Goal: Task Accomplishment & Management: Manage account settings

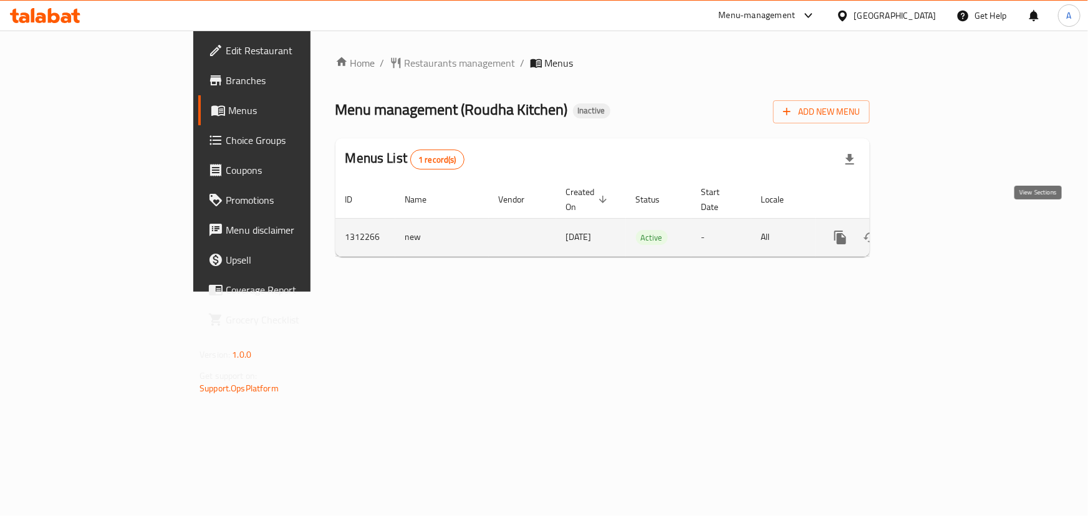
click at [945, 223] on link "enhanced table" at bounding box center [930, 238] width 30 height 30
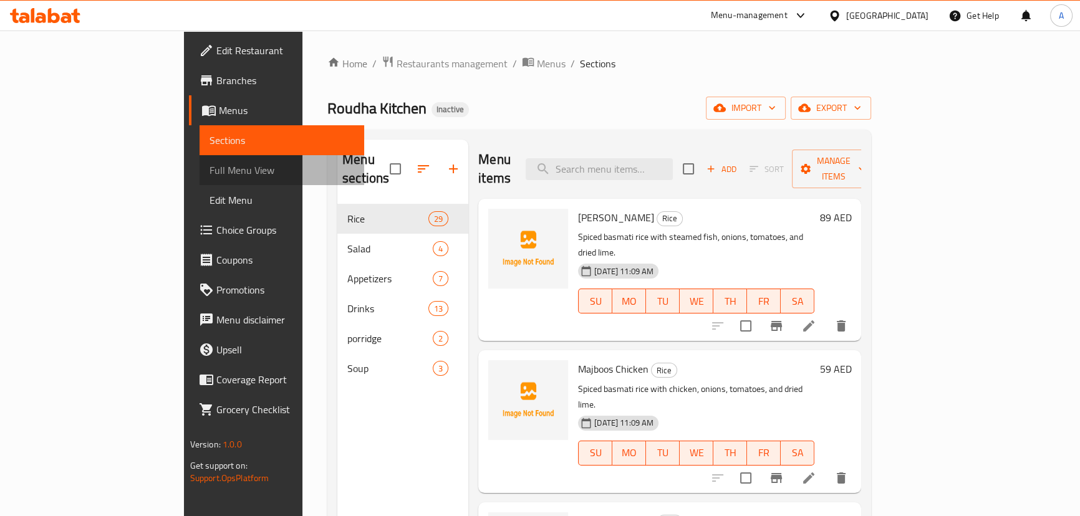
click at [209, 165] on span "Full Menu View" at bounding box center [281, 170] width 145 height 15
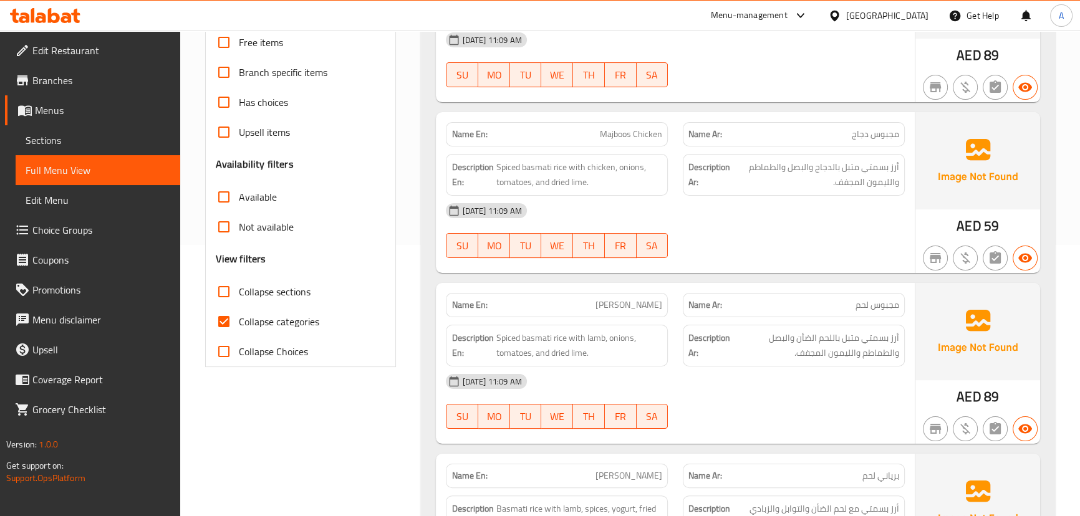
scroll to position [283, 0]
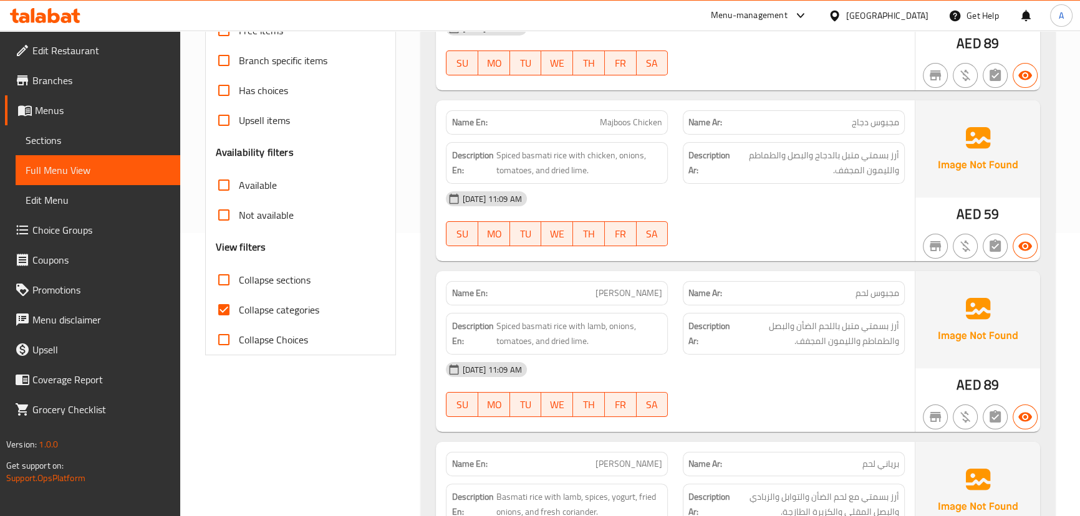
click at [221, 308] on input "Collapse categories" at bounding box center [224, 310] width 30 height 30
checkbox input "false"
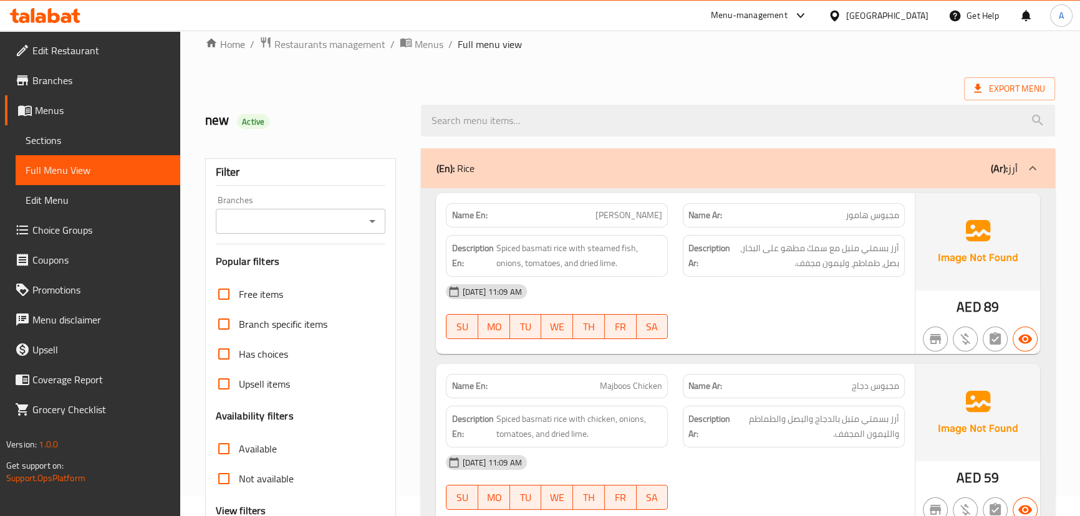
scroll to position [0, 0]
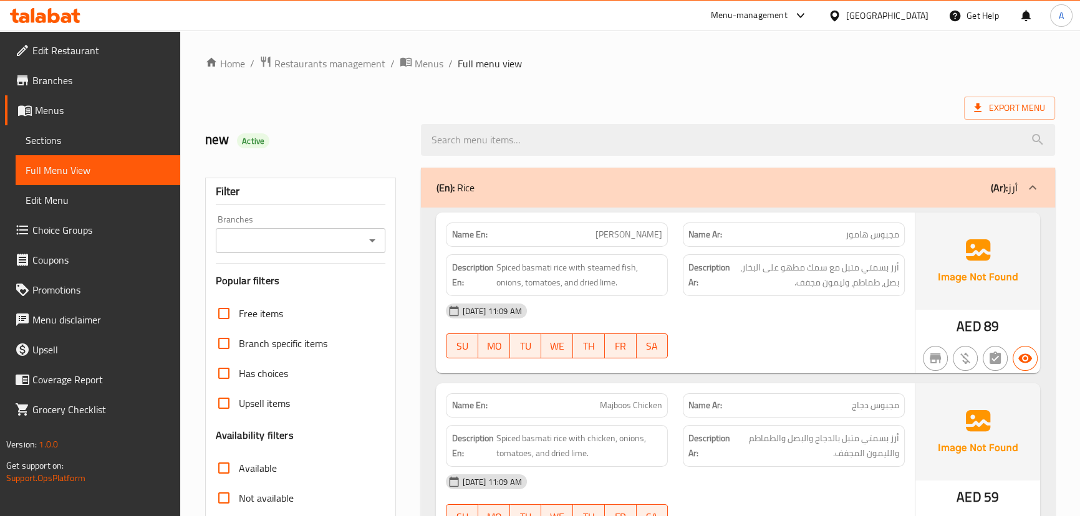
click at [759, 98] on div "Export Menu" at bounding box center [630, 108] width 850 height 23
click at [1004, 105] on span "Export Menu" at bounding box center [1009, 108] width 71 height 16
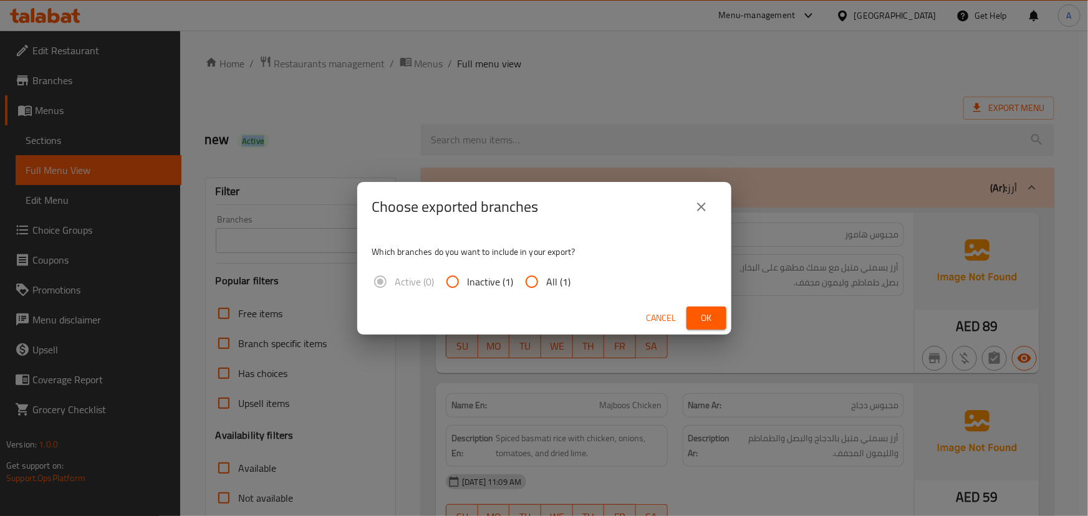
click at [535, 289] on input "All (1)" at bounding box center [532, 282] width 30 height 30
radio input "true"
click at [716, 320] on span "Ok" at bounding box center [706, 318] width 20 height 16
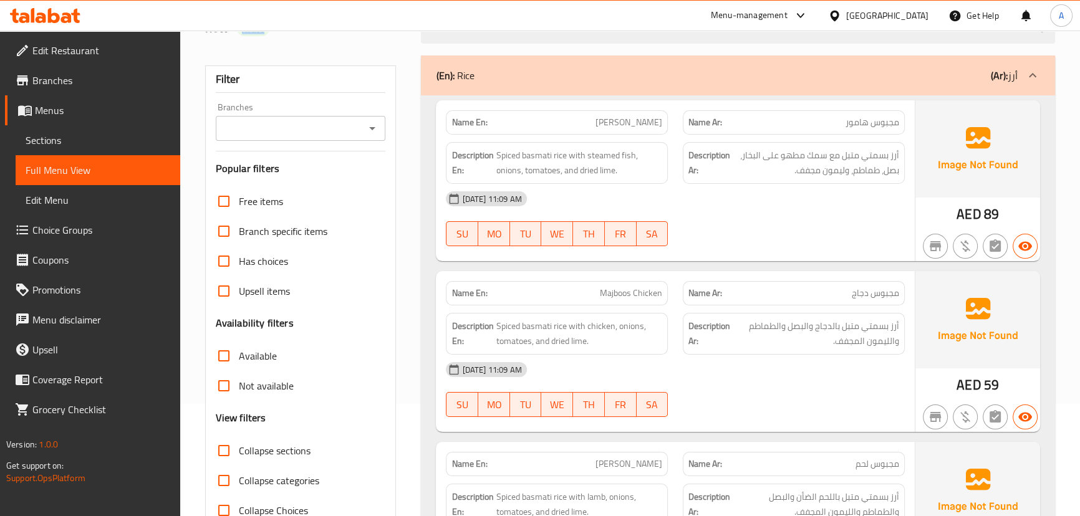
scroll to position [170, 0]
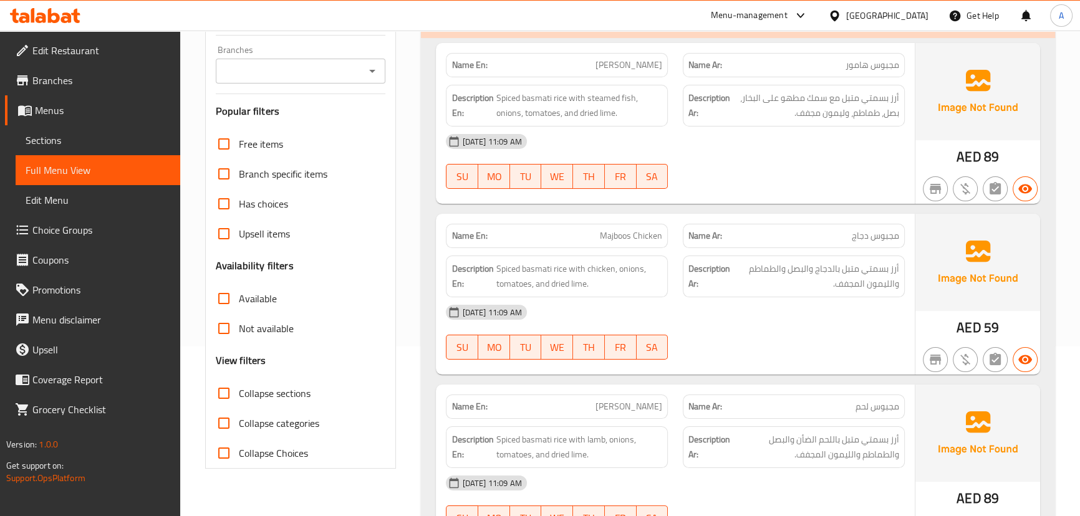
click at [771, 153] on div "[DATE] 11:09 AM" at bounding box center [674, 142] width 473 height 30
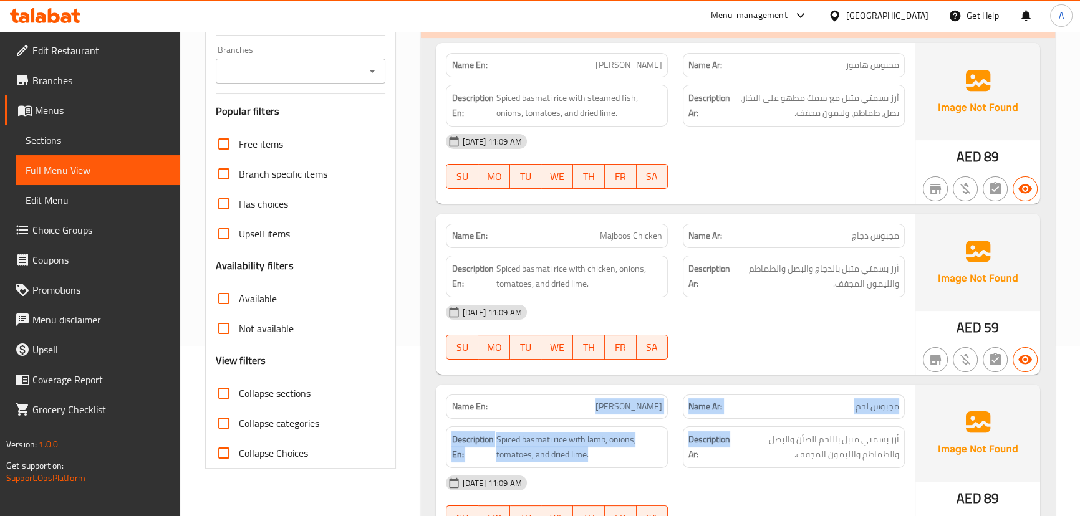
drag, startPoint x: 654, startPoint y: 439, endPoint x: 783, endPoint y: 447, distance: 129.2
click at [750, 447] on div "Name En: [PERSON_NAME] Name Ar: مجبوس لحم Description En: Spiced basmati rice w…" at bounding box center [675, 465] width 478 height 161
click at [841, 417] on div "Name Ar: مجبوس لحم" at bounding box center [793, 407] width 222 height 24
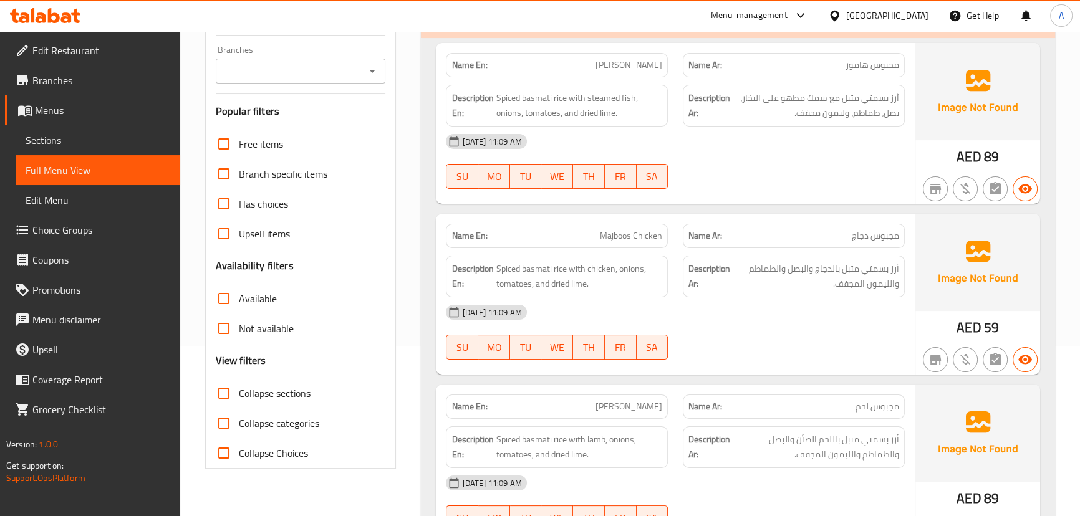
click at [841, 417] on div "Name Ar: مجبوس لحم" at bounding box center [793, 407] width 222 height 24
drag, startPoint x: 841, startPoint y: 417, endPoint x: 542, endPoint y: 417, distance: 299.2
click at [542, 417] on div "Name En: Majboos Laham Name Ar: مجبوس لحم" at bounding box center [674, 406] width 473 height 39
click at [500, 417] on div "Name En: Majboos Laham" at bounding box center [557, 407] width 222 height 24
click at [468, 411] on strong "Name En:" at bounding box center [469, 406] width 36 height 13
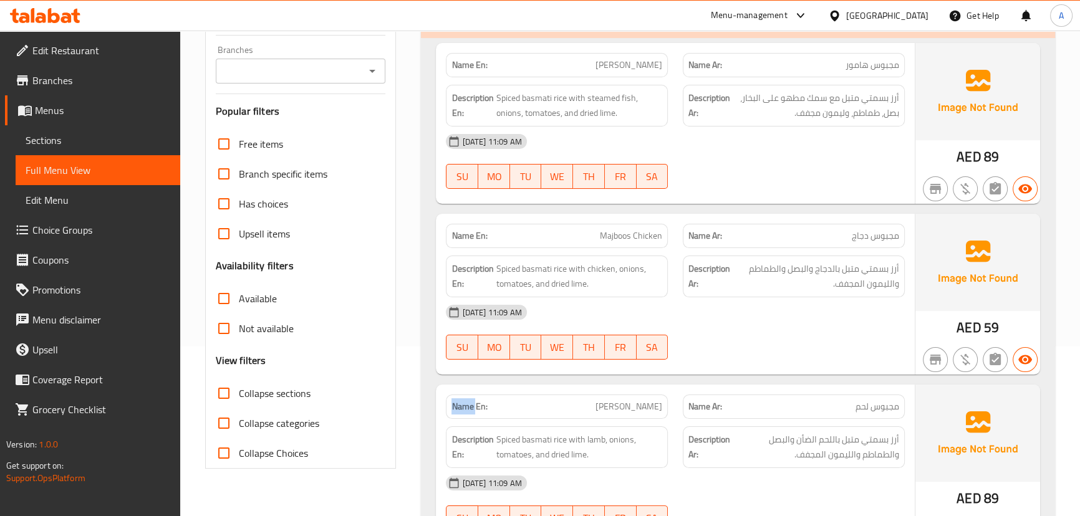
click at [468, 411] on strong "Name En:" at bounding box center [469, 406] width 36 height 13
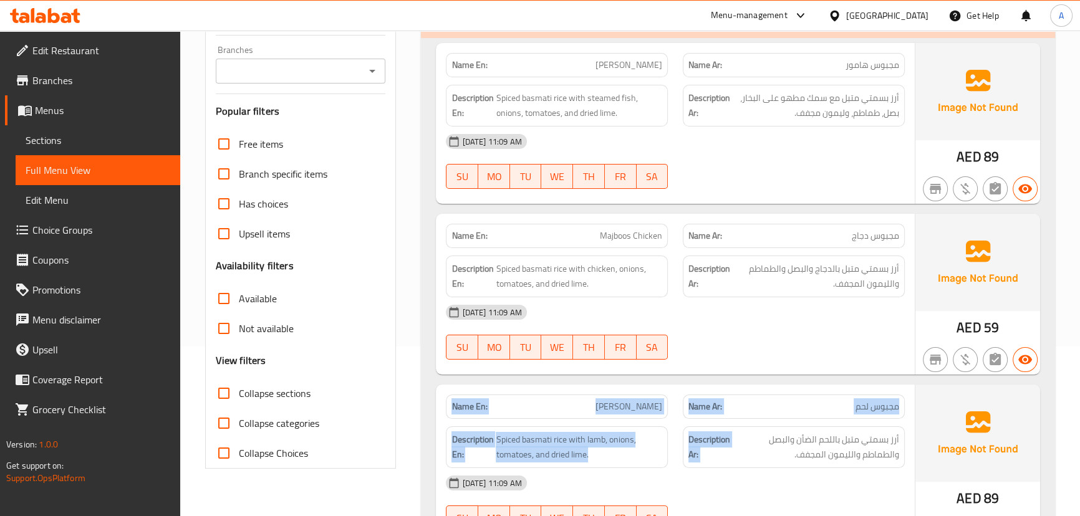
drag, startPoint x: 468, startPoint y: 411, endPoint x: 840, endPoint y: 428, distance: 371.8
click at [780, 426] on div "Name En: [PERSON_NAME] Name Ar: مجبوس لحم Description En: Spiced basmati rice w…" at bounding box center [675, 465] width 478 height 161
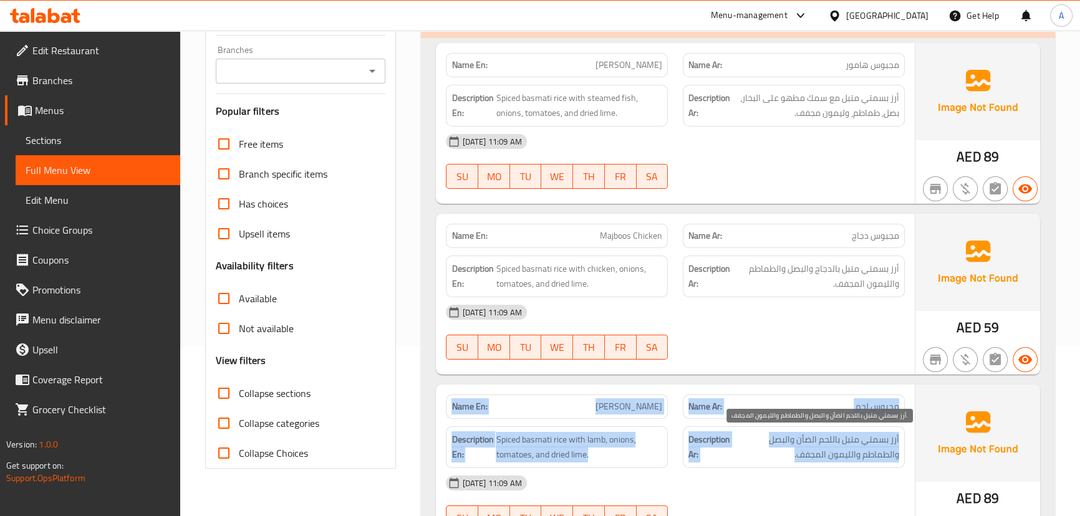
click at [871, 447] on span "أرز بسمتي متبل باللحم الضأن والبصل والطماطم والليمون المجفف." at bounding box center [815, 447] width 166 height 31
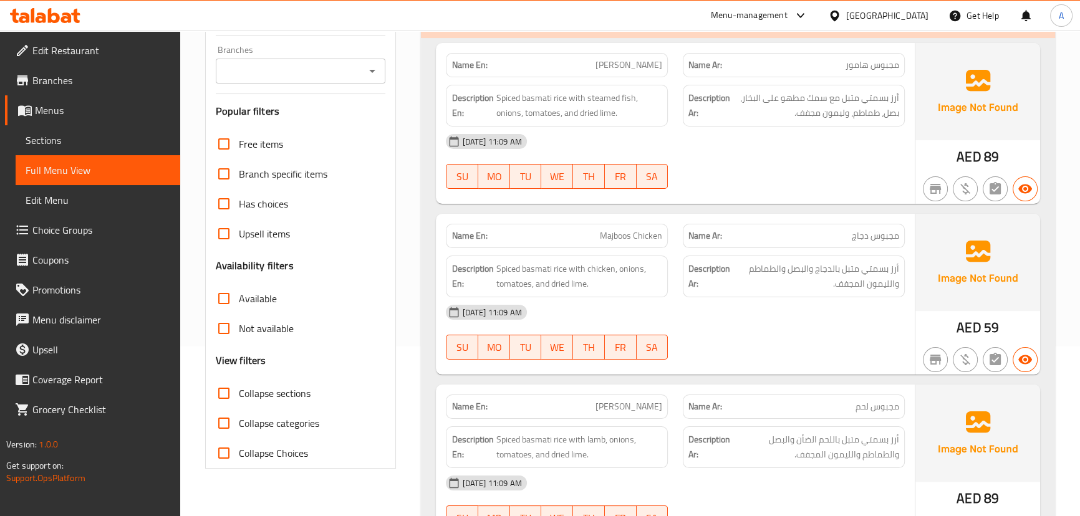
click at [825, 385] on div "Name En: [PERSON_NAME] Name Ar: مجبوس لحم Description En: Spiced basmati rice w…" at bounding box center [675, 465] width 478 height 161
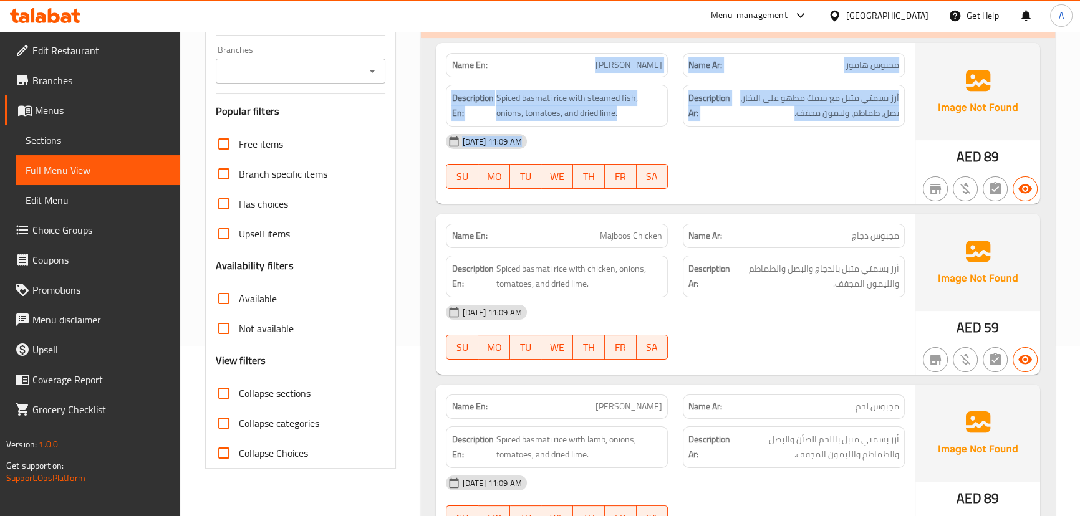
drag, startPoint x: 583, startPoint y: 68, endPoint x: 819, endPoint y: 199, distance: 270.1
click at [815, 197] on div "Name En: Majboos Hamour Name Ar: مجبوس هامور Description En: Spiced basmati ric…" at bounding box center [675, 123] width 478 height 161
click at [824, 199] on div "Name En: Majboos Hamour Name Ar: مجبوس هامور Description En: Spiced basmati ric…" at bounding box center [675, 123] width 478 height 161
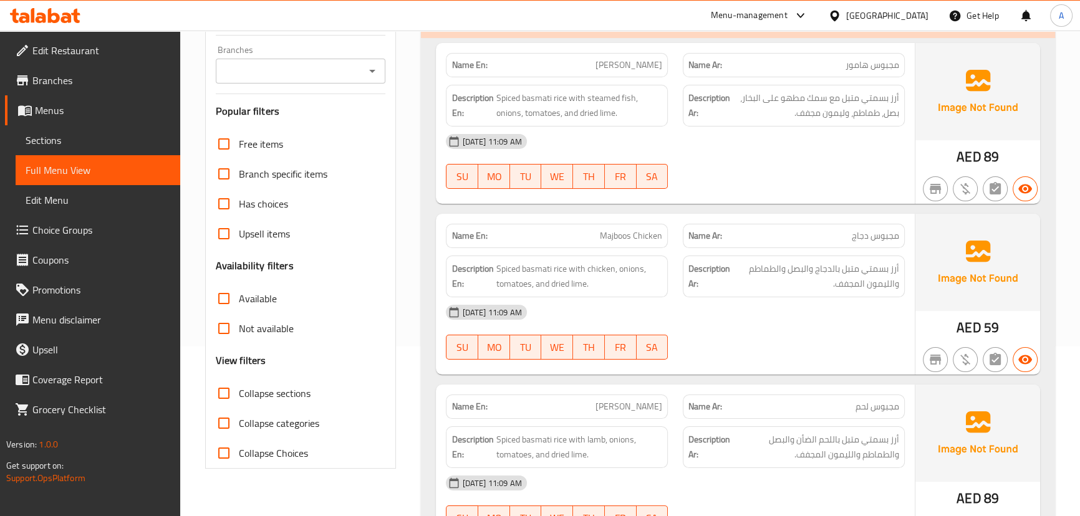
drag, startPoint x: 576, startPoint y: 68, endPoint x: 782, endPoint y: 203, distance: 245.8
click at [776, 193] on div "Name En: Majboos Hamour Name Ar: مجبوس هامور Description En: Spiced basmati ric…" at bounding box center [675, 123] width 478 height 161
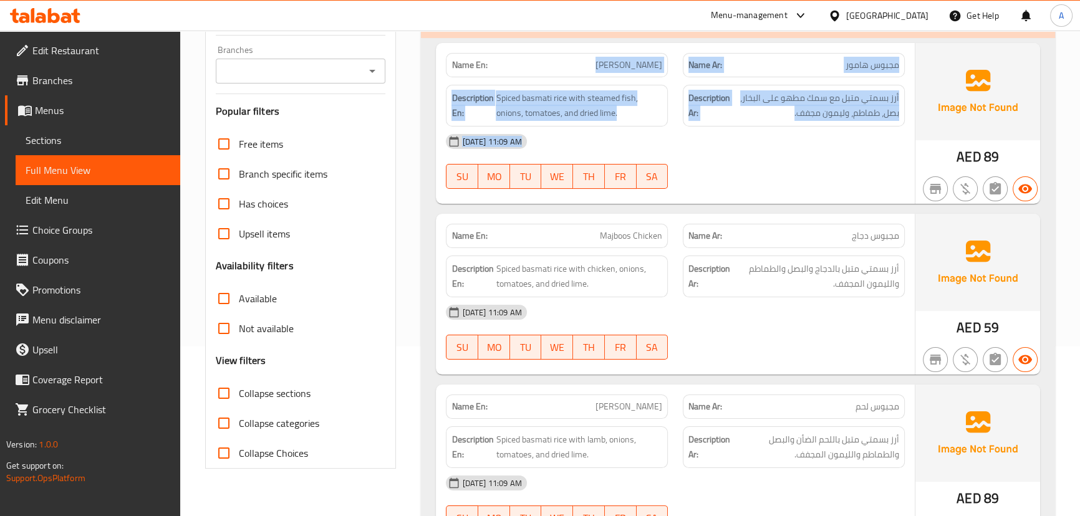
click at [786, 193] on div at bounding box center [793, 188] width 237 height 15
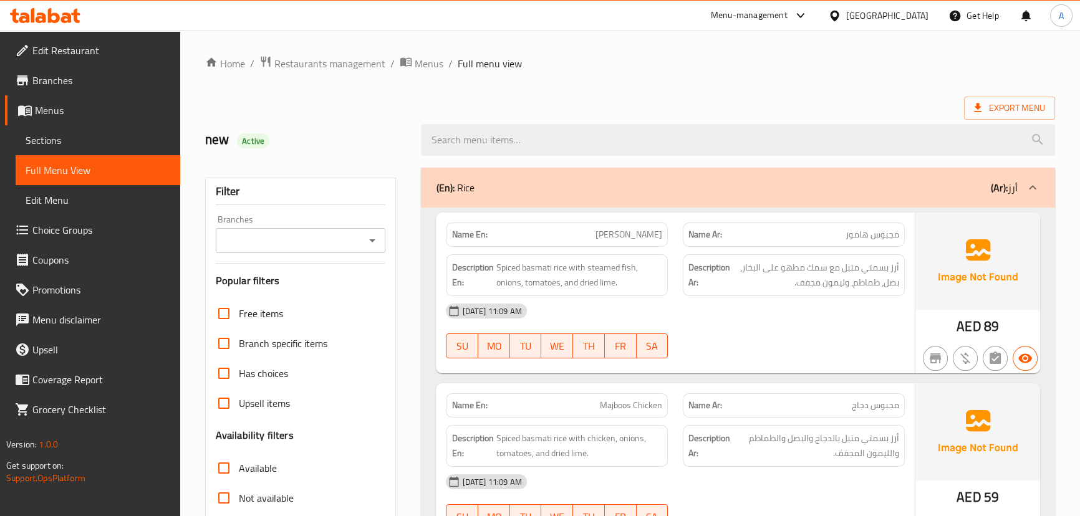
scroll to position [0, 0]
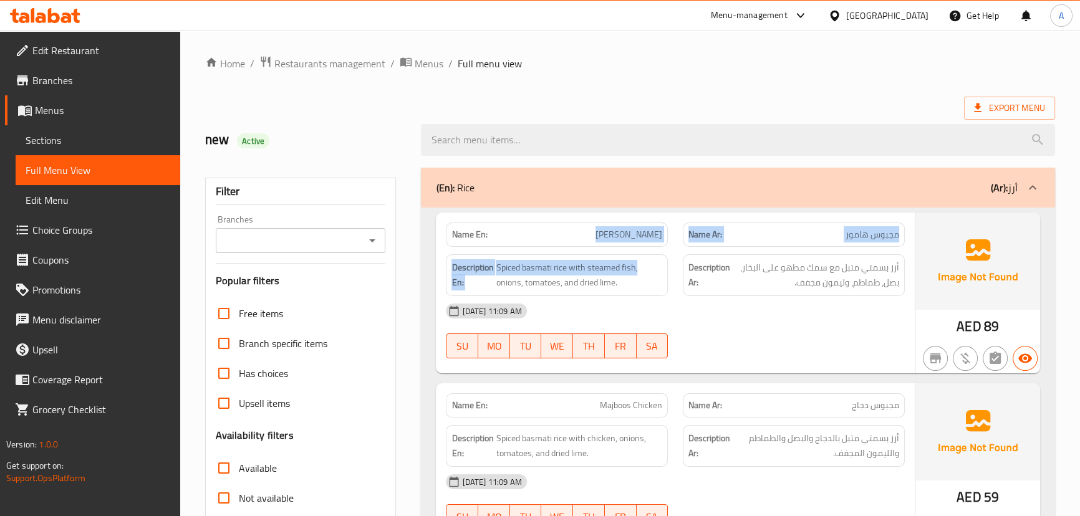
drag, startPoint x: 598, startPoint y: 243, endPoint x: 665, endPoint y: 257, distance: 68.1
click at [663, 254] on div "Name En: Majboos Hamour Name Ar: مجبوس هامور Description En: Spiced basmati ric…" at bounding box center [675, 293] width 478 height 161
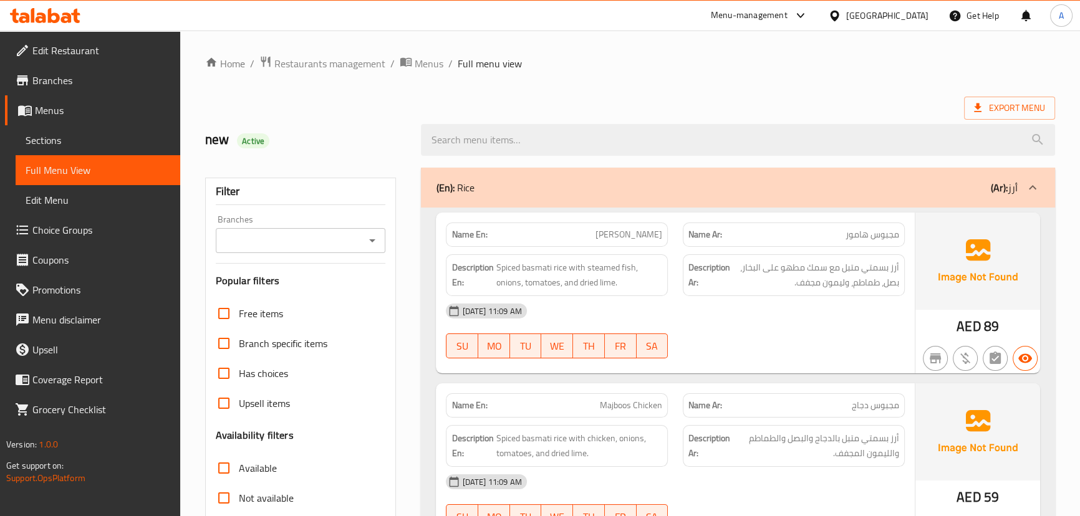
drag, startPoint x: 697, startPoint y: 338, endPoint x: 690, endPoint y: 345, distance: 10.6
click at [697, 337] on div "[DATE] 11:09 AM SU MO TU WE TH FR SA" at bounding box center [674, 331] width 473 height 70
drag, startPoint x: 74, startPoint y: 50, endPoint x: 84, endPoint y: 54, distance: 10.3
click at [74, 50] on span "Edit Restaurant" at bounding box center [101, 50] width 138 height 15
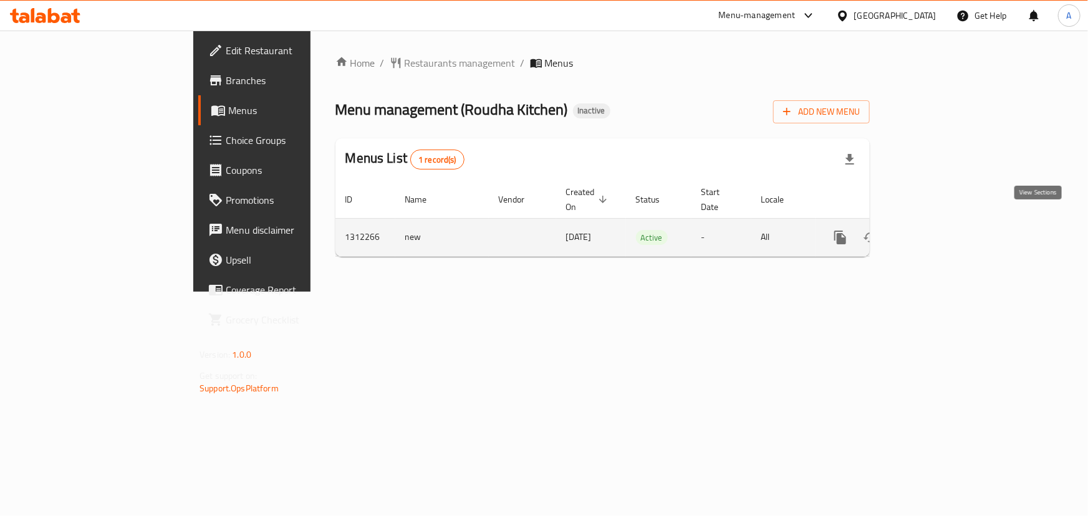
click at [937, 230] on icon "enhanced table" at bounding box center [929, 237] width 15 height 15
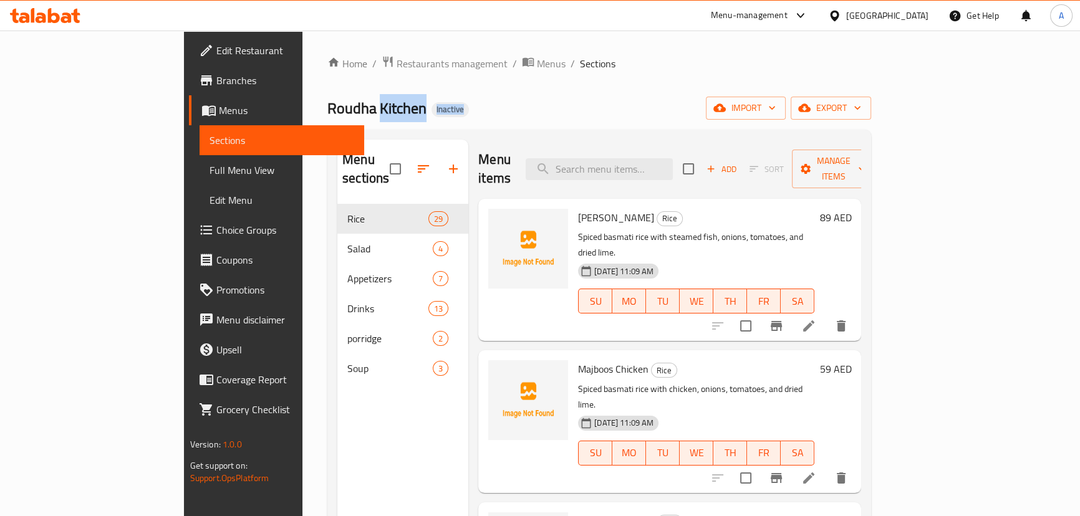
drag, startPoint x: 256, startPoint y: 102, endPoint x: 442, endPoint y: 120, distance: 186.7
click at [393, 120] on div "Home / Restaurants management / Menus / Sections Roudha Kitchen Inactive import…" at bounding box center [598, 360] width 543 height 610
click at [486, 115] on div "Roudha Kitchen Inactive import export" at bounding box center [598, 108] width 543 height 23
drag, startPoint x: 237, startPoint y: 109, endPoint x: 329, endPoint y: 115, distance: 92.4
click at [327, 112] on span "Roudha Kitchen" at bounding box center [376, 108] width 99 height 28
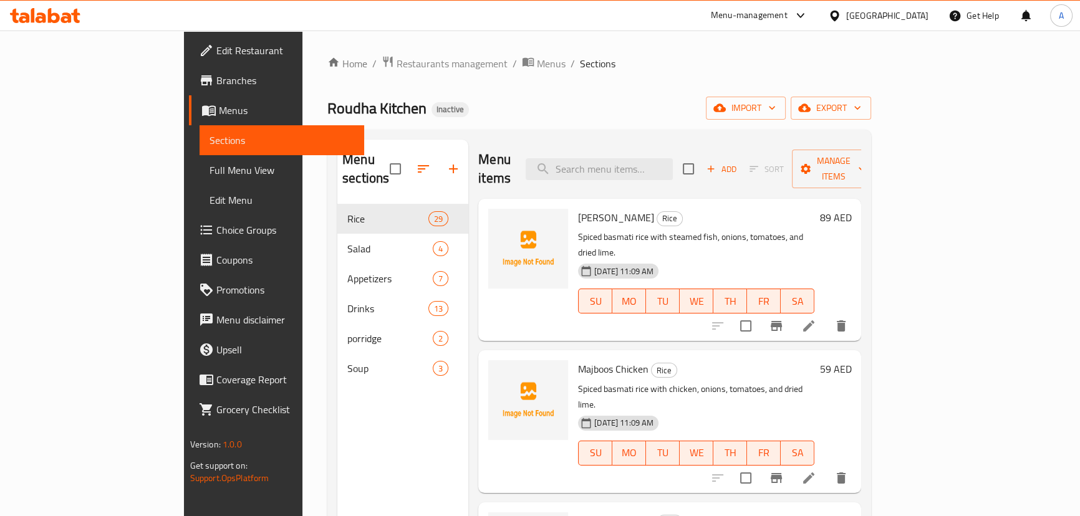
drag, startPoint x: 390, startPoint y: 118, endPoint x: 232, endPoint y: 122, distance: 157.7
click at [388, 120] on div "Home / Restaurants management / Menus / Sections Roudha Kitchen Inactive import…" at bounding box center [598, 360] width 543 height 610
drag, startPoint x: 227, startPoint y: 117, endPoint x: 449, endPoint y: 119, distance: 221.9
click at [383, 119] on div "Roudha Kitchen Inactive import export" at bounding box center [598, 108] width 543 height 23
click at [462, 117] on div "Roudha Kitchen Inactive import export" at bounding box center [598, 108] width 543 height 23
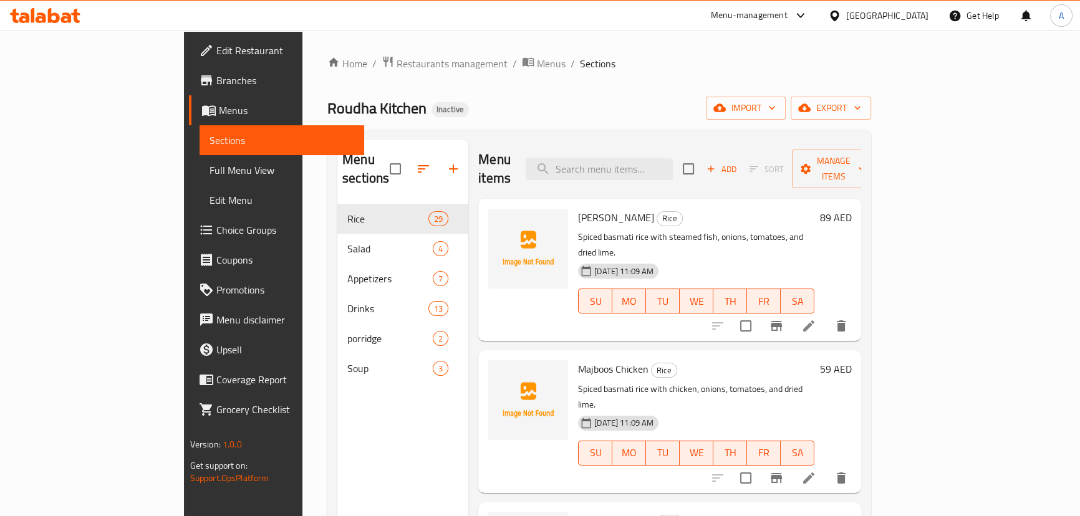
click at [209, 178] on span "Full Menu View" at bounding box center [281, 170] width 145 height 15
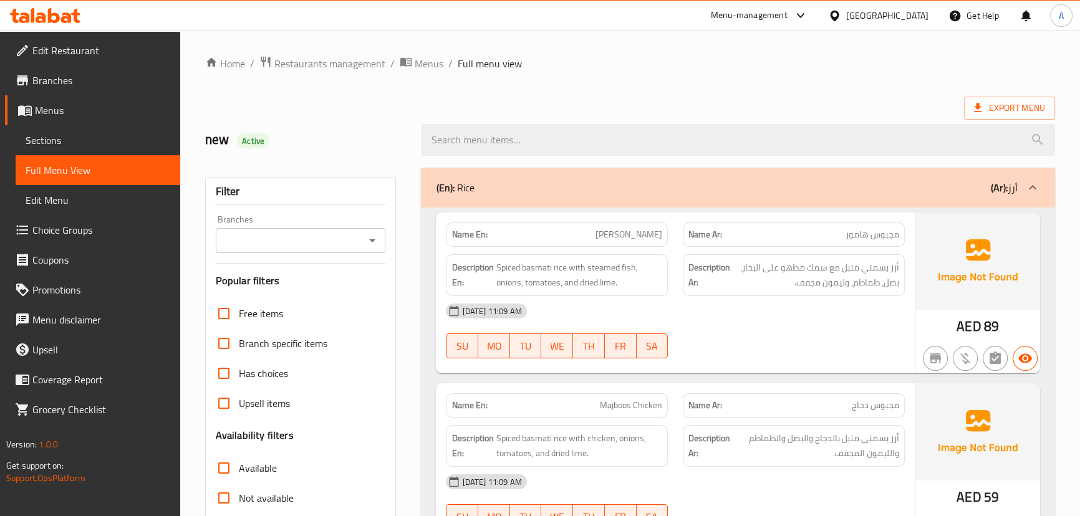
scroll to position [226, 0]
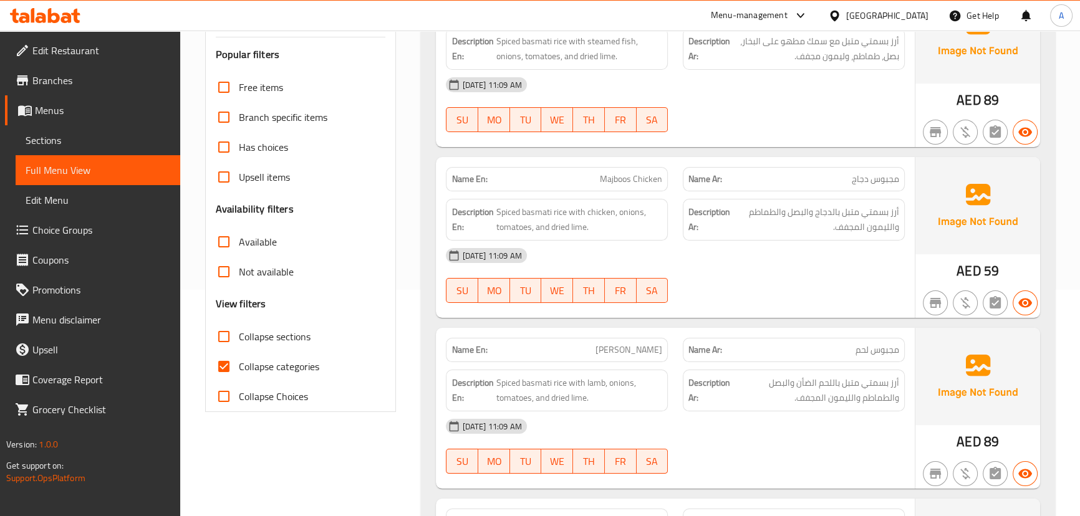
click at [224, 360] on input "Collapse categories" at bounding box center [224, 367] width 30 height 30
checkbox input "false"
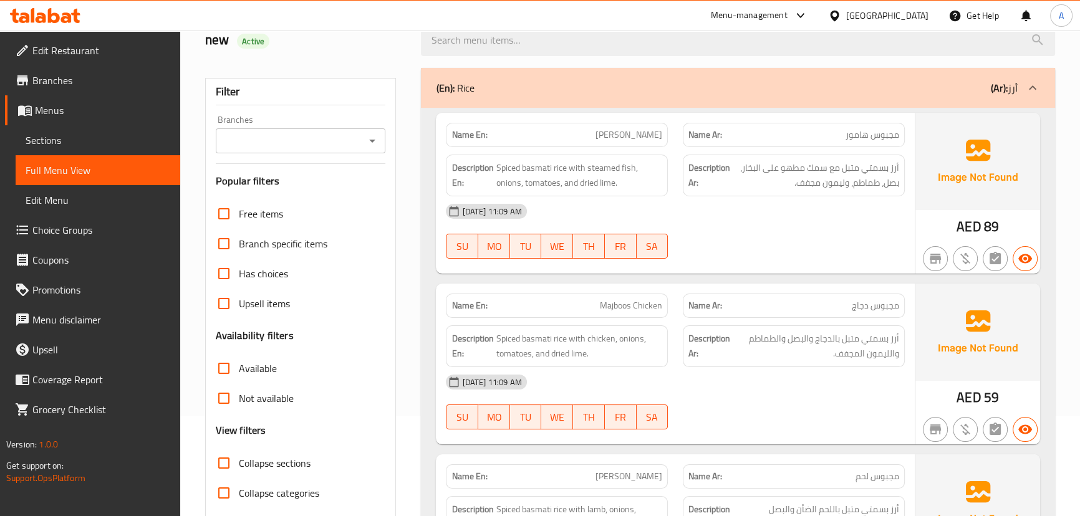
scroll to position [0, 0]
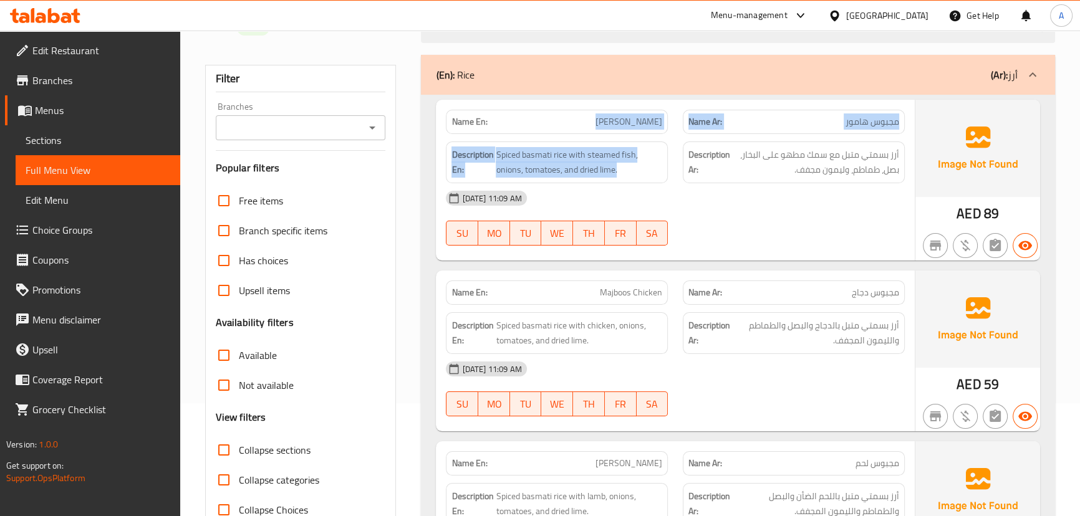
click at [723, 150] on div "Name En: Majboos Hamour Name Ar: مجبوس هامور Description En: Spiced basmati ric…" at bounding box center [675, 180] width 478 height 161
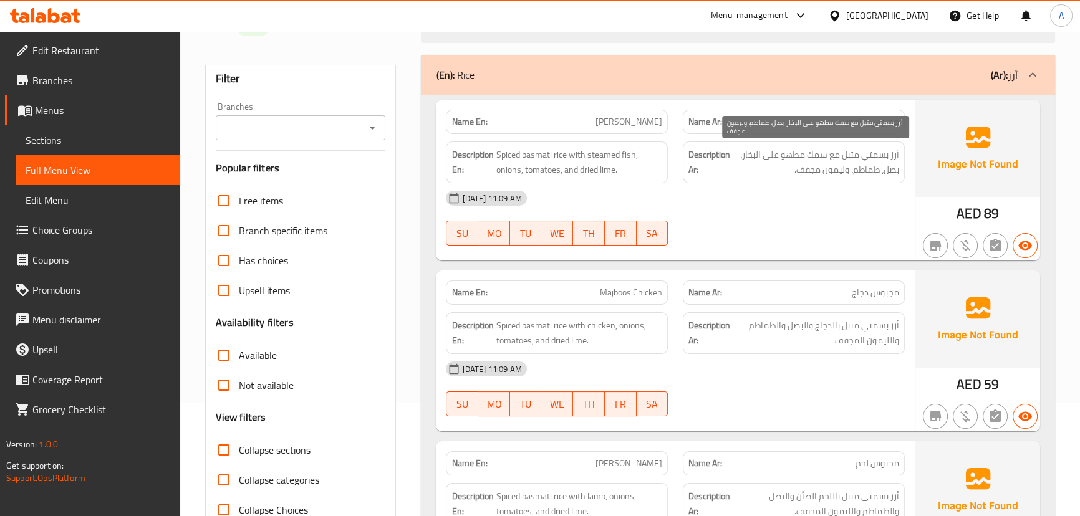
click at [852, 151] on span "أرز بسمتي متبل مع سمك مطهو على البخار، بصل، طماطم، وليمون مجفف." at bounding box center [815, 162] width 166 height 31
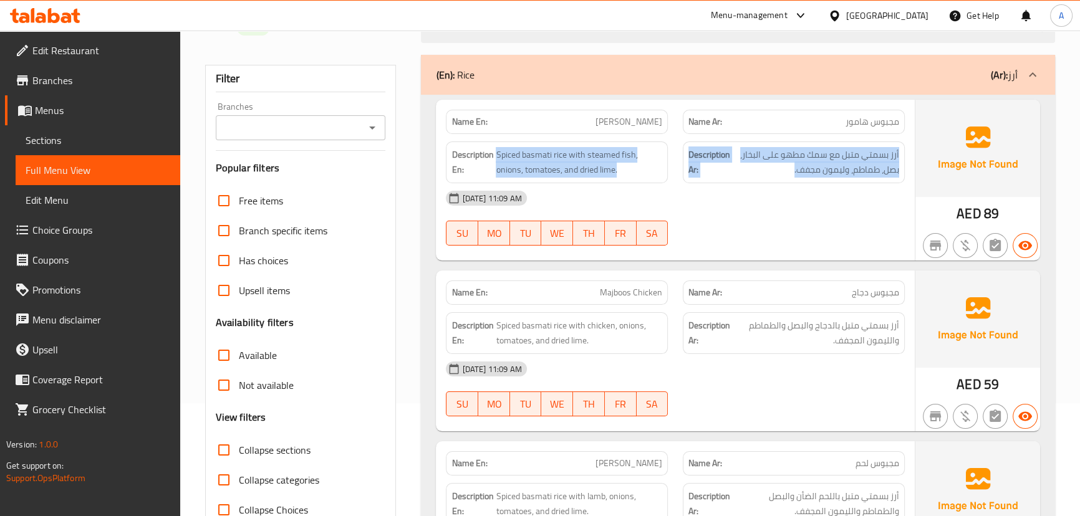
drag, startPoint x: 852, startPoint y: 151, endPoint x: 581, endPoint y: 132, distance: 271.9
click at [516, 134] on div "Description En: Spiced basmati rice with steamed fish, onions, tomatoes, and dr…" at bounding box center [674, 162] width 473 height 57
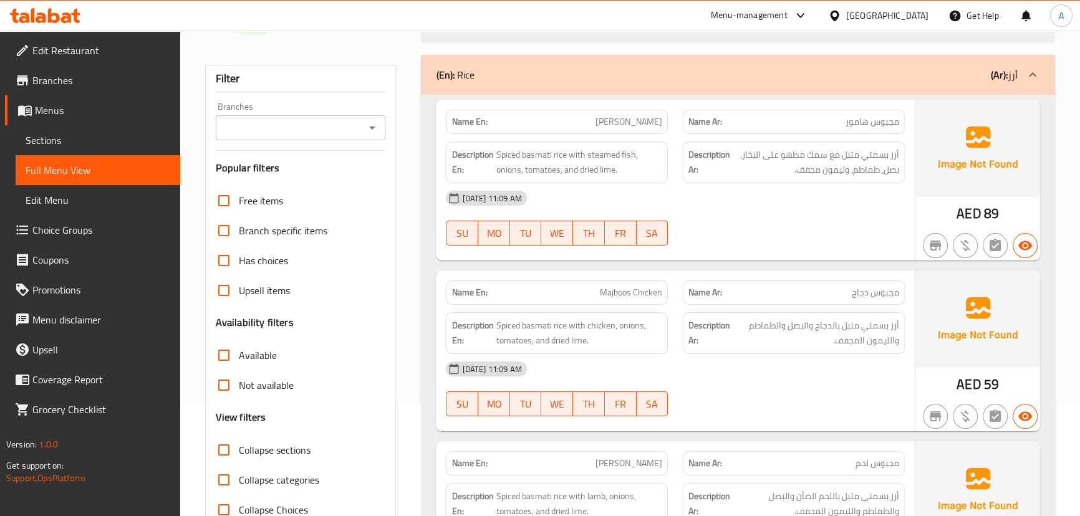
click at [593, 121] on p "Name En: [PERSON_NAME]" at bounding box center [556, 121] width 211 height 13
drag, startPoint x: 593, startPoint y: 121, endPoint x: 462, endPoint y: 122, distance: 130.9
click at [462, 122] on p "Name En: [PERSON_NAME]" at bounding box center [556, 121] width 211 height 13
click at [467, 123] on strong "Name En:" at bounding box center [469, 121] width 36 height 13
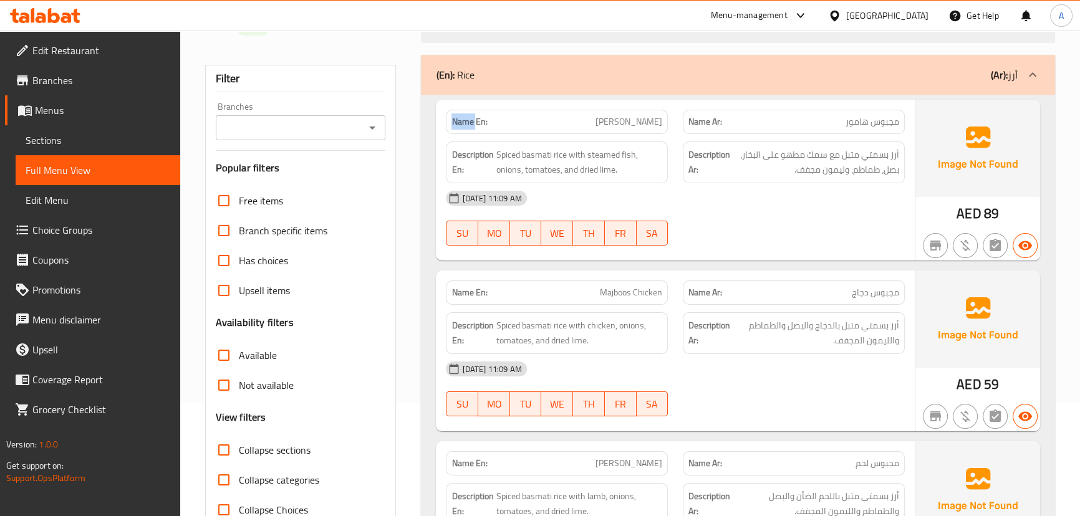
click at [467, 123] on strong "Name En:" at bounding box center [469, 121] width 36 height 13
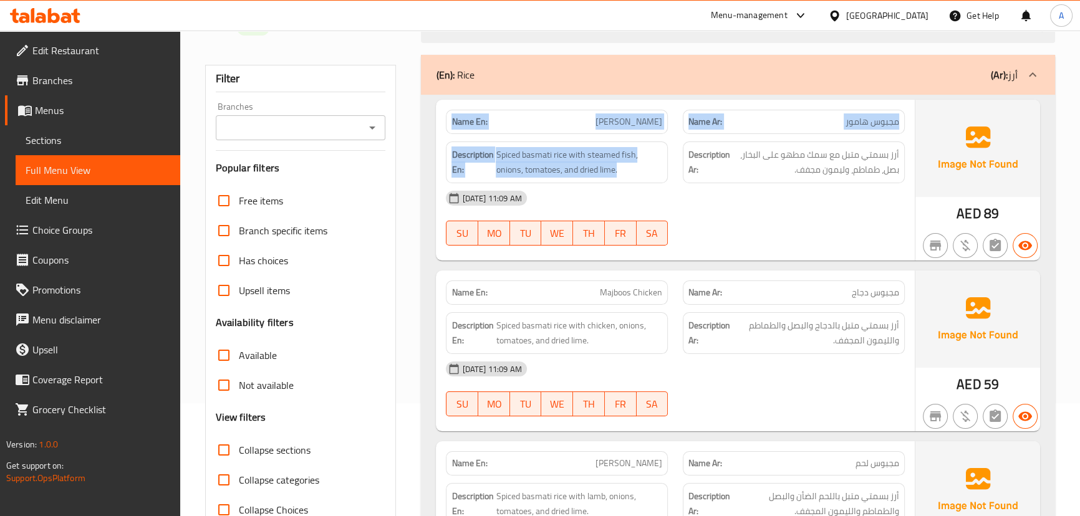
drag, startPoint x: 467, startPoint y: 123, endPoint x: 798, endPoint y: 166, distance: 333.7
click at [775, 168] on div "Name En: Majboos Hamour Name Ar: مجبوس هامور Description En: Spiced basmati ric…" at bounding box center [675, 180] width 478 height 161
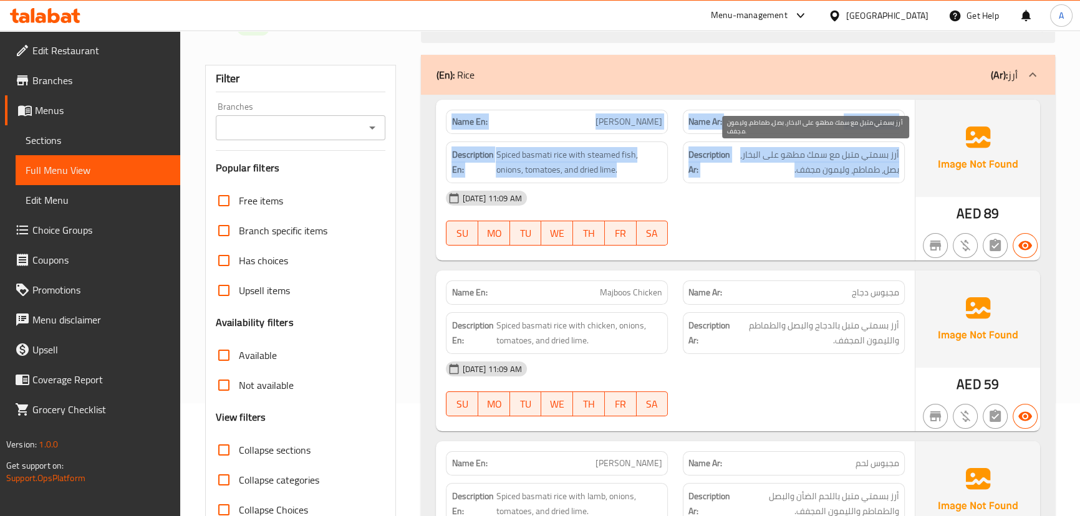
click at [801, 162] on span "أرز بسمتي متبل مع سمك مطهو على البخار، بصل، طماطم، وليمون مجفف." at bounding box center [815, 162] width 166 height 31
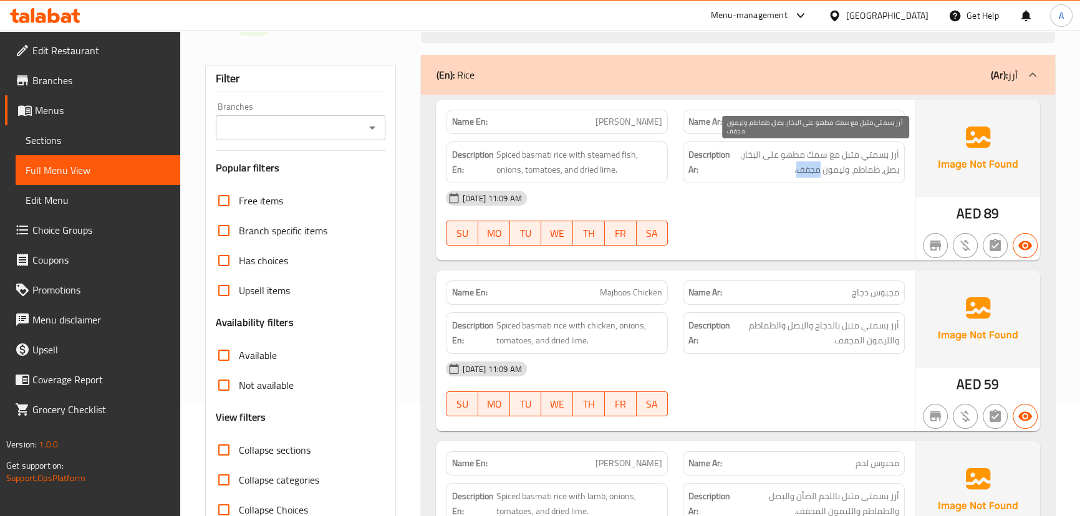
click at [801, 162] on span "أرز بسمتي متبل مع سمك مطهو على البخار، بصل، طماطم، وليمون مجفف." at bounding box center [815, 162] width 166 height 31
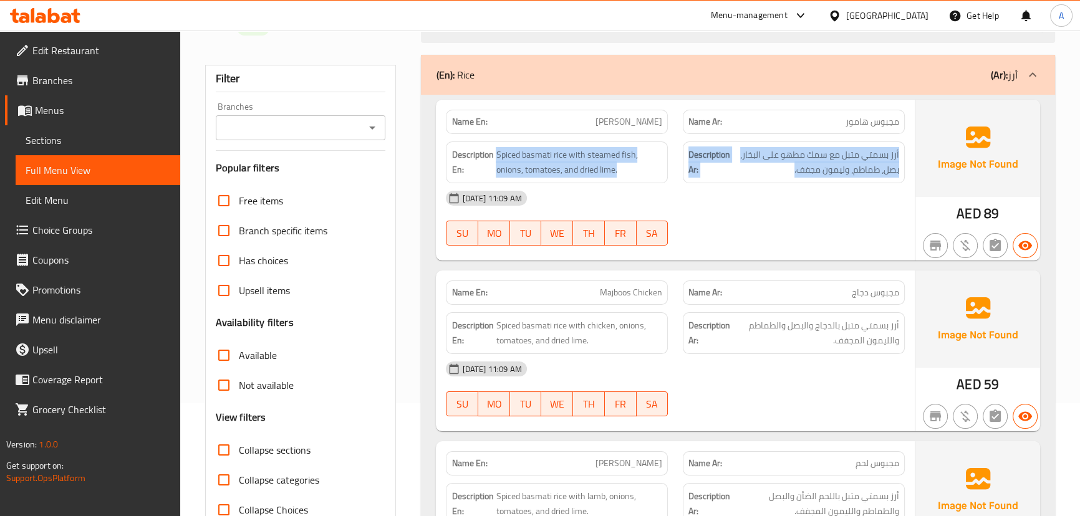
drag, startPoint x: 801, startPoint y: 162, endPoint x: 567, endPoint y: 138, distance: 235.6
click at [567, 138] on div "Description En: Spiced basmati rice with steamed fish, onions, tomatoes, and dr…" at bounding box center [674, 162] width 473 height 57
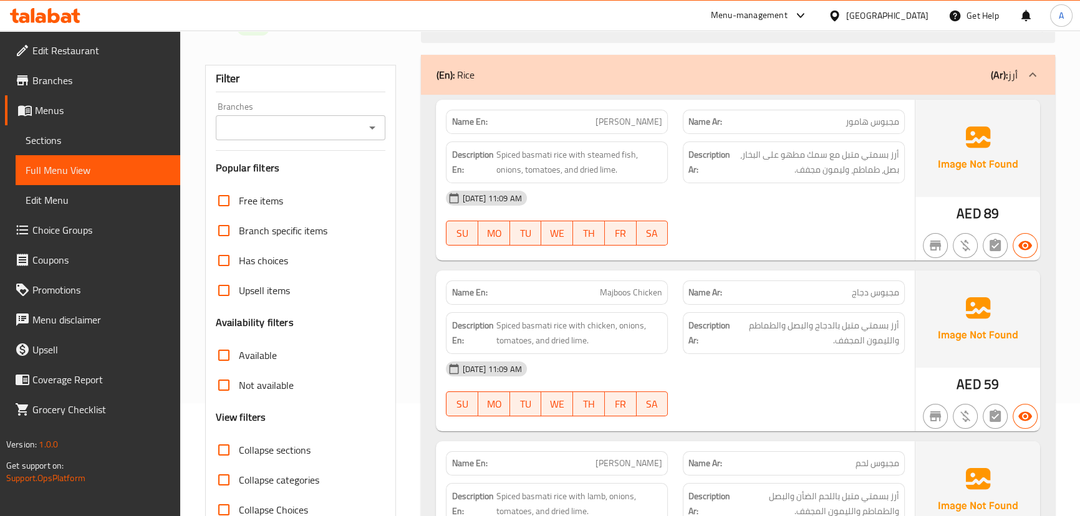
click at [808, 189] on div "[DATE] 11:09 AM" at bounding box center [674, 198] width 473 height 30
click at [478, 121] on strong "Name En:" at bounding box center [469, 121] width 36 height 13
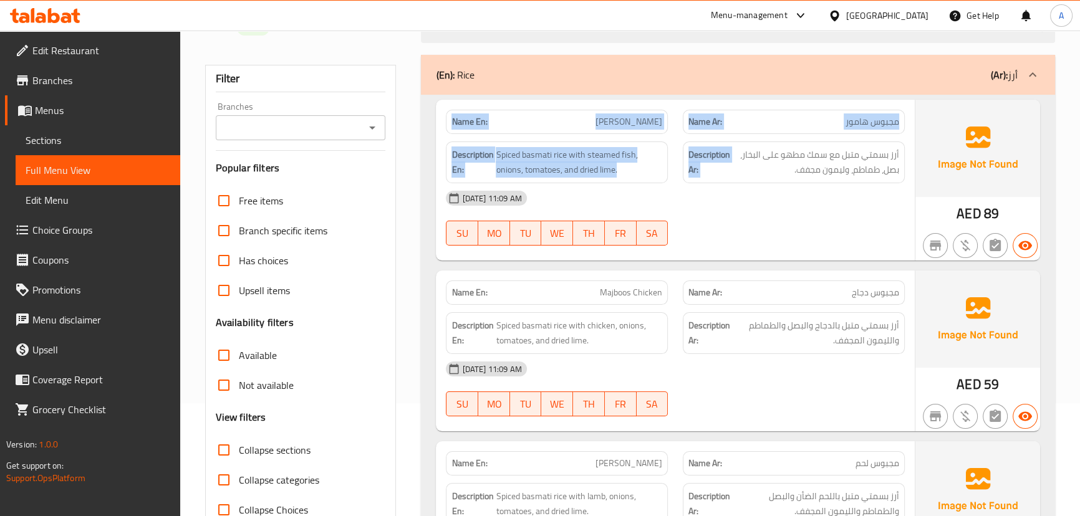
drag, startPoint x: 478, startPoint y: 121, endPoint x: 729, endPoint y: 193, distance: 260.6
click at [727, 191] on div "Name En: Majboos Hamour Name Ar: مجبوس هامور Description En: Spiced basmati ric…" at bounding box center [675, 180] width 478 height 161
click at [880, 115] on span "مجبوس هامور" at bounding box center [872, 121] width 54 height 13
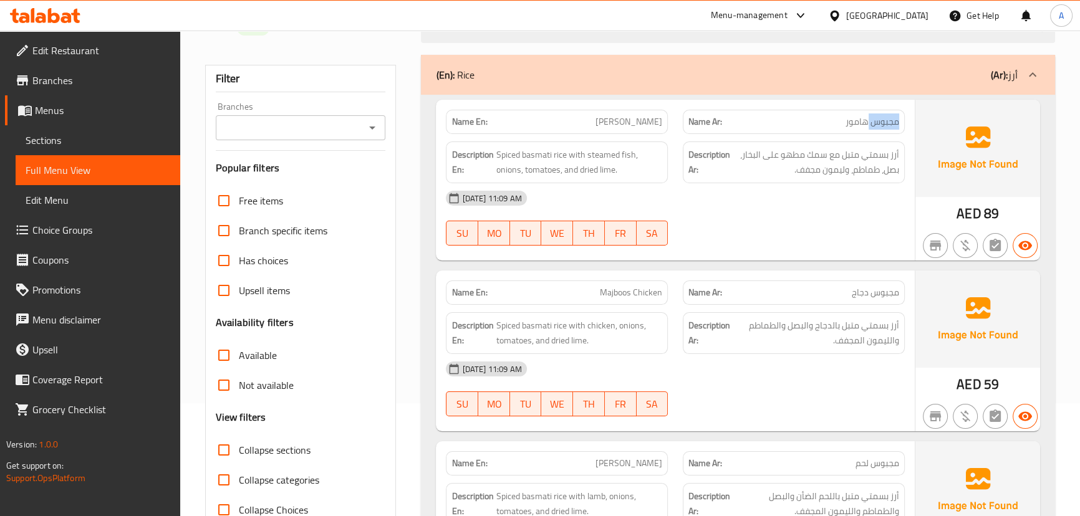
click at [880, 115] on span "مجبوس هامور" at bounding box center [872, 121] width 54 height 13
click at [856, 161] on span "أرز بسمتي متبل مع سمك مطهو على البخار، بصل، طماطم، وليمون مجفف." at bounding box center [815, 162] width 166 height 31
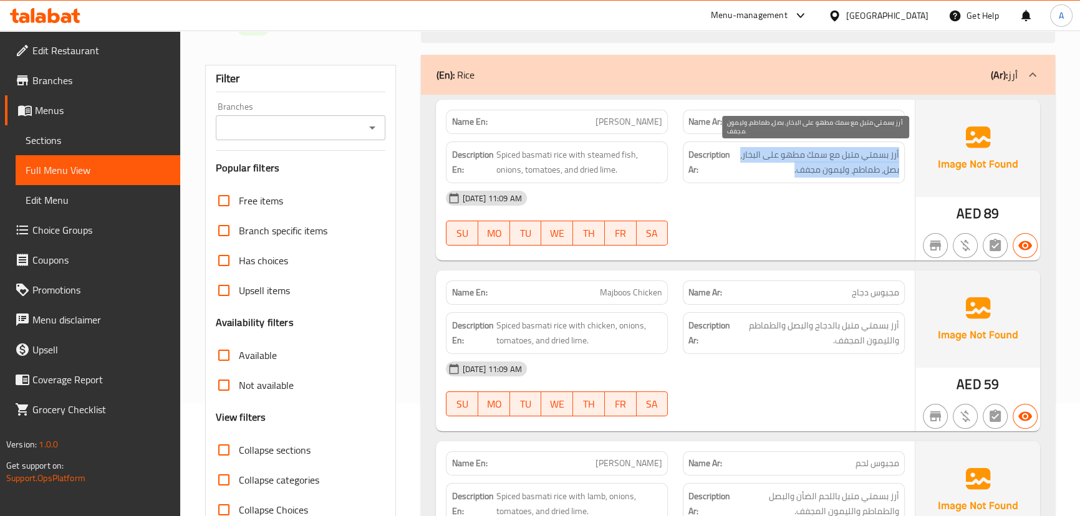
drag, startPoint x: 856, startPoint y: 161, endPoint x: 830, endPoint y: 231, distance: 75.1
click at [855, 166] on span "أرز بسمتي متبل مع سمك مطهو على البخار، بصل، طماطم، وليمون مجفف." at bounding box center [815, 162] width 166 height 31
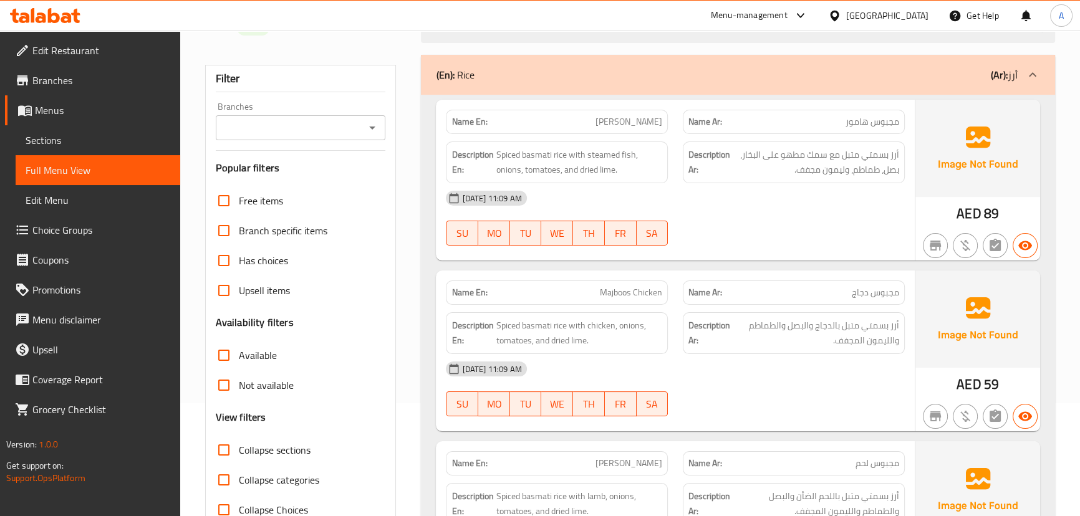
click at [830, 232] on div "[DATE] 11:09 AM SU MO TU WE TH FR SA" at bounding box center [674, 218] width 473 height 70
click at [464, 128] on strong "Name En:" at bounding box center [469, 121] width 36 height 13
click at [464, 130] on div "Name En: [PERSON_NAME]" at bounding box center [557, 122] width 222 height 24
click at [777, 165] on span "أرز بسمتي متبل مع سمك مطهو على البخار، بصل، طماطم، وليمون مجفف." at bounding box center [815, 162] width 166 height 31
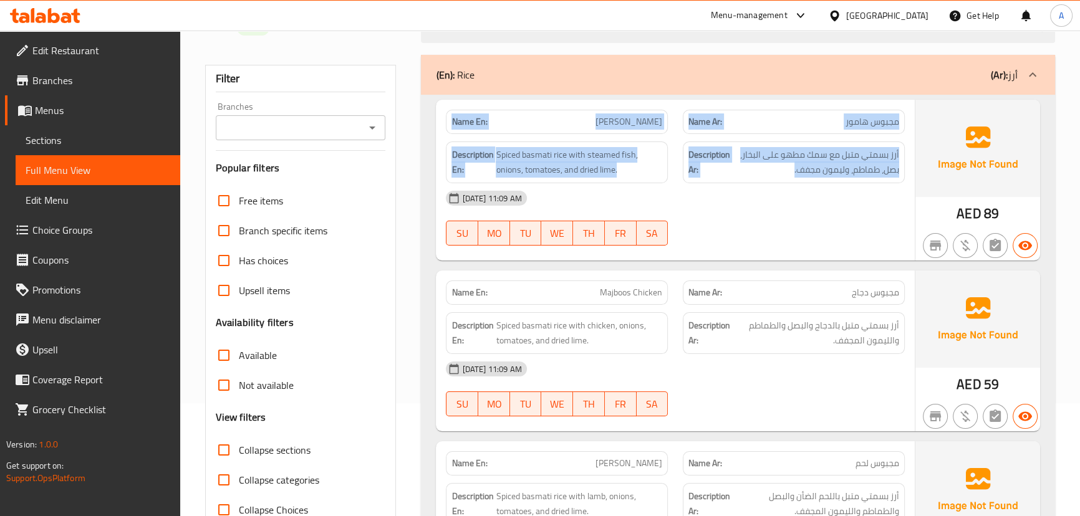
drag, startPoint x: 777, startPoint y: 165, endPoint x: 465, endPoint y: 123, distance: 314.4
click at [449, 107] on div "Name En: Majboos Hamour Name Ar: مجبوس هامور Description En: Spiced basmati ric…" at bounding box center [675, 180] width 478 height 161
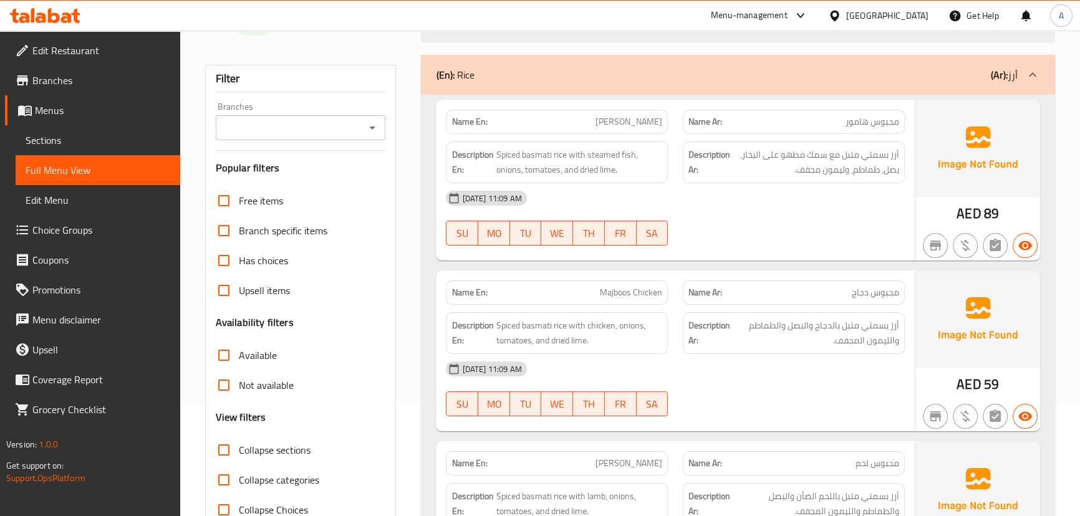
click at [770, 206] on div "[DATE] 11:09 AM" at bounding box center [674, 198] width 473 height 30
drag, startPoint x: 495, startPoint y: 153, endPoint x: 453, endPoint y: 122, distance: 52.1
click at [453, 122] on div "Name En: Majboos Hamour Name Ar: مجبوس هامور Description En: Spiced basmati ric…" at bounding box center [675, 180] width 478 height 161
click at [453, 122] on strong "Name En:" at bounding box center [469, 121] width 36 height 13
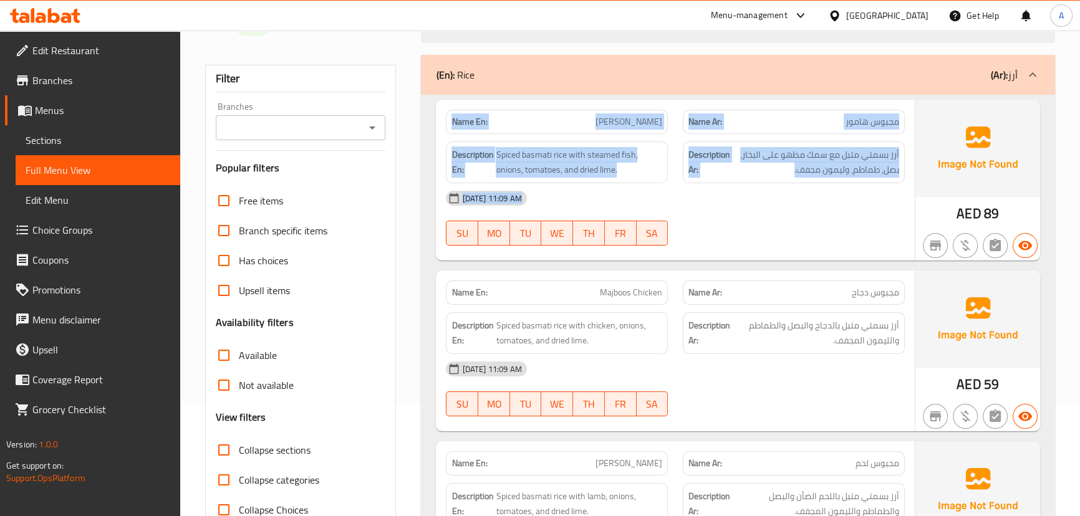
drag, startPoint x: 453, startPoint y: 122, endPoint x: 754, endPoint y: 202, distance: 311.6
click at [754, 202] on div "Name En: Majboos Hamour Name Ar: مجبوس هامور Description En: Spiced basmati ric…" at bounding box center [675, 180] width 478 height 161
click at [759, 199] on div "[DATE] 11:09 AM" at bounding box center [674, 198] width 473 height 30
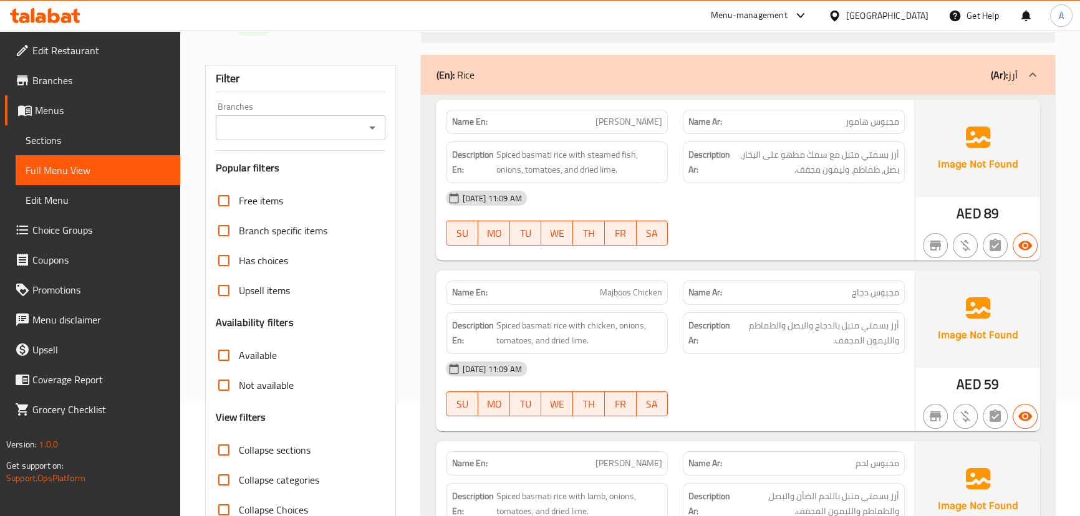
click at [777, 245] on div at bounding box center [793, 245] width 237 height 15
drag, startPoint x: 612, startPoint y: 123, endPoint x: 738, endPoint y: 165, distance: 132.8
click at [678, 136] on div "Name En: Majboos Hamour Name Ar: مجبوس هامور Description En: Spiced basmati ric…" at bounding box center [675, 180] width 478 height 161
click at [738, 165] on span "أرز بسمتي متبل مع سمك مطهو على البخار، بصل، طماطم، وليمون مجفف." at bounding box center [815, 162] width 166 height 31
drag, startPoint x: 560, startPoint y: 115, endPoint x: 876, endPoint y: 197, distance: 325.9
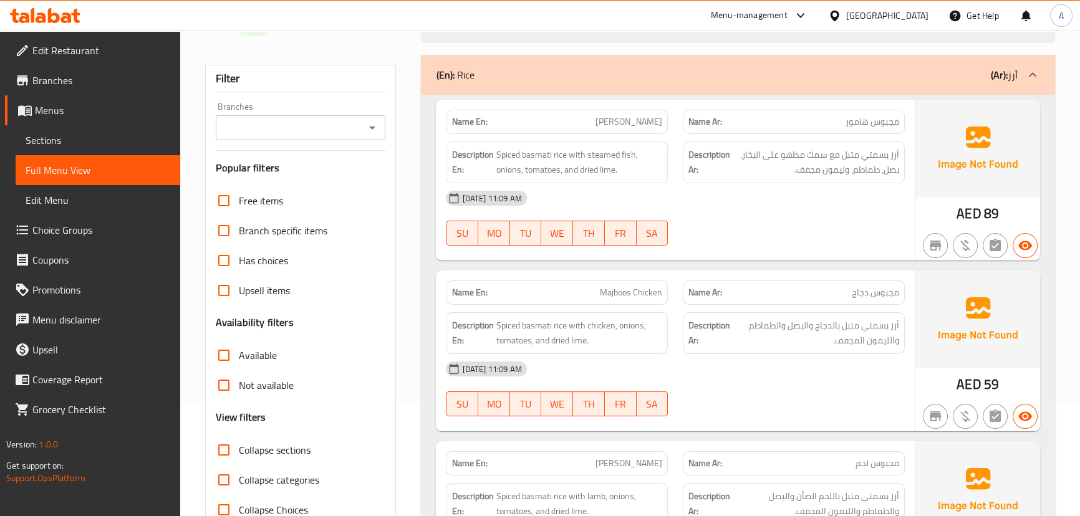
click at [906, 223] on div "Name En: Majboos Hamour Name Ar: مجبوس هامور Description En: Spiced basmati ric…" at bounding box center [675, 180] width 478 height 161
click at [856, 188] on div "[DATE] 11:09 AM" at bounding box center [674, 198] width 473 height 30
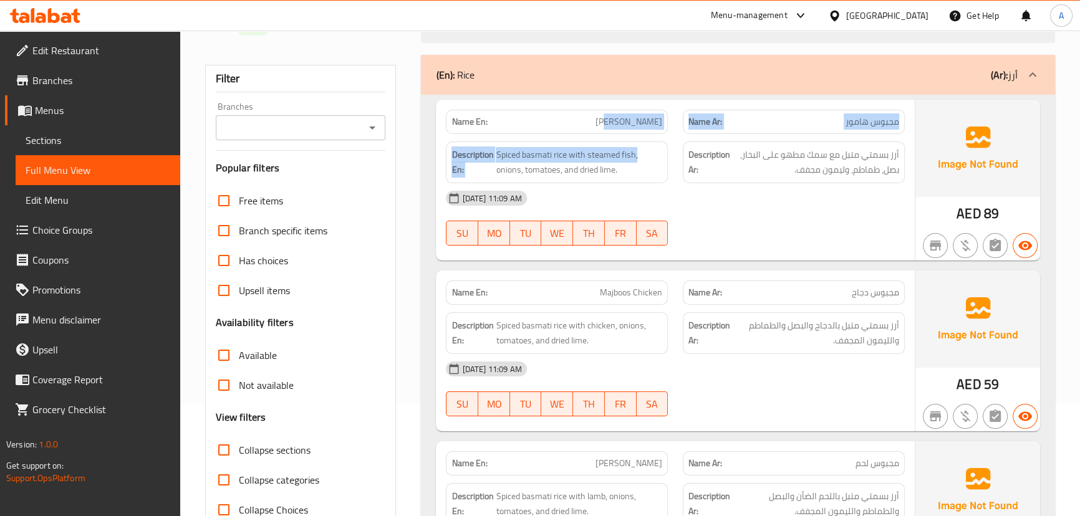
drag, startPoint x: 618, startPoint y: 130, endPoint x: 705, endPoint y: 189, distance: 105.8
click at [650, 144] on div "Name En: Majboos Hamour Name Ar: مجبوس هامور Description En: Spiced basmati ric…" at bounding box center [675, 180] width 478 height 161
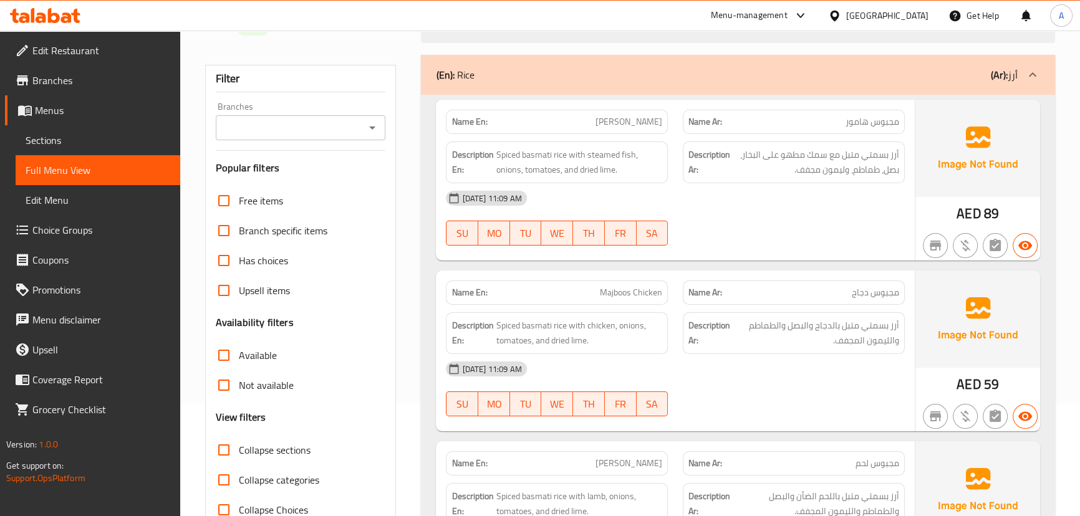
click at [706, 189] on div "[DATE] 11:09 AM" at bounding box center [674, 198] width 473 height 30
drag, startPoint x: 593, startPoint y: 118, endPoint x: 721, endPoint y: 183, distance: 142.7
click at [684, 148] on div "Name En: Majboos Hamour Name Ar: مجبوس هامور Description En: Spiced basmati ric…" at bounding box center [675, 180] width 478 height 161
click at [727, 215] on div "[DATE] 11:09 AM SU MO TU WE TH FR SA" at bounding box center [674, 218] width 473 height 70
drag, startPoint x: 610, startPoint y: 127, endPoint x: 763, endPoint y: 204, distance: 171.7
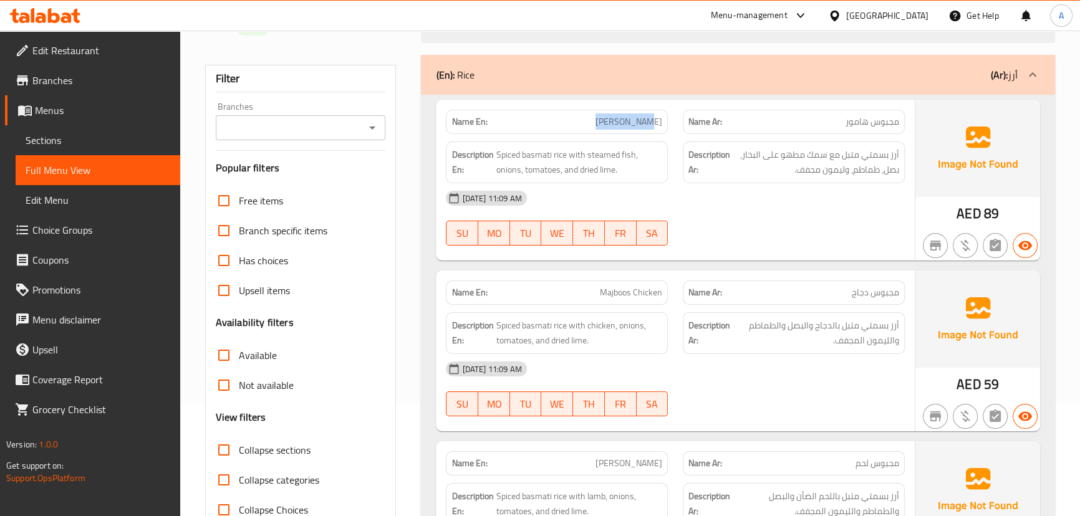
click at [738, 149] on div "Name En: Majboos Hamour Name Ar: مجبوس هامور Description En: Spiced basmati ric…" at bounding box center [675, 180] width 478 height 161
click at [769, 212] on div "[DATE] 11:09 AM" at bounding box center [674, 198] width 473 height 30
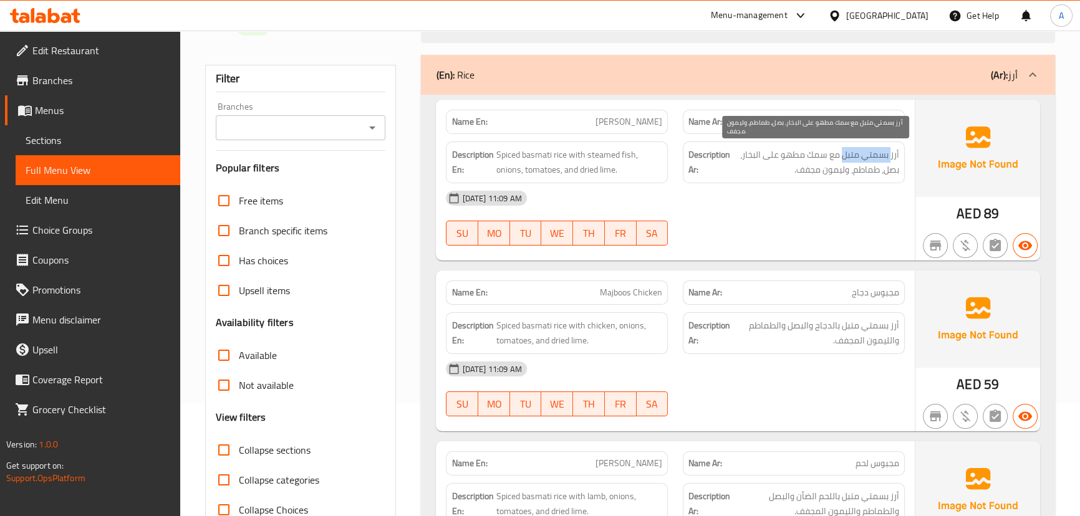
drag, startPoint x: 860, startPoint y: 152, endPoint x: 841, endPoint y: 160, distance: 20.7
click at [841, 158] on span "أرز بسمتي متبل مع سمك مطهو على البخار، بصل، طماطم، وليمون مجفف." at bounding box center [815, 162] width 166 height 31
drag, startPoint x: 804, startPoint y: 155, endPoint x: 766, endPoint y: 155, distance: 38.0
click at [766, 155] on span "أرز بسمتي متبل مع سمك مطهو على البخار، بصل، طماطم، وليمون مجفف." at bounding box center [815, 162] width 166 height 31
click at [766, 196] on div "[DATE] 11:09 AM" at bounding box center [674, 198] width 473 height 30
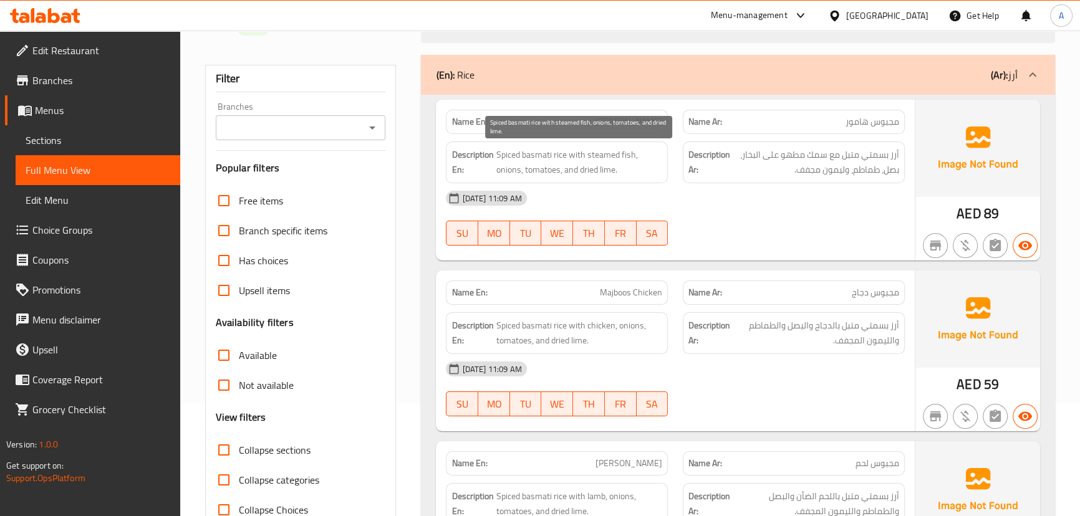
drag, startPoint x: 595, startPoint y: 162, endPoint x: 675, endPoint y: 187, distance: 83.6
click at [639, 173] on span "Spiced basmati rice with steamed fish, onions, tomatoes, and dried lime." at bounding box center [579, 162] width 166 height 31
click at [780, 204] on div "[DATE] 11:09 AM" at bounding box center [674, 198] width 473 height 30
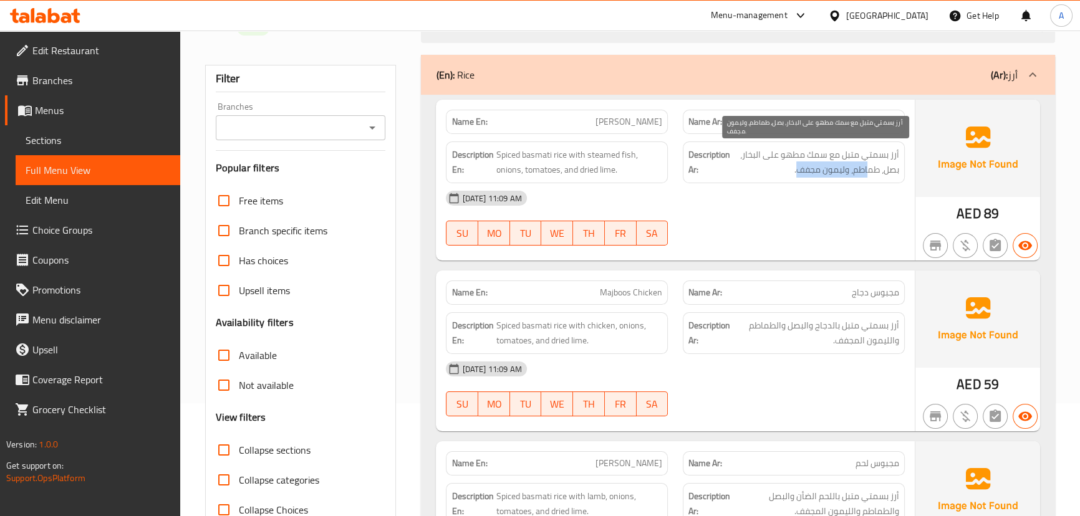
drag, startPoint x: 859, startPoint y: 162, endPoint x: 793, endPoint y: 176, distance: 67.6
click at [793, 176] on span "أرز بسمتي متبل مع سمك مطهو على البخار، بصل، طماطم، وليمون مجفف." at bounding box center [815, 162] width 166 height 31
click at [805, 209] on div "[DATE] 11:09 AM" at bounding box center [674, 198] width 473 height 30
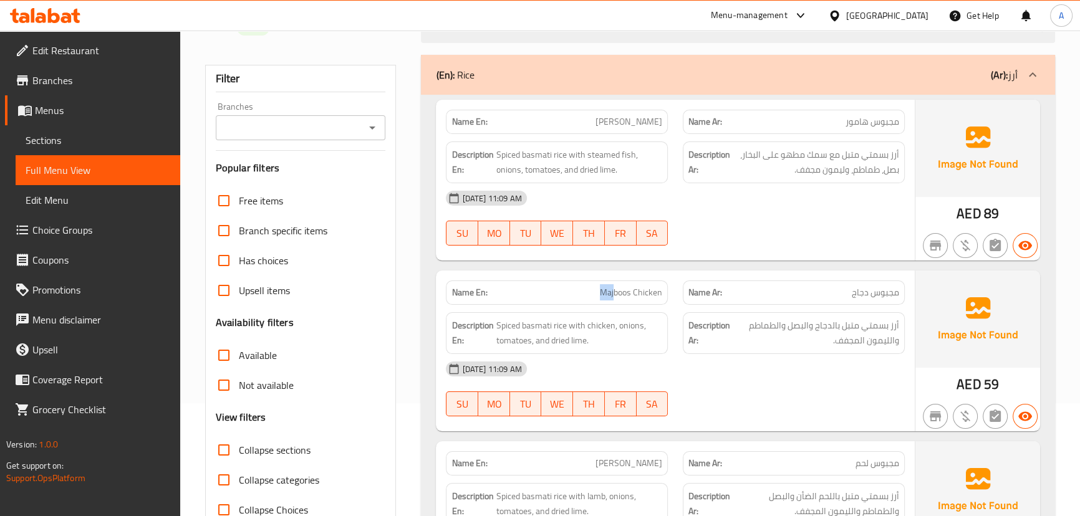
drag, startPoint x: 587, startPoint y: 285, endPoint x: 686, endPoint y: 274, distance: 99.1
click at [679, 279] on div "Name En: Majboos Chicken Name Ar: مجبوس دجاج" at bounding box center [674, 292] width 473 height 39
click at [792, 197] on div "[DATE] 11:09 AM" at bounding box center [674, 198] width 473 height 30
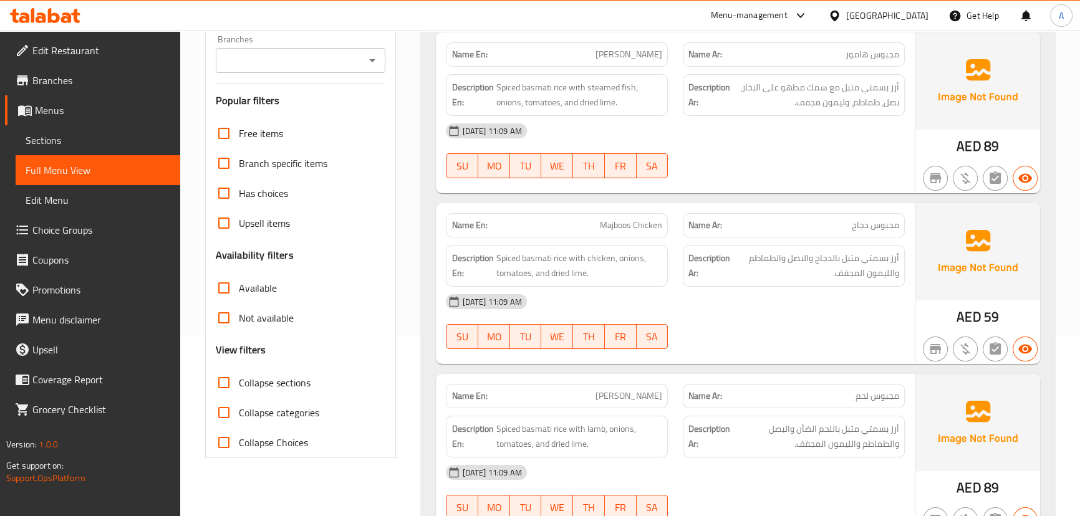
scroll to position [283, 0]
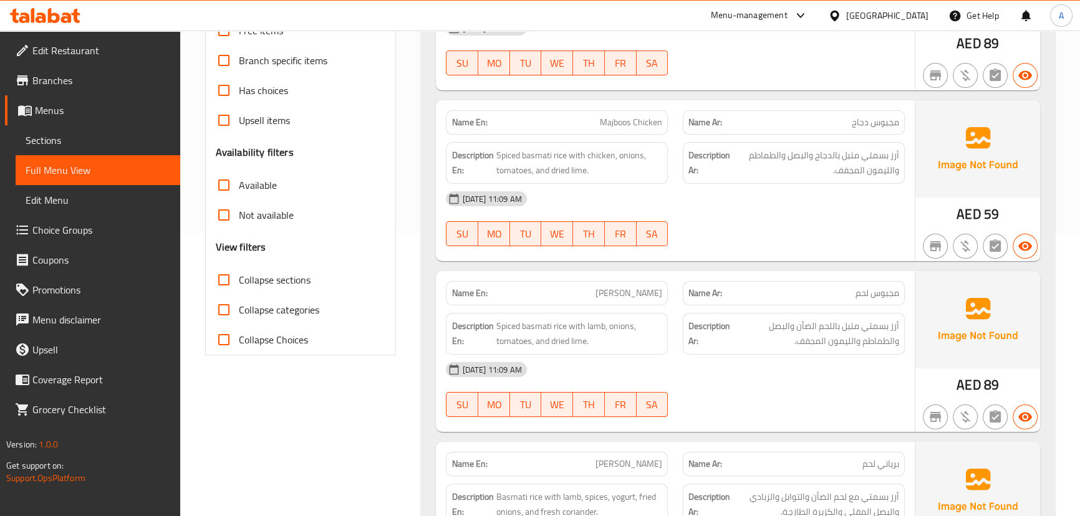
drag, startPoint x: 551, startPoint y: 126, endPoint x: 744, endPoint y: 165, distance: 196.6
click at [728, 153] on div "Name En: Majboos Chicken Name Ar: مجبوس دجاج Description En: Spiced basmati ric…" at bounding box center [675, 180] width 478 height 161
drag, startPoint x: 762, startPoint y: 196, endPoint x: 768, endPoint y: 201, distance: 7.5
click at [765, 198] on div "[DATE] 11:09 AM" at bounding box center [674, 199] width 473 height 30
drag, startPoint x: 618, startPoint y: 120, endPoint x: 783, endPoint y: 197, distance: 182.7
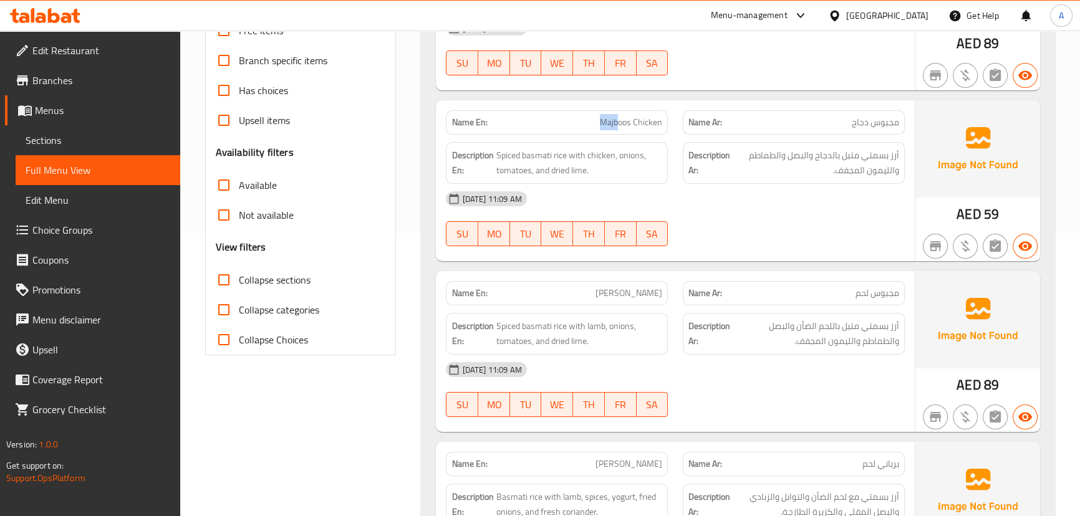
click at [739, 150] on div "Name En: Majboos Chicken Name Ar: مجبوس دجاج Description En: Spiced basmati ric…" at bounding box center [675, 180] width 478 height 161
drag, startPoint x: 783, startPoint y: 197, endPoint x: 793, endPoint y: 204, distance: 11.6
click at [788, 199] on div "[DATE] 11:09 AM" at bounding box center [674, 199] width 473 height 30
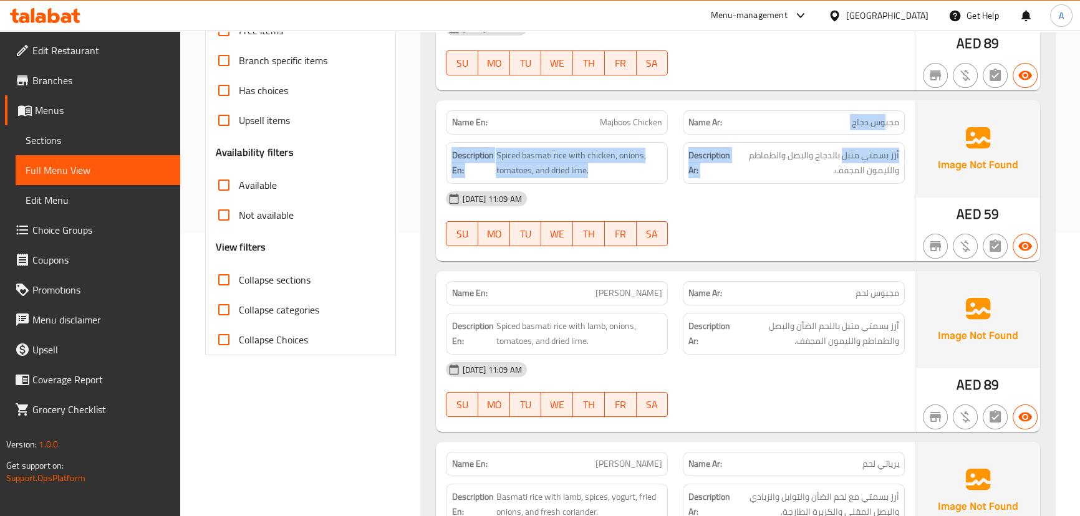
drag, startPoint x: 882, startPoint y: 123, endPoint x: 840, endPoint y: 172, distance: 64.1
click at [841, 146] on div "Name En: Majboos Chicken Name Ar: مجبوس دجاج Description En: Spiced basmati ric…" at bounding box center [675, 180] width 478 height 161
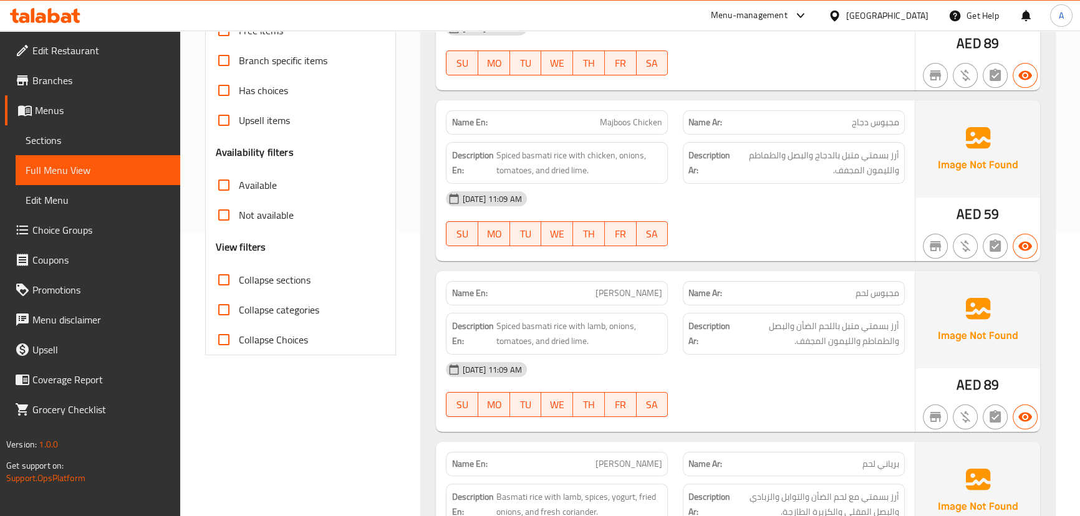
click at [847, 189] on div "[DATE] 11:09 AM" at bounding box center [674, 199] width 473 height 30
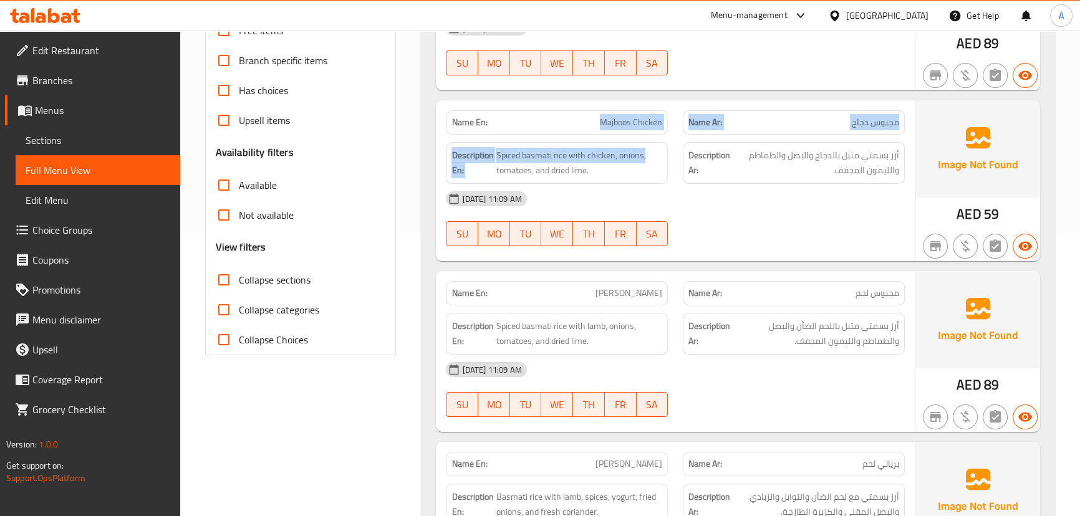
drag, startPoint x: 565, startPoint y: 106, endPoint x: 682, endPoint y: 158, distance: 128.3
click at [668, 146] on div "Name En: Majboos Chicken Name Ar: مجبوس دجاج Description En: Spiced basmati ric…" at bounding box center [675, 180] width 478 height 161
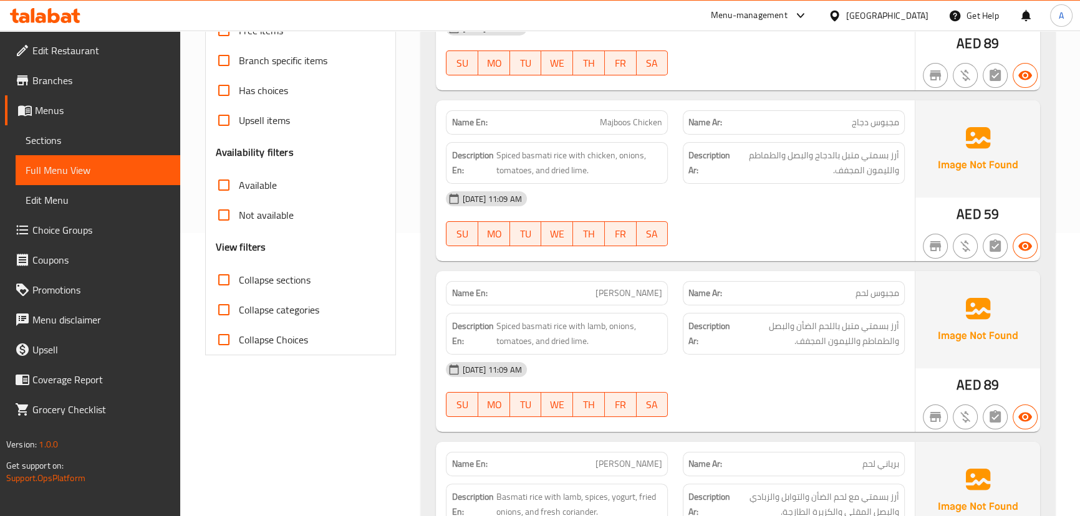
click at [725, 199] on div "[DATE] 11:09 AM" at bounding box center [674, 199] width 473 height 30
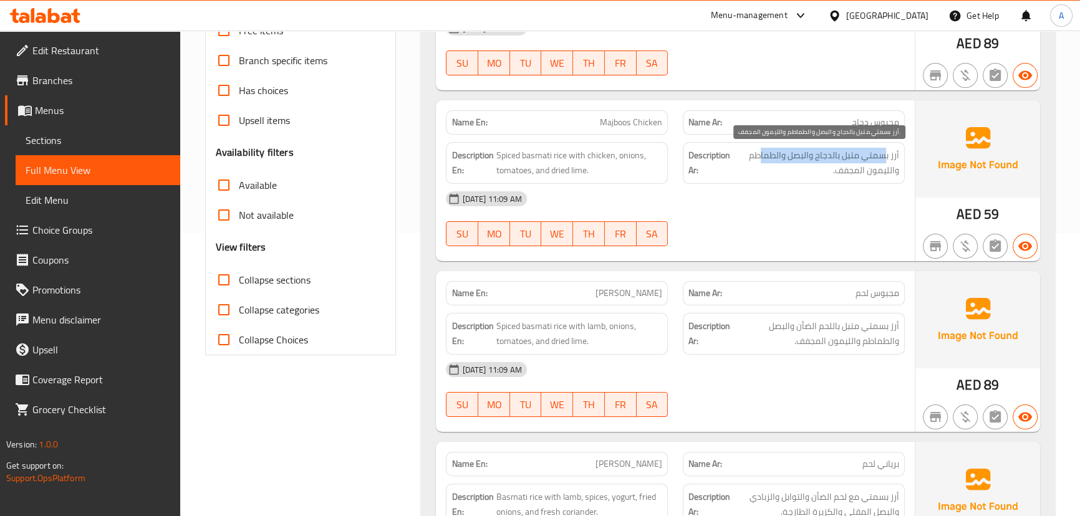
drag, startPoint x: 883, startPoint y: 155, endPoint x: 836, endPoint y: 178, distance: 51.9
click at [761, 162] on span "أرز بسمتي متبل بالدجاج والبصل والطماطم والليمون المجفف." at bounding box center [815, 163] width 166 height 31
click at [842, 166] on span "أرز بسمتي متبل بالدجاج والبصل والطماطم والليمون المجفف." at bounding box center [815, 163] width 166 height 31
drag, startPoint x: 842, startPoint y: 166, endPoint x: 800, endPoint y: 232, distance: 78.2
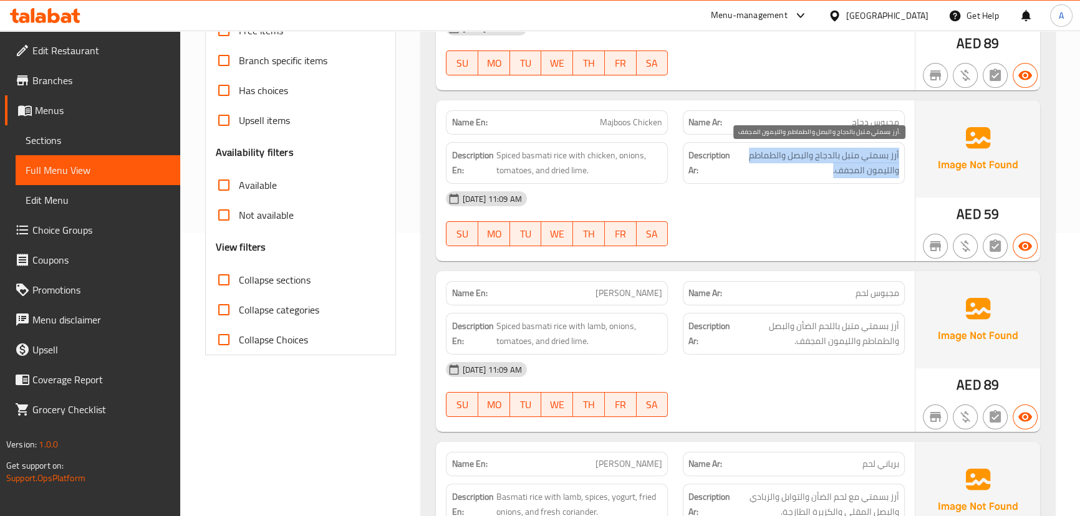
click at [840, 170] on span "أرز بسمتي متبل بالدجاج والبصل والطماطم والليمون المجفف." at bounding box center [815, 163] width 166 height 31
drag, startPoint x: 800, startPoint y: 232, endPoint x: 745, endPoint y: 219, distance: 57.0
click at [795, 232] on div "[DATE] 11:09 AM SU MO TU WE TH FR SA" at bounding box center [674, 219] width 473 height 70
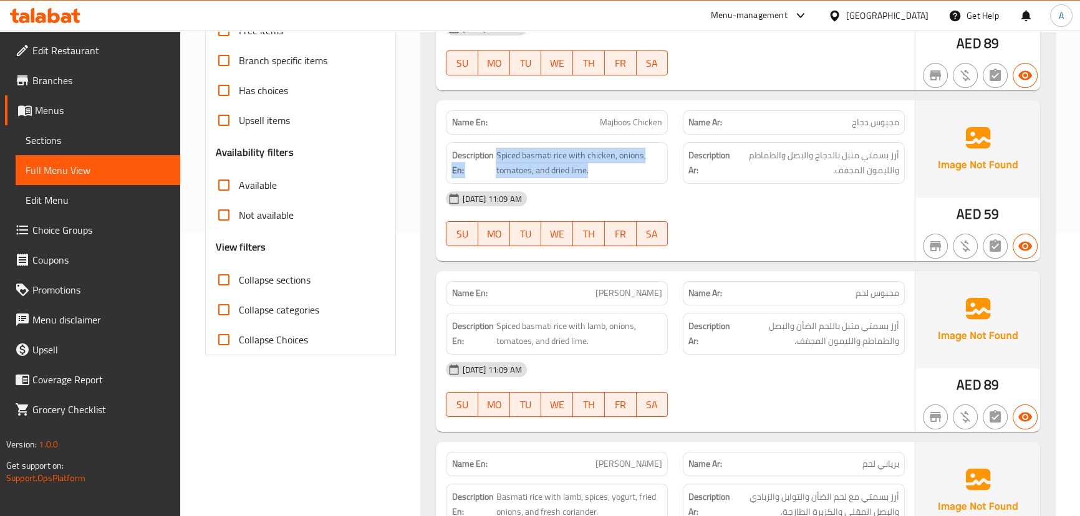
drag, startPoint x: 492, startPoint y: 153, endPoint x: 737, endPoint y: 191, distance: 247.9
click at [698, 180] on div "Description En: Spiced basmati rice with chicken, onions, tomatoes, and dried l…" at bounding box center [674, 163] width 473 height 57
click at [744, 193] on div "[DATE] 11:09 AM" at bounding box center [674, 199] width 473 height 30
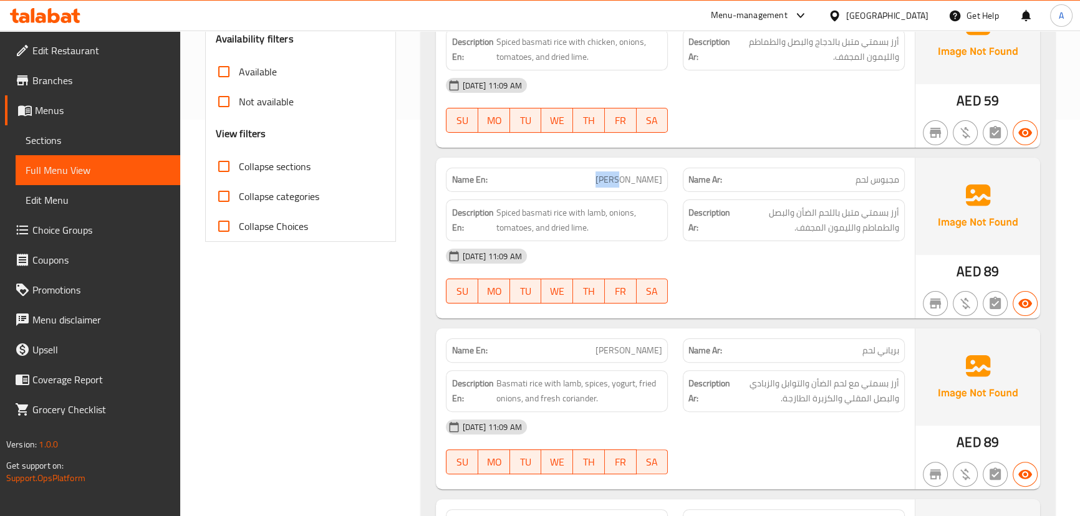
drag, startPoint x: 568, startPoint y: 181, endPoint x: 692, endPoint y: 191, distance: 124.4
click at [692, 191] on div "Name En: [PERSON_NAME] Name Ar: مجبوس لحم Description En: Spiced basmati rice w…" at bounding box center [675, 238] width 478 height 161
click at [732, 255] on div "[DATE] 11:09 AM" at bounding box center [674, 256] width 473 height 30
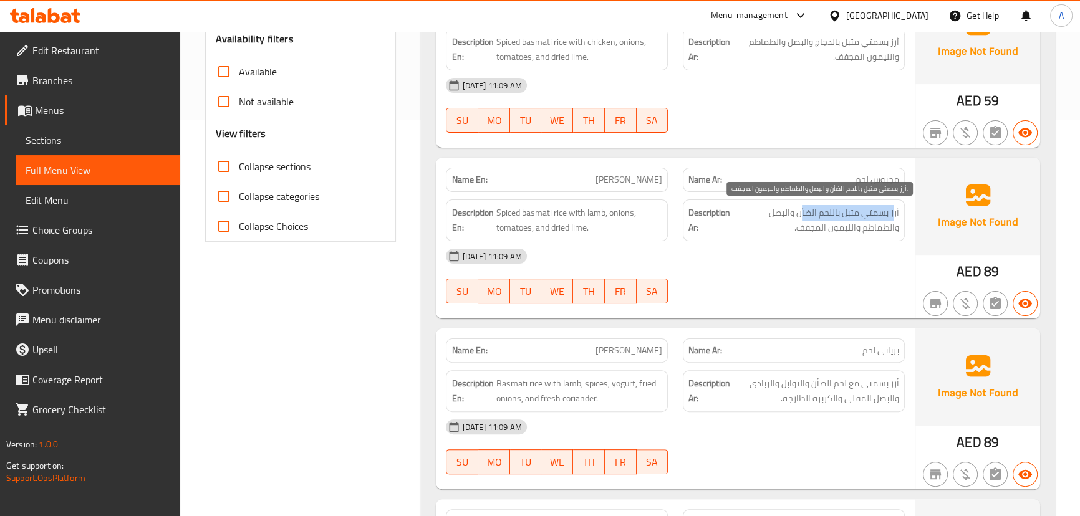
drag, startPoint x: 892, startPoint y: 213, endPoint x: 801, endPoint y: 218, distance: 91.1
click at [800, 213] on span "أرز بسمتي متبل باللحم الضأن والبصل والطماطم والليمون المجفف." at bounding box center [815, 220] width 166 height 31
drag, startPoint x: 873, startPoint y: 231, endPoint x: 714, endPoint y: 245, distance: 159.5
click at [804, 231] on span "أرز بسمتي متبل باللحم الضأن والبصل والطماطم والليمون المجفف." at bounding box center [815, 220] width 166 height 31
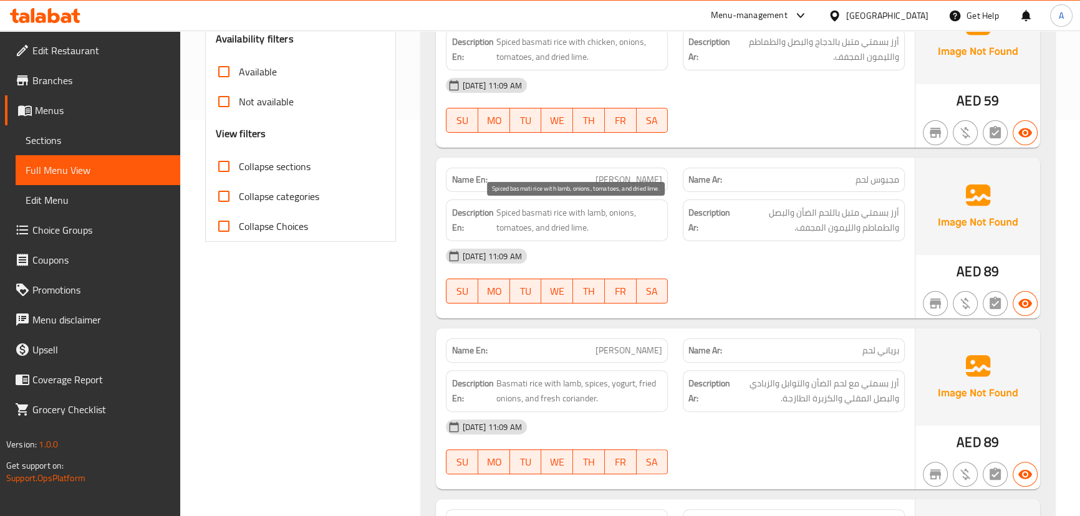
drag, startPoint x: 515, startPoint y: 229, endPoint x: 742, endPoint y: 291, distance: 234.7
click at [610, 247] on div "Name En: [PERSON_NAME] Name Ar: مجبوس لحم Description En: Spiced basmati rice w…" at bounding box center [675, 238] width 478 height 161
click at [754, 296] on div at bounding box center [793, 303] width 237 height 15
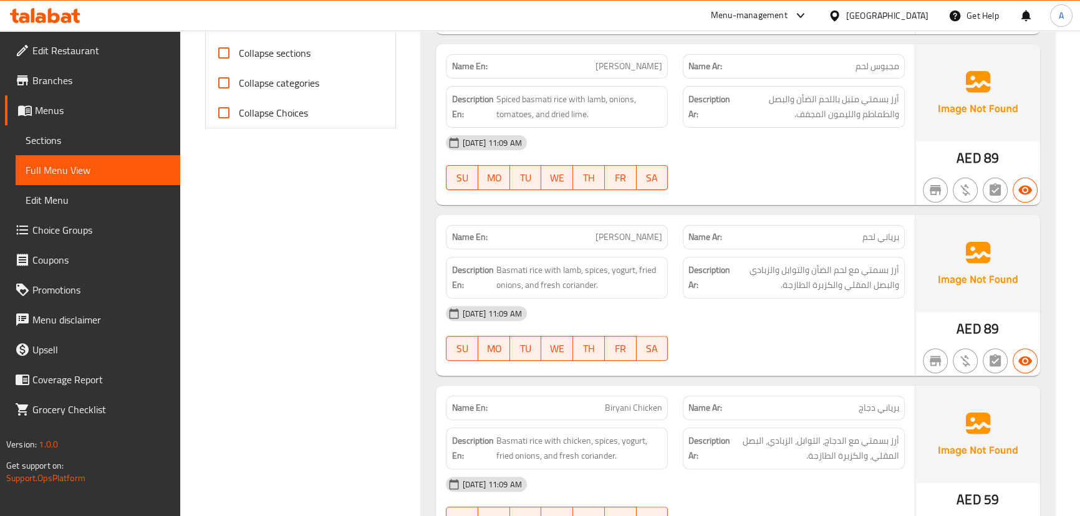
drag, startPoint x: 590, startPoint y: 242, endPoint x: 774, endPoint y: 208, distance: 187.8
click at [699, 241] on div "Name En: [PERSON_NAME] Name Ar: برياني لحم" at bounding box center [674, 237] width 473 height 39
click at [813, 183] on div at bounding box center [793, 190] width 237 height 15
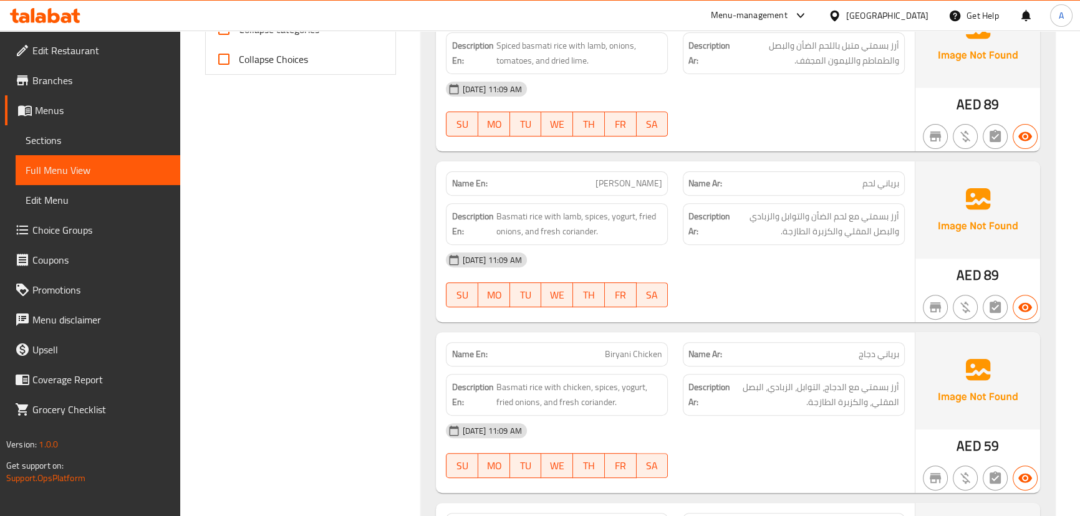
scroll to position [623, 0]
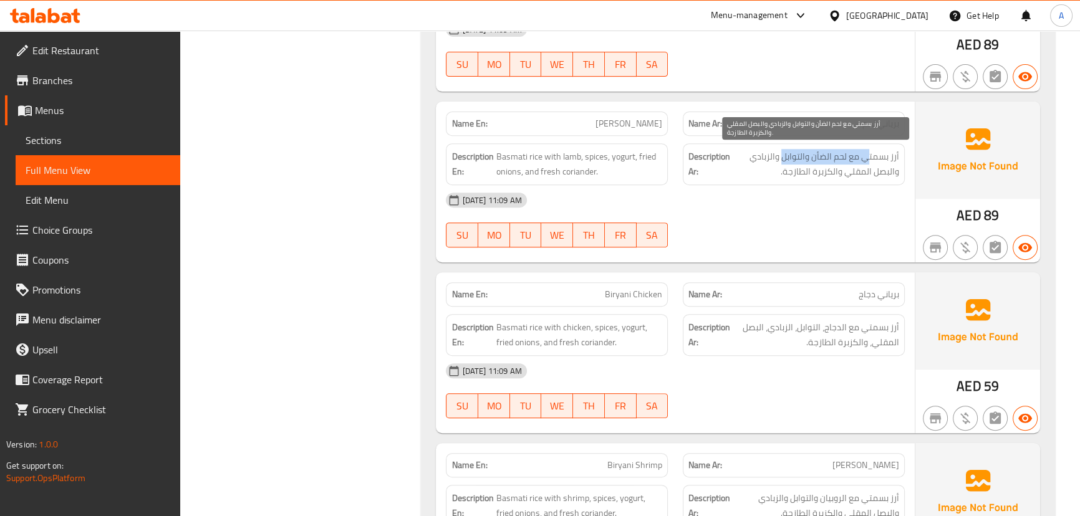
drag, startPoint x: 868, startPoint y: 160, endPoint x: 783, endPoint y: 160, distance: 85.4
click at [783, 160] on span "أرز بسمتي مع لحم الضأن والتوابل والزبادي والبصل المقلي والكزبرة الطازجة." at bounding box center [815, 164] width 166 height 31
drag, startPoint x: 865, startPoint y: 171, endPoint x: 808, endPoint y: 172, distance: 56.7
click at [808, 172] on span "أرز بسمتي مع لحم الضأن والتوابل والزبادي والبصل المقلي والكزبرة الطازجة." at bounding box center [815, 164] width 166 height 31
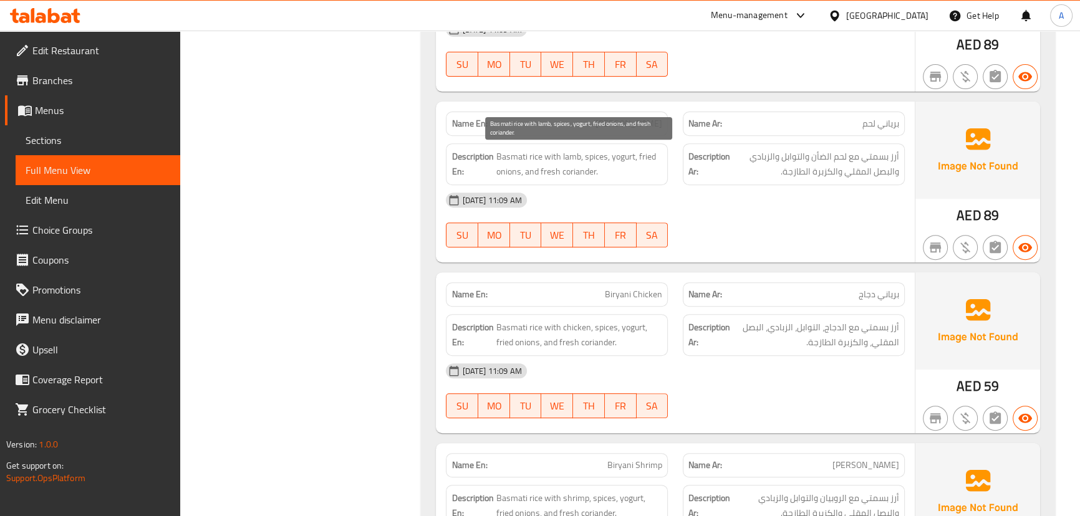
click at [613, 170] on span "Basmati rice with lamb, spices, yogurt, fried onions, and fresh coriander." at bounding box center [579, 164] width 166 height 31
click at [736, 212] on div "[DATE] 11:09 AM" at bounding box center [674, 200] width 473 height 30
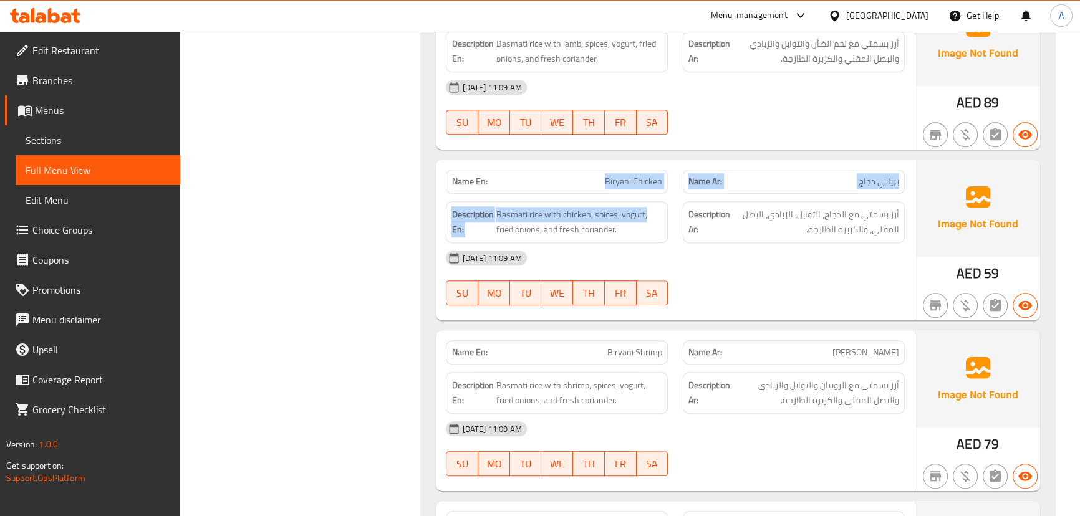
drag, startPoint x: 623, startPoint y: 189, endPoint x: 696, endPoint y: 214, distance: 77.1
click at [679, 204] on div "Name En: Biryani Chicken Name Ar: برياني دجاج Description En: Basmati rice with…" at bounding box center [675, 240] width 478 height 161
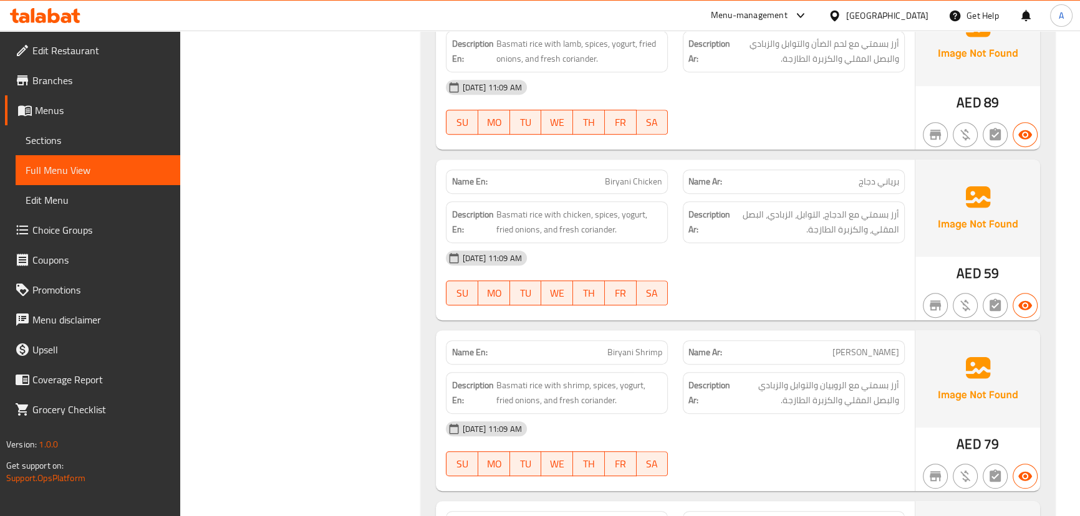
click at [717, 240] on div "Description Ar: أرز بسمتي مع الدجاج، التوابل، الزبادي، البصل المقلي، والكزبرة ا…" at bounding box center [793, 222] width 222 height 42
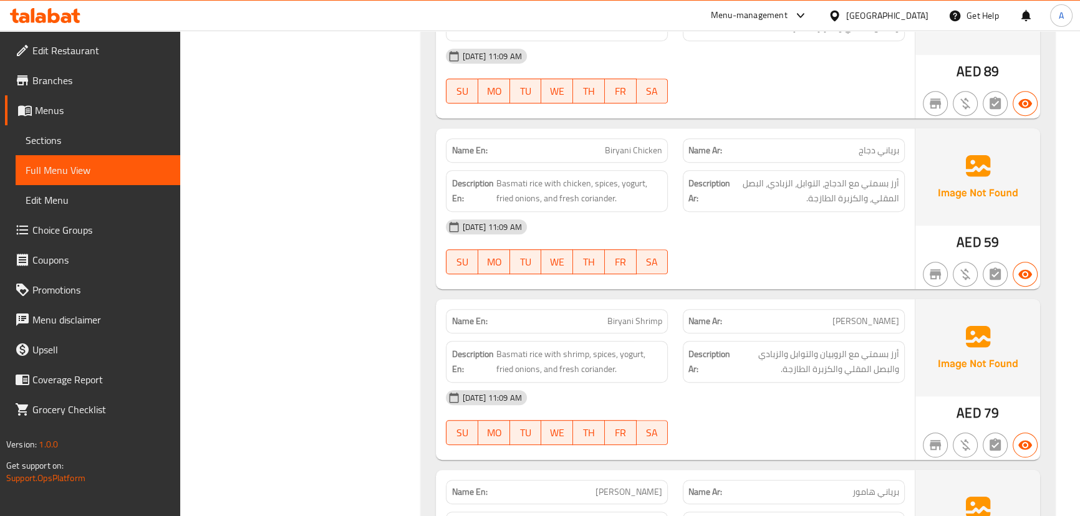
scroll to position [793, 0]
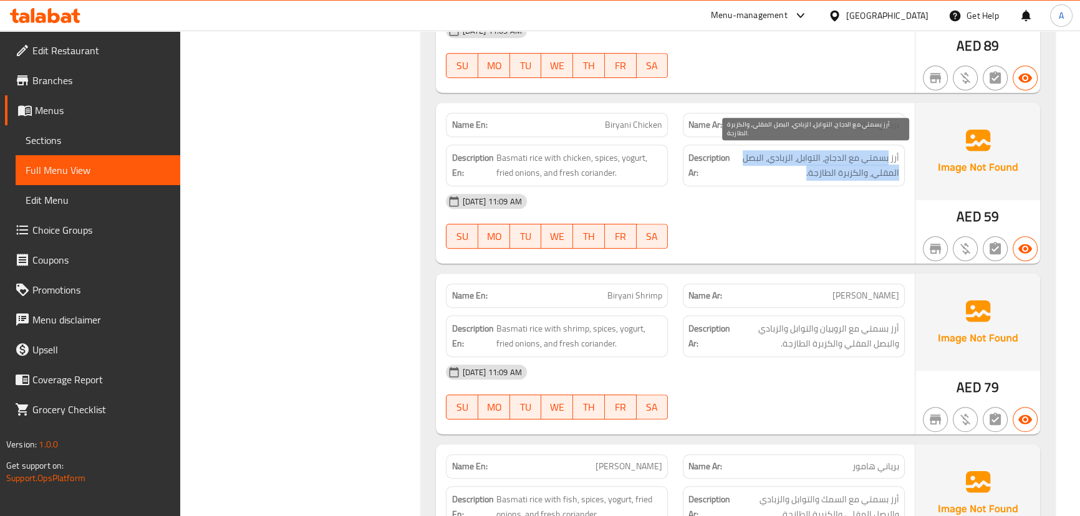
drag, startPoint x: 888, startPoint y: 153, endPoint x: 745, endPoint y: 168, distance: 143.5
click at [745, 168] on span "أرز بسمتي مع الدجاج، التوابل، الزبادي، البصل المقلي، والكزبرة الطازجة." at bounding box center [815, 165] width 166 height 31
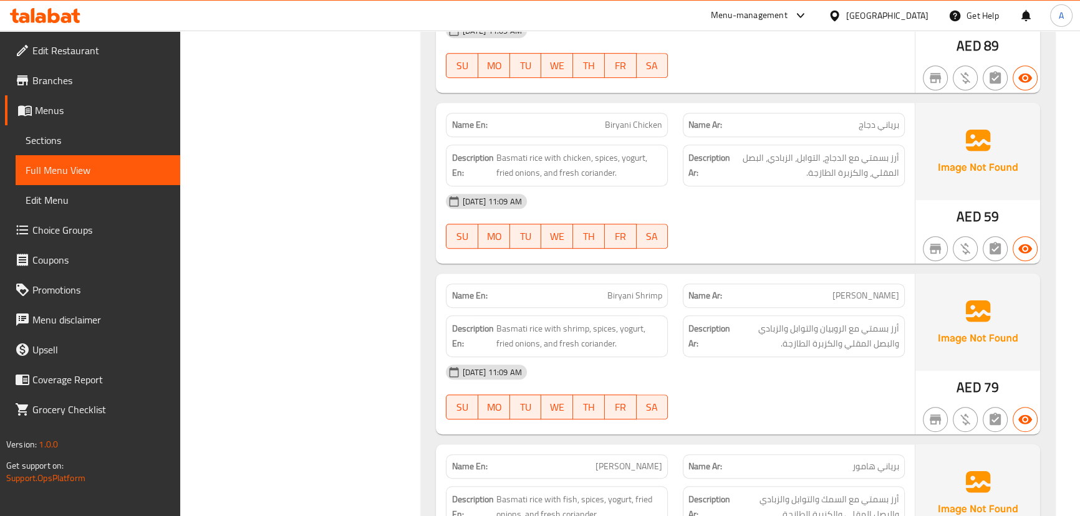
click at [771, 231] on div "[DATE] 11:09 AM SU MO TU WE TH FR SA" at bounding box center [674, 221] width 473 height 70
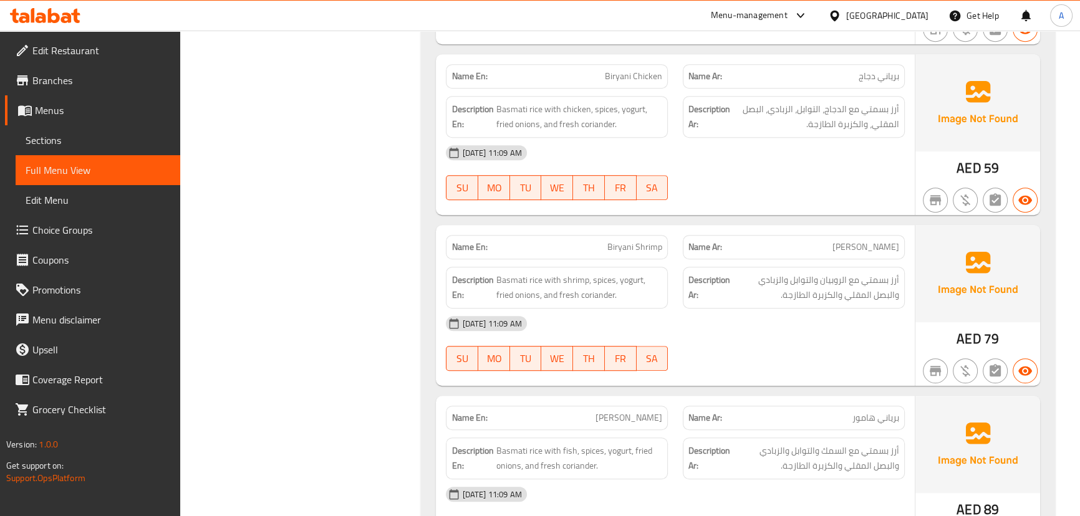
scroll to position [906, 0]
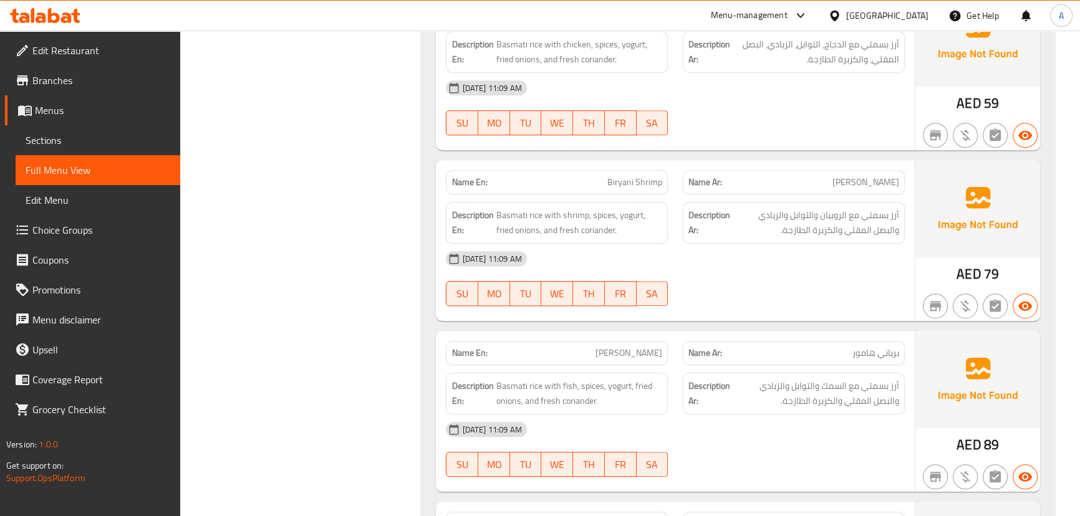
drag, startPoint x: 507, startPoint y: 179, endPoint x: 700, endPoint y: 235, distance: 201.2
click at [663, 212] on div "Name En: Biryani Shrimp Name Ar: [PERSON_NAME] Description En: Basmati rice wit…" at bounding box center [675, 240] width 478 height 161
click at [740, 270] on div "[DATE] 11:09 AM" at bounding box center [674, 259] width 473 height 30
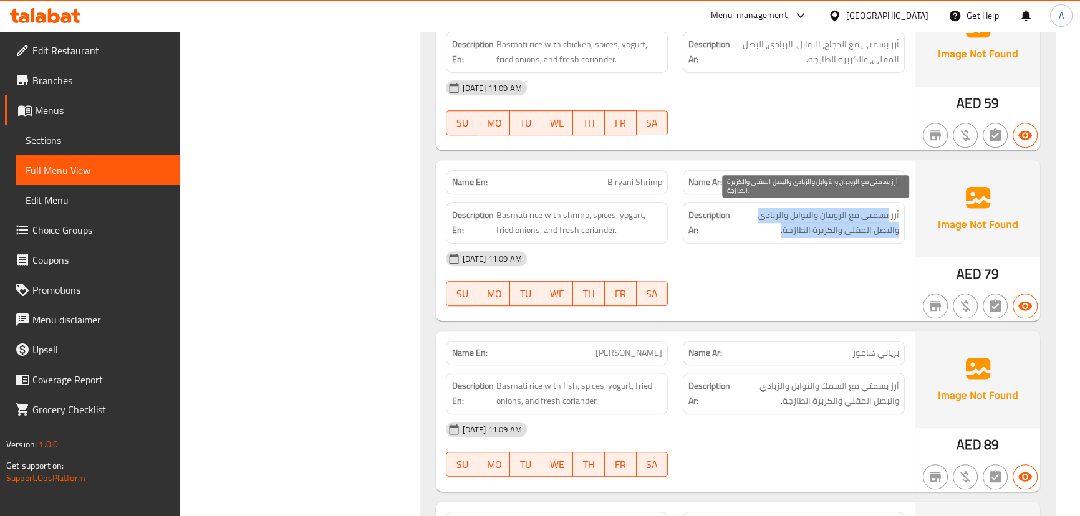
drag, startPoint x: 889, startPoint y: 218, endPoint x: 779, endPoint y: 223, distance: 109.8
click at [779, 223] on span "أرز بسمتي مع الروبيان والتوابل والزبادي والبصل المقلي والكزبرة الطازجة." at bounding box center [815, 223] width 166 height 31
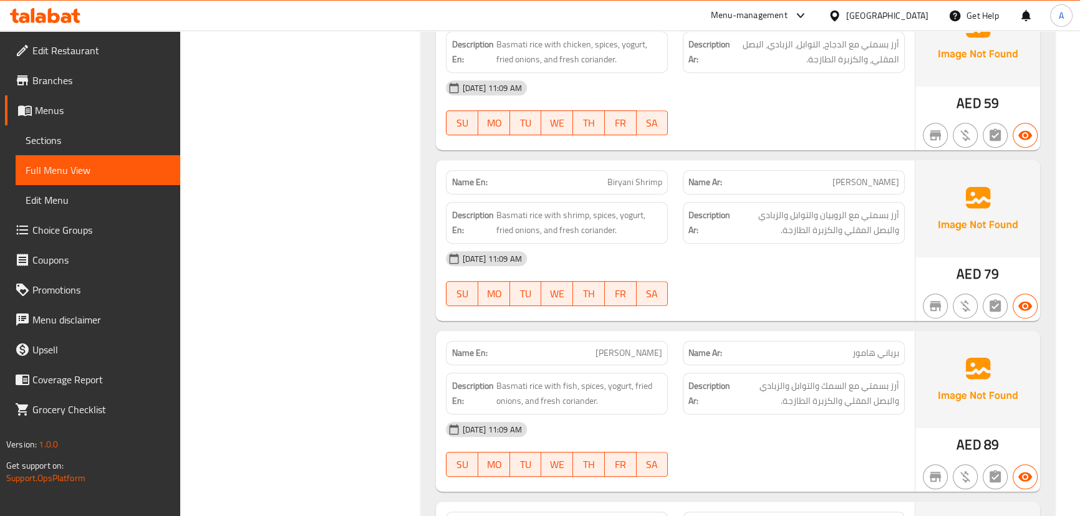
click at [789, 261] on div "[DATE] 11:09 AM" at bounding box center [674, 259] width 473 height 30
drag, startPoint x: 869, startPoint y: 231, endPoint x: 831, endPoint y: 231, distance: 38.0
click at [831, 231] on span "أرز بسمتي مع الروبيان والتوابل والزبادي والبصل المقلي والكزبرة الطازجة." at bounding box center [815, 223] width 166 height 31
click at [812, 267] on div "[DATE] 11:09 AM" at bounding box center [674, 259] width 473 height 30
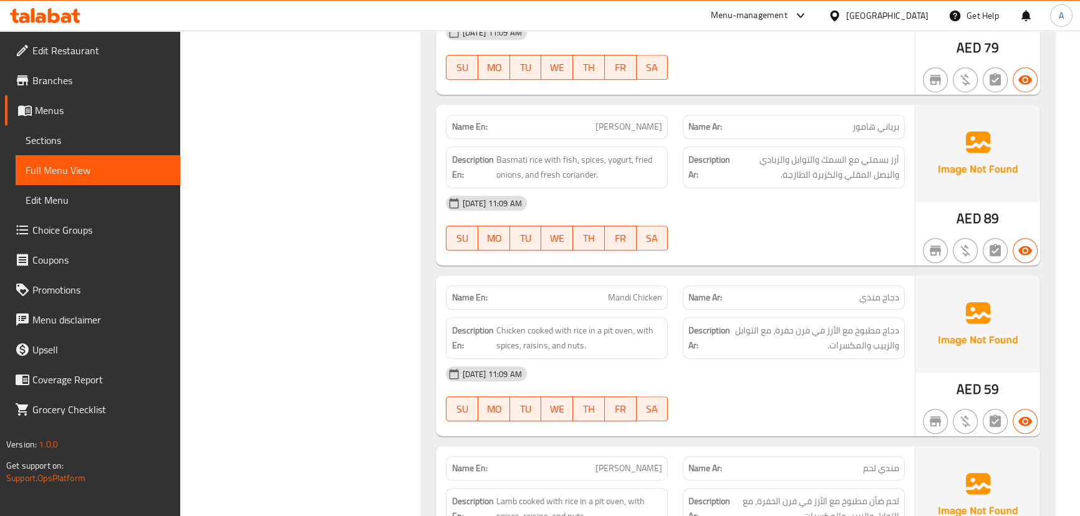
scroll to position [1133, 0]
drag, startPoint x: 864, startPoint y: 175, endPoint x: 825, endPoint y: 198, distance: 45.9
click at [831, 173] on span "أرز بسمتي مع السمك والتوابل والزبادي والبصل المقلي والكزبرة الطازجة." at bounding box center [815, 166] width 166 height 31
click at [748, 211] on div "[DATE] 11:09 AM" at bounding box center [674, 203] width 473 height 30
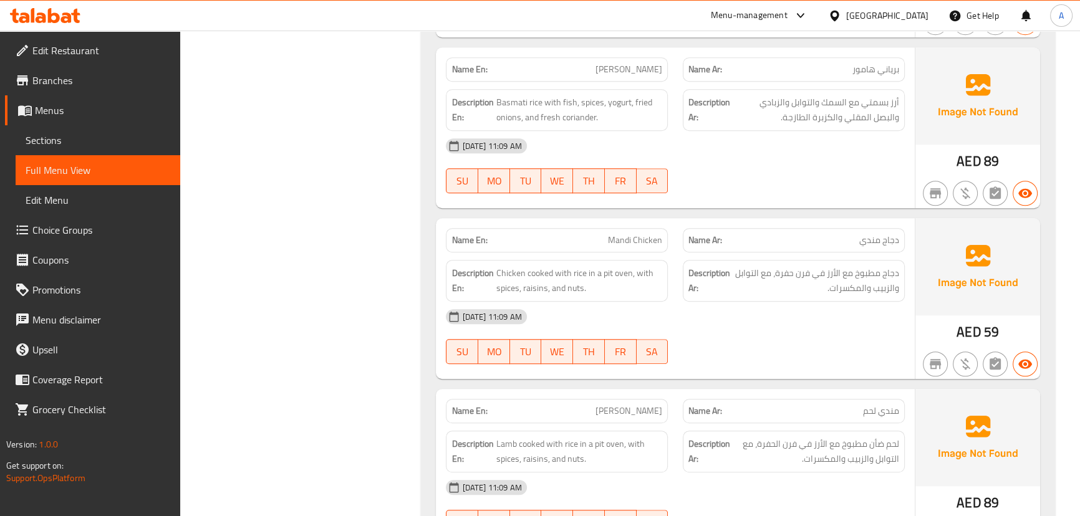
drag, startPoint x: 597, startPoint y: 250, endPoint x: 644, endPoint y: 242, distance: 47.3
click at [611, 250] on div "Name En: Mandi Chicken Name Ar: دجاج مندي Description En: Chicken cooked with r…" at bounding box center [675, 298] width 478 height 161
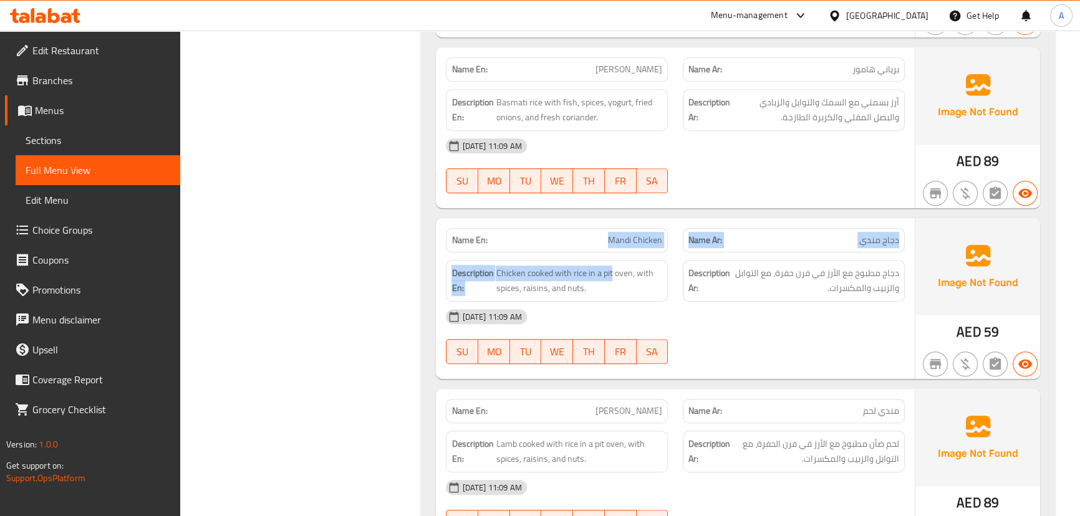
click at [722, 221] on div "Name Ar: دجاج مندي" at bounding box center [793, 240] width 237 height 39
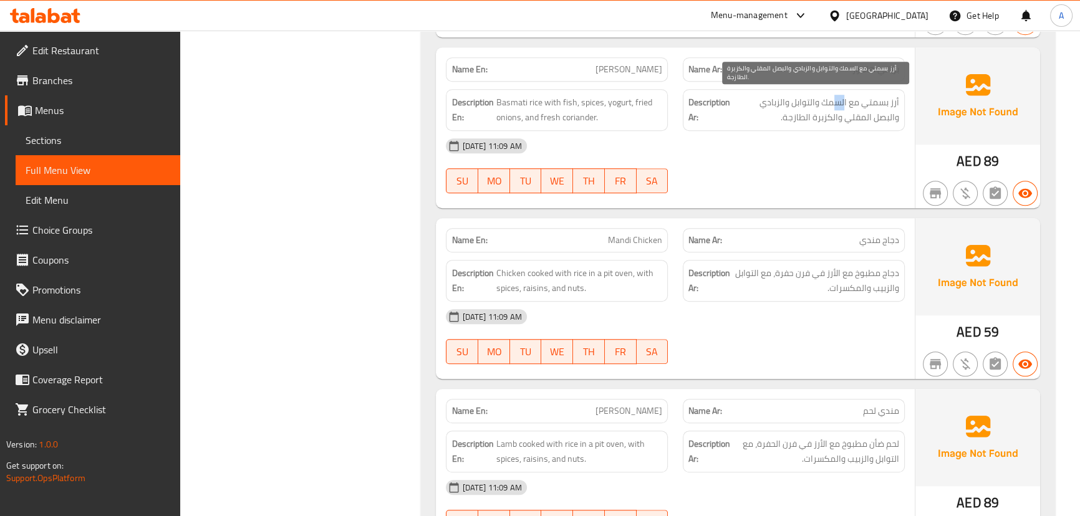
drag, startPoint x: 843, startPoint y: 100, endPoint x: 830, endPoint y: 106, distance: 14.2
click at [830, 106] on span "أرز بسمتي مع السمك والتوابل والزبادي والبصل المقلي والكزبرة الطازجة." at bounding box center [815, 110] width 166 height 31
click at [839, 161] on div "[DATE] 11:09 AM SU MO TU WE TH FR SA" at bounding box center [674, 166] width 473 height 70
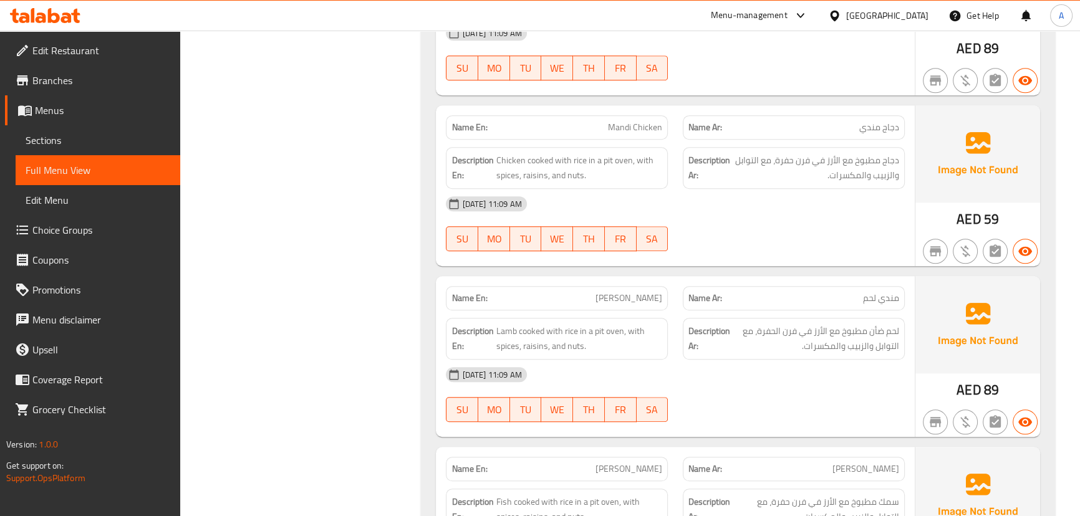
scroll to position [1359, 0]
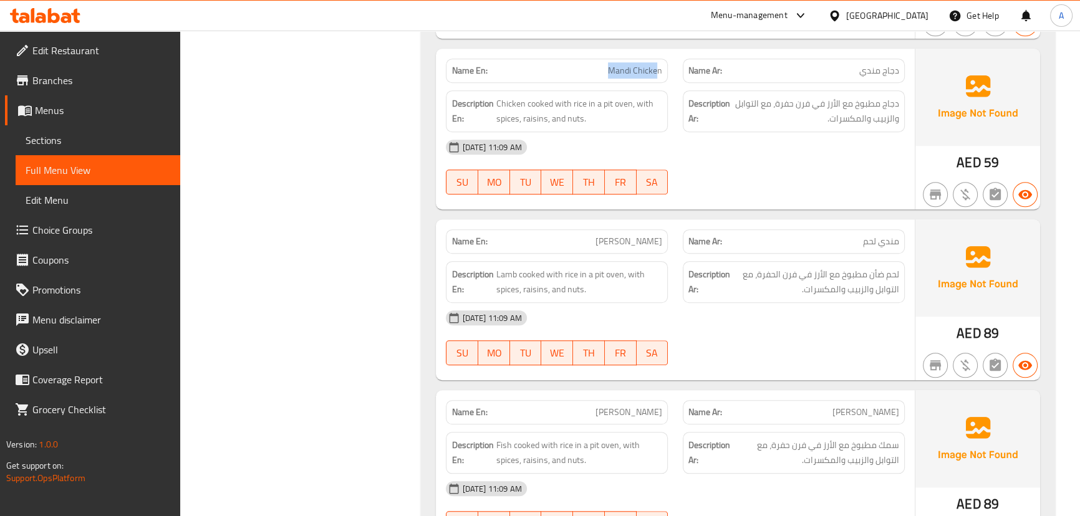
drag, startPoint x: 603, startPoint y: 72, endPoint x: 834, endPoint y: 132, distance: 238.7
click at [693, 74] on div "Name En: Mandi Chicken Name Ar: دجاج مندي" at bounding box center [674, 70] width 473 height 39
click at [889, 187] on div at bounding box center [793, 194] width 237 height 15
drag, startPoint x: 874, startPoint y: 103, endPoint x: 794, endPoint y: 103, distance: 80.4
click at [794, 103] on span "دجاج مطبوخ مع الأرز في فرن حفرة، مع التوابل والزبيب والمكسرات." at bounding box center [815, 111] width 166 height 31
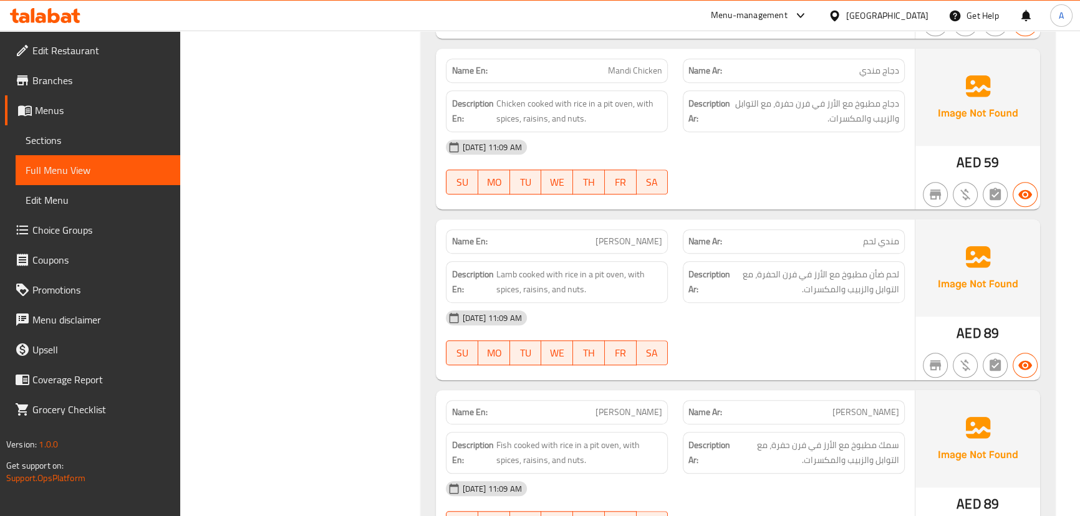
drag, startPoint x: 822, startPoint y: 151, endPoint x: 801, endPoint y: 107, distance: 49.1
click at [821, 148] on div "[DATE] 11:09 AM" at bounding box center [674, 147] width 473 height 30
drag, startPoint x: 793, startPoint y: 106, endPoint x: 777, endPoint y: 105, distance: 16.2
click at [780, 106] on span "دجاج مطبوخ مع الأرز في فرن حفرة، مع التوابل والزبيب والمكسرات." at bounding box center [815, 111] width 166 height 31
drag, startPoint x: 767, startPoint y: 104, endPoint x: 752, endPoint y: 104, distance: 15.6
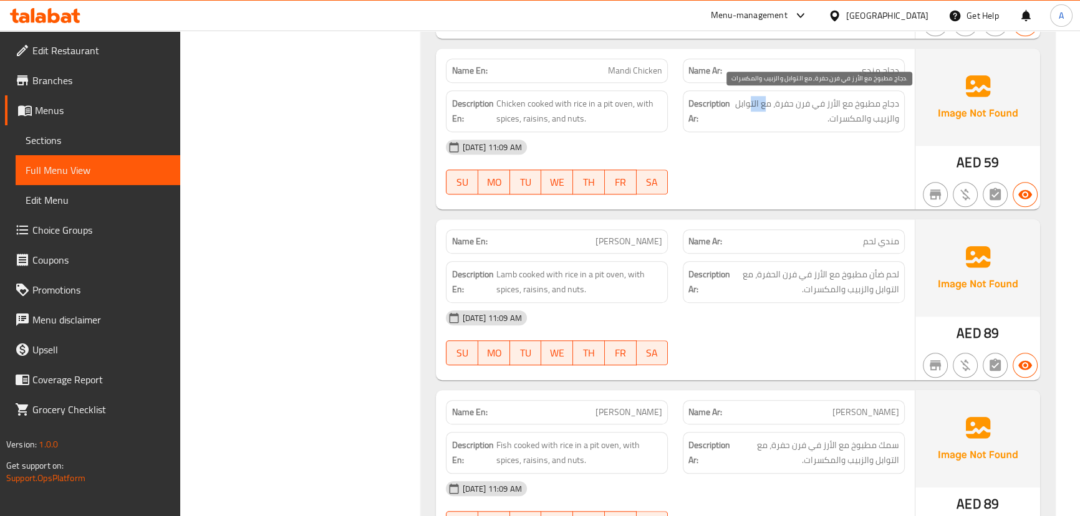
click at [752, 104] on span "دجاج مطبوخ مع الأرز في فرن حفرة، مع التوابل والزبيب والمكسرات." at bounding box center [815, 111] width 166 height 31
click at [801, 145] on div "[DATE] 11:09 AM" at bounding box center [674, 147] width 473 height 30
click at [850, 120] on span "دجاج مطبوخ مع الأرز في فرن حفرة، مع التوابل والزبيب والمكسرات." at bounding box center [815, 111] width 166 height 31
drag, startPoint x: 836, startPoint y: 169, endPoint x: 760, endPoint y: 214, distance: 88.1
click at [814, 187] on div "[DATE] 11:09 AM SU MO TU WE TH FR SA" at bounding box center [674, 167] width 473 height 70
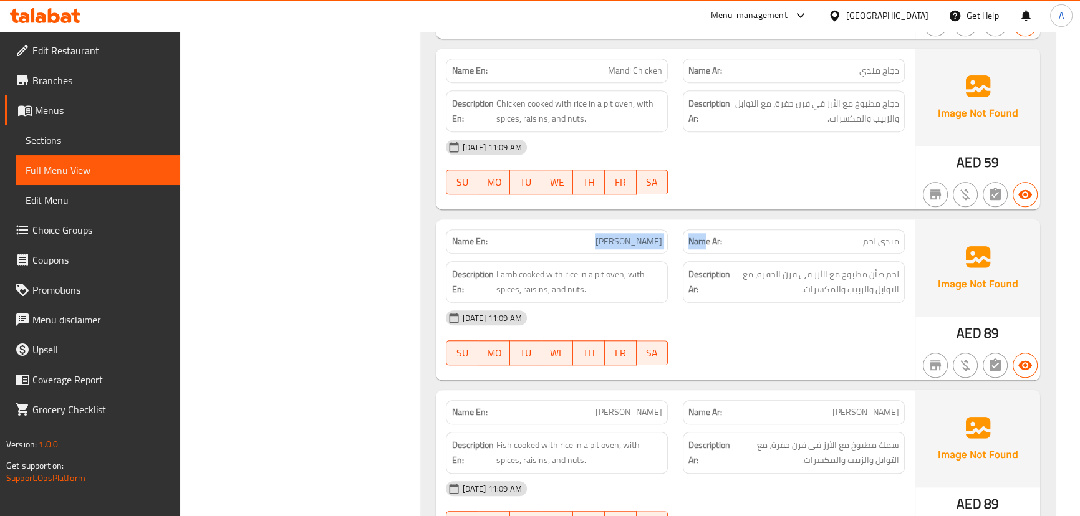
drag, startPoint x: 613, startPoint y: 235, endPoint x: 744, endPoint y: 213, distance: 133.4
click at [725, 227] on div "Name En: [PERSON_NAME] Name Ar: مندي لحم" at bounding box center [674, 241] width 473 height 39
click at [762, 192] on div at bounding box center [793, 194] width 237 height 15
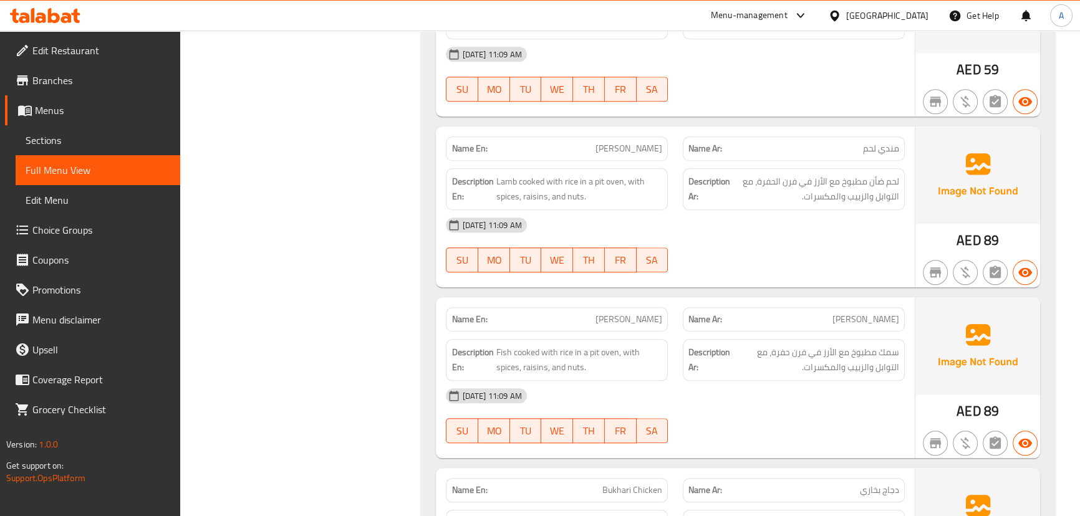
scroll to position [1473, 0]
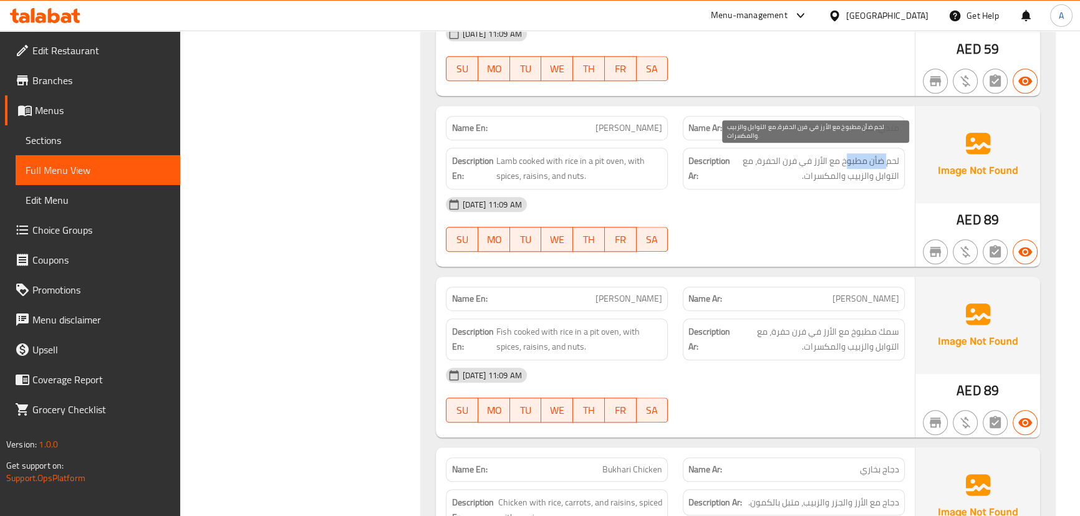
drag, startPoint x: 866, startPoint y: 158, endPoint x: 843, endPoint y: 181, distance: 33.1
click at [845, 162] on span "لحم ضأن مطبوخ مع الأرز في فرن الحفرة، مع التوابل والزبيب والمكسرات." at bounding box center [815, 168] width 166 height 31
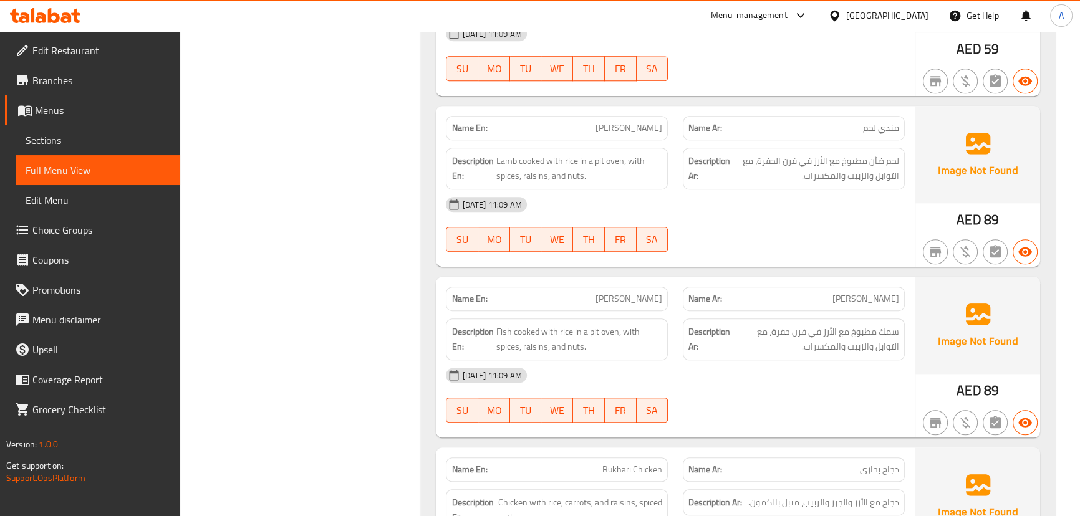
click at [848, 214] on div "[DATE] 11:09 AM" at bounding box center [674, 204] width 473 height 30
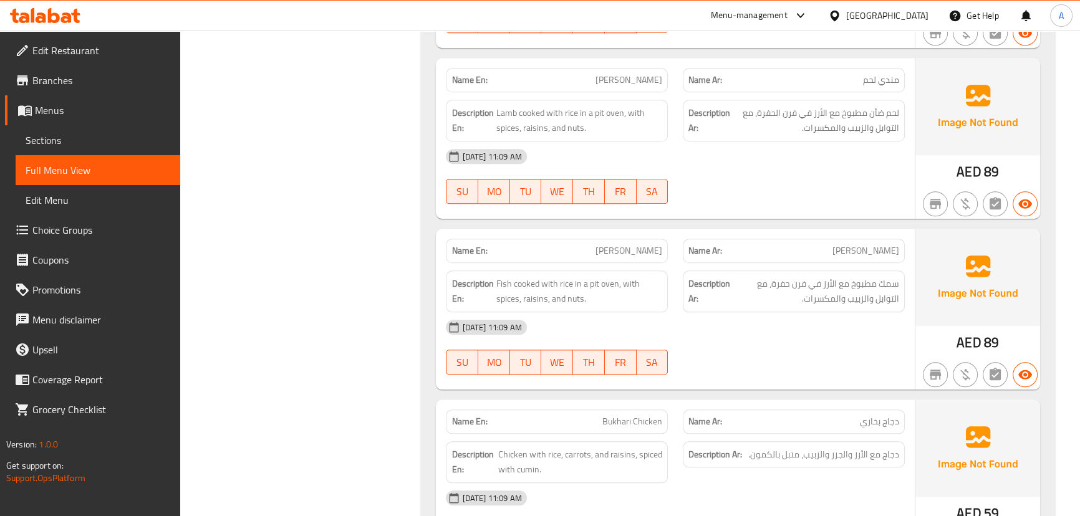
scroll to position [1586, 0]
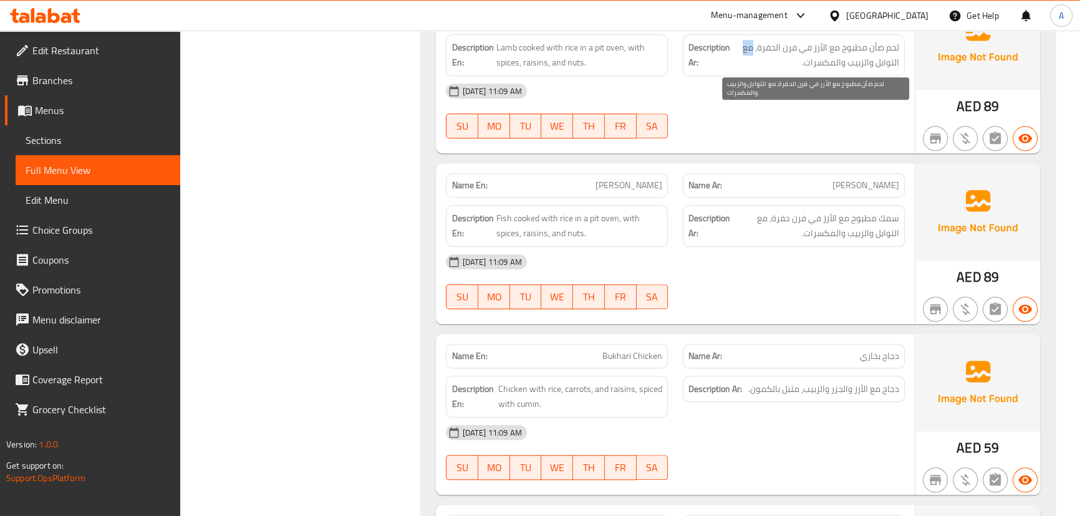
drag, startPoint x: 748, startPoint y: 45, endPoint x: 742, endPoint y: 44, distance: 6.3
click at [742, 44] on span "لحم ضأن مطبوخ مع الأرز في فرن الحفرة، مع التوابل والزبيب والمكسرات." at bounding box center [815, 55] width 166 height 31
drag, startPoint x: 858, startPoint y: 65, endPoint x: 800, endPoint y: 82, distance: 60.2
click at [806, 62] on span "لحم ضأن مطبوخ مع الأرز في فرن الحفرة، مع التوابل والزبيب والمكسرات." at bounding box center [815, 55] width 166 height 31
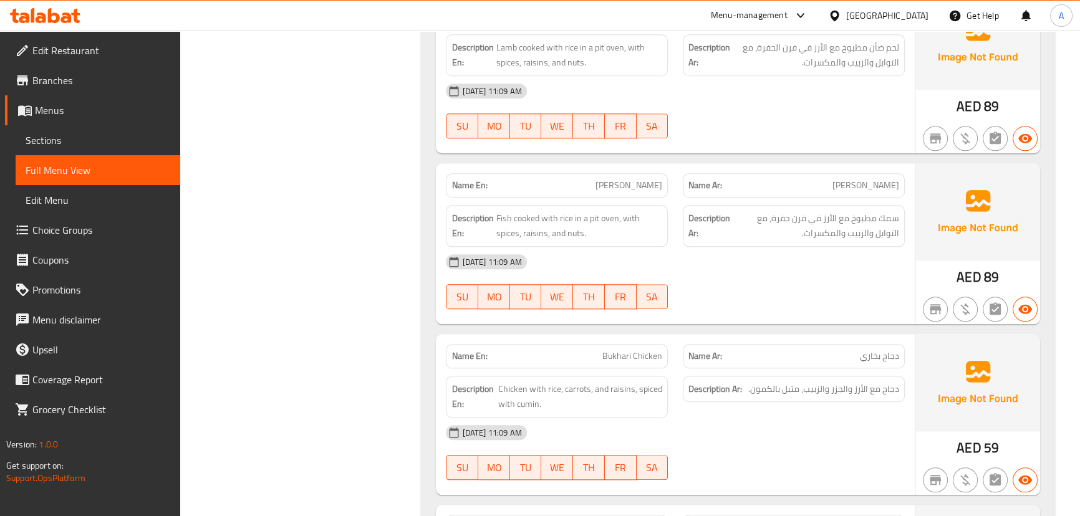
click at [796, 117] on div "[DATE] 11:09 AM SU MO TU WE TH FR SA" at bounding box center [674, 111] width 473 height 70
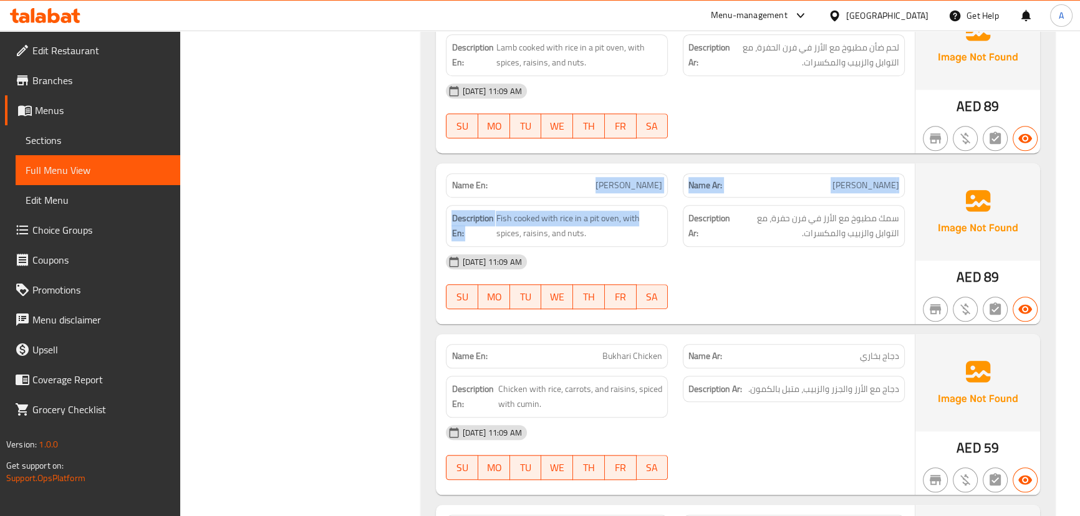
drag, startPoint x: 603, startPoint y: 179, endPoint x: 748, endPoint y: 312, distance: 197.2
click at [690, 231] on div "Name En: [PERSON_NAME] Name Ar: هامور مندي Description En: Fish cooked with ric…" at bounding box center [675, 243] width 478 height 161
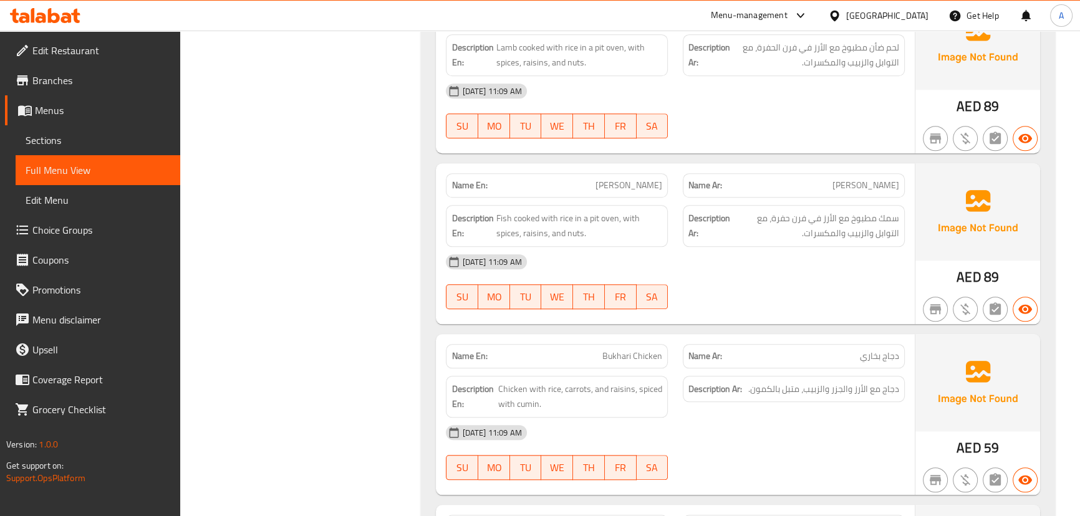
click at [749, 315] on div "Name En: [PERSON_NAME] Name Ar: هامور مندي Description En: Fish cooked with ric…" at bounding box center [675, 243] width 478 height 161
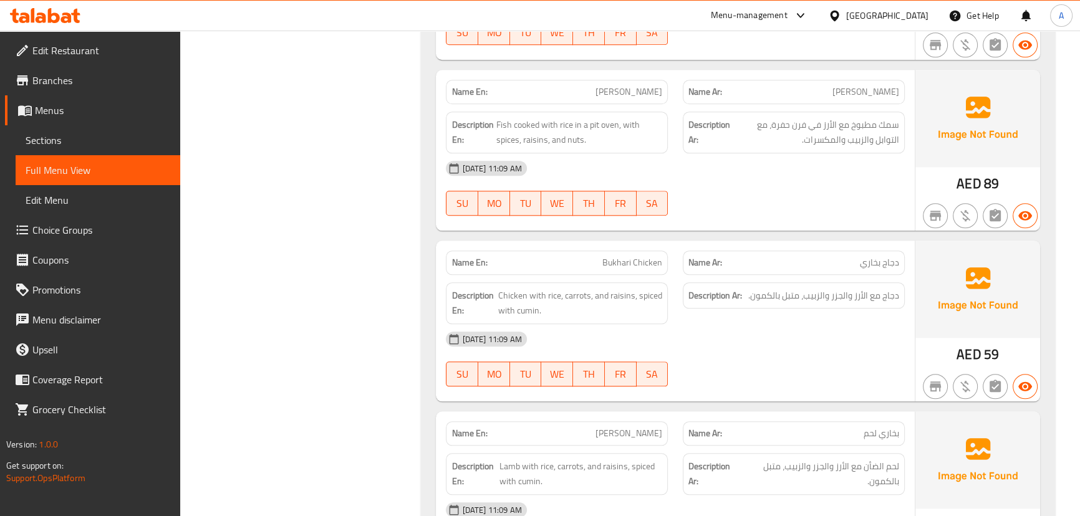
scroll to position [1700, 0]
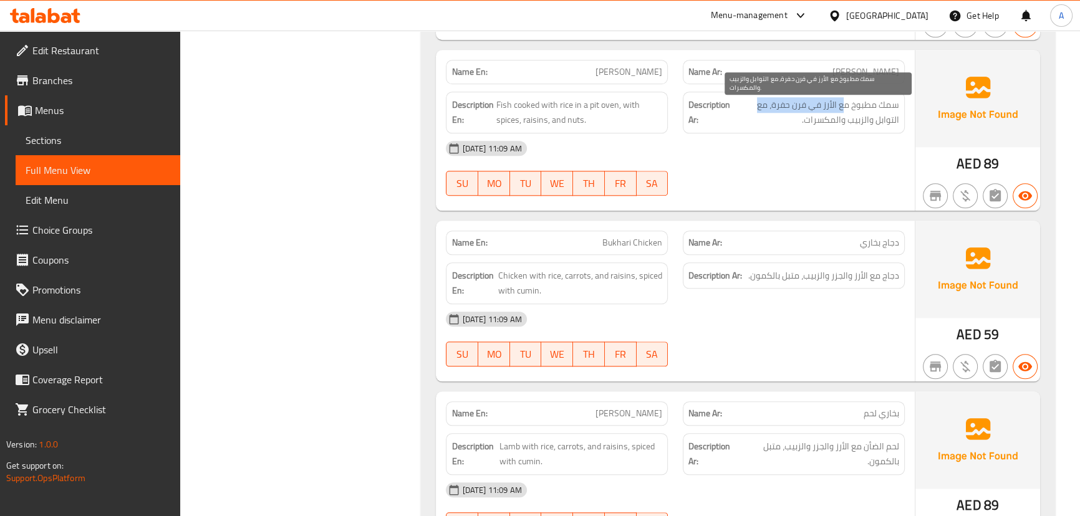
drag, startPoint x: 807, startPoint y: 100, endPoint x: 757, endPoint y: 101, distance: 49.3
click at [757, 101] on span "سمك مطبوخ مع الأرز في فرن حفرة، مع التوابل والزبيب والمكسرات." at bounding box center [815, 112] width 166 height 31
drag, startPoint x: 886, startPoint y: 119, endPoint x: 806, endPoint y: 174, distance: 96.8
click at [813, 118] on span "سمك مطبوخ مع الأرز في فرن حفرة، مع التوابل والزبيب والمكسرات." at bounding box center [815, 112] width 166 height 31
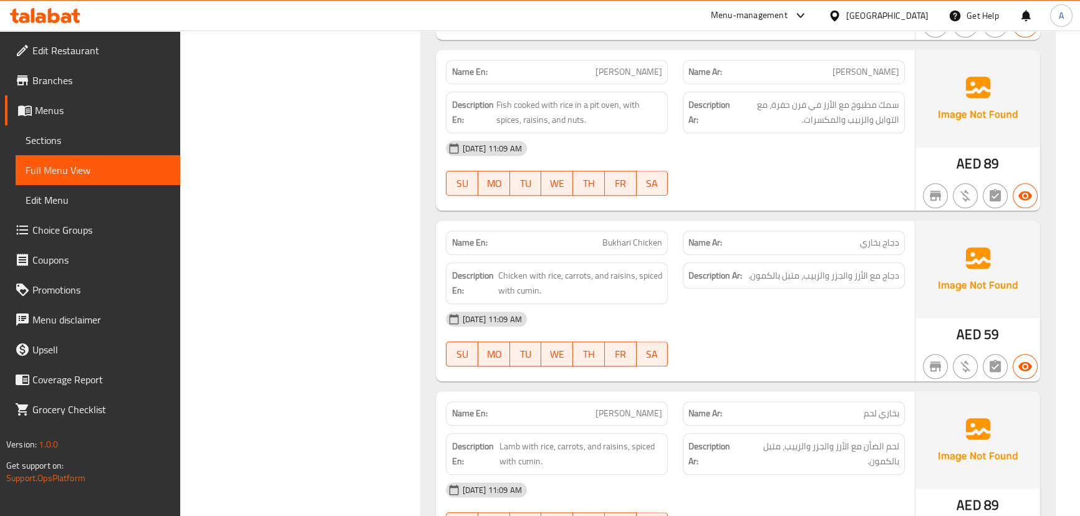
drag, startPoint x: 801, startPoint y: 188, endPoint x: 756, endPoint y: 206, distance: 48.4
click at [794, 194] on div at bounding box center [793, 195] width 237 height 15
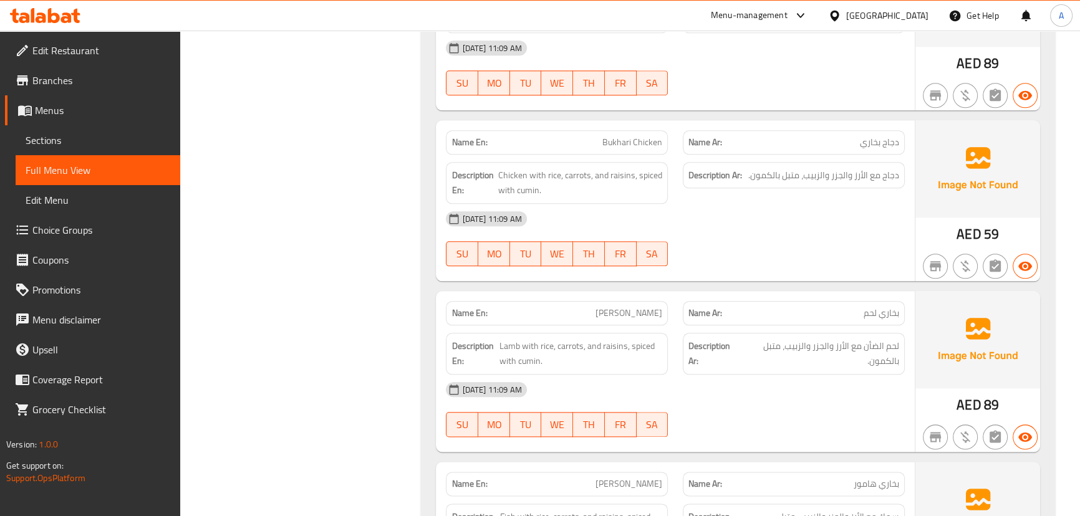
scroll to position [1813, 0]
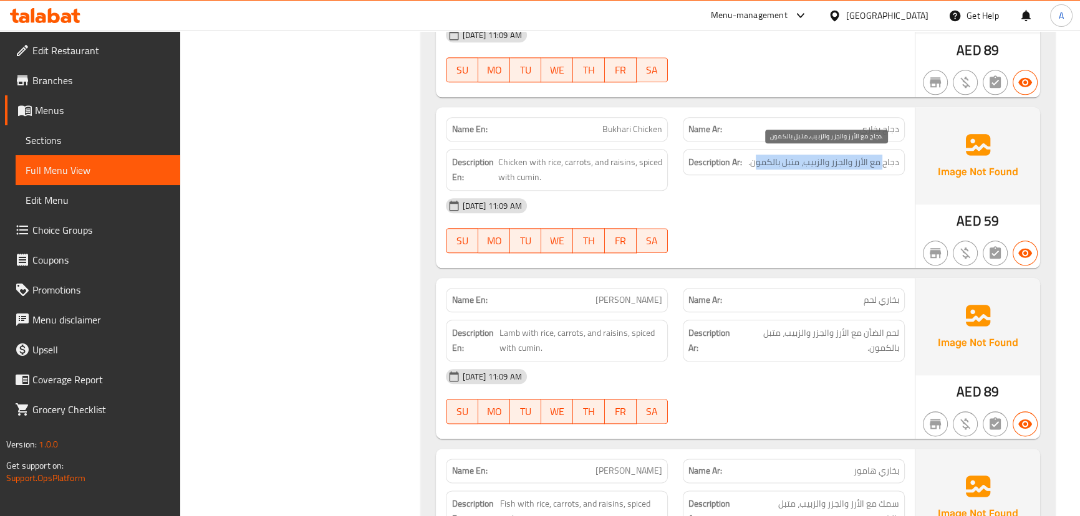
drag, startPoint x: 859, startPoint y: 151, endPoint x: 754, endPoint y: 153, distance: 105.3
click at [754, 155] on span "دجاج مع الأرز والجزر والزبيب، متبل بالكمون." at bounding box center [823, 163] width 151 height 16
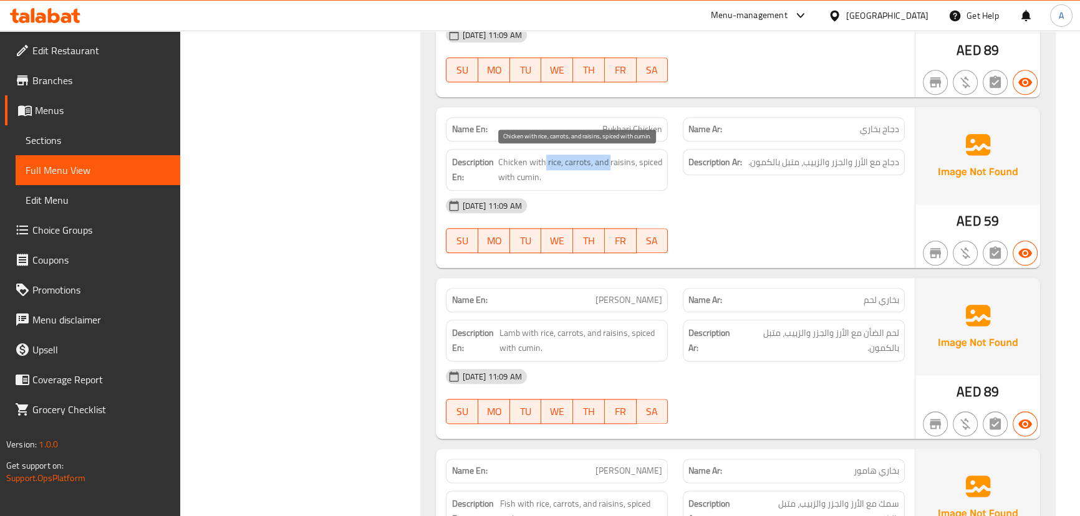
drag, startPoint x: 543, startPoint y: 165, endPoint x: 678, endPoint y: 190, distance: 136.9
click at [643, 176] on span "Chicken with rice, carrots, and raisins, spiced with cumin." at bounding box center [580, 170] width 165 height 31
click at [696, 198] on div "[DATE] 11:09 AM" at bounding box center [674, 206] width 473 height 30
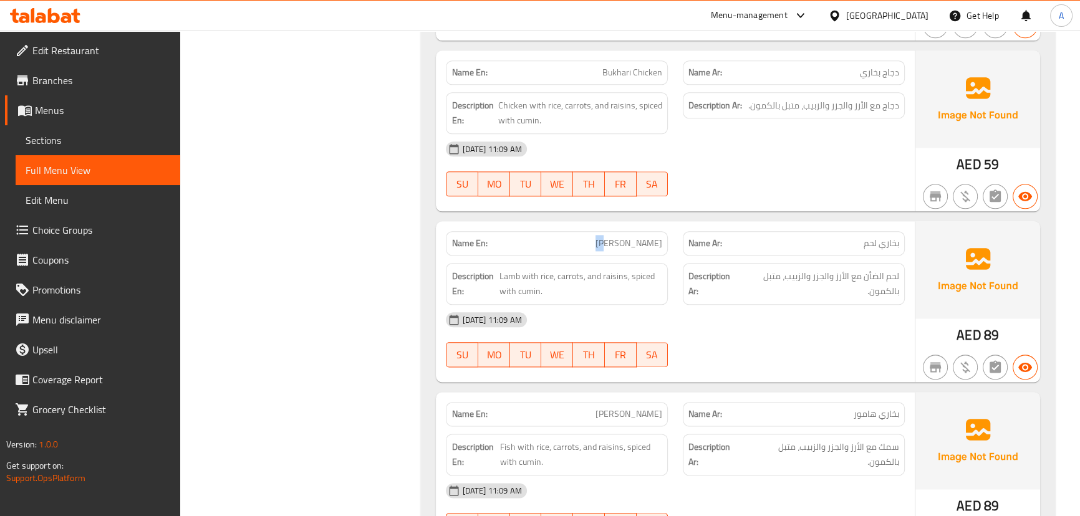
drag, startPoint x: 604, startPoint y: 231, endPoint x: 777, endPoint y: 198, distance: 175.8
click at [777, 198] on div at bounding box center [793, 196] width 237 height 15
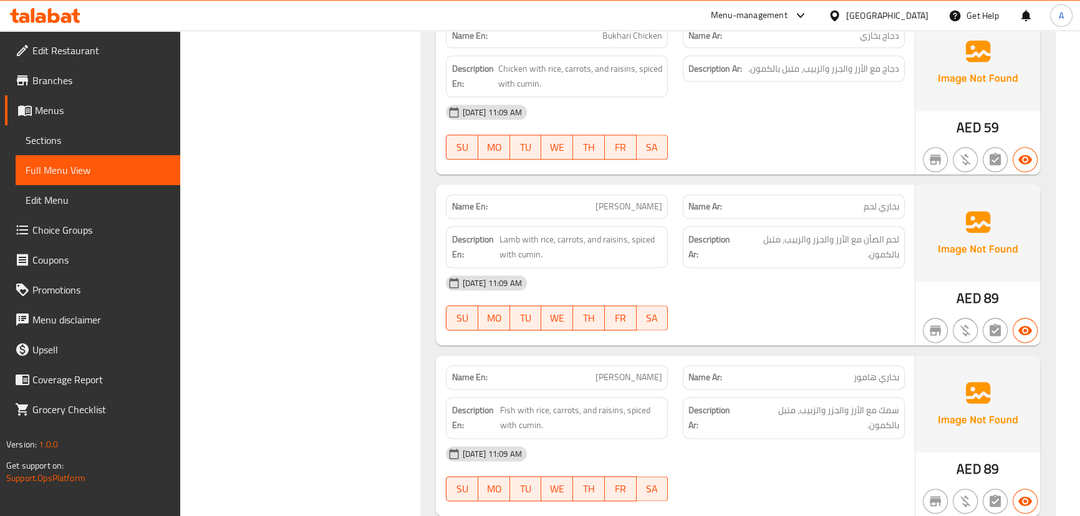
scroll to position [1926, 0]
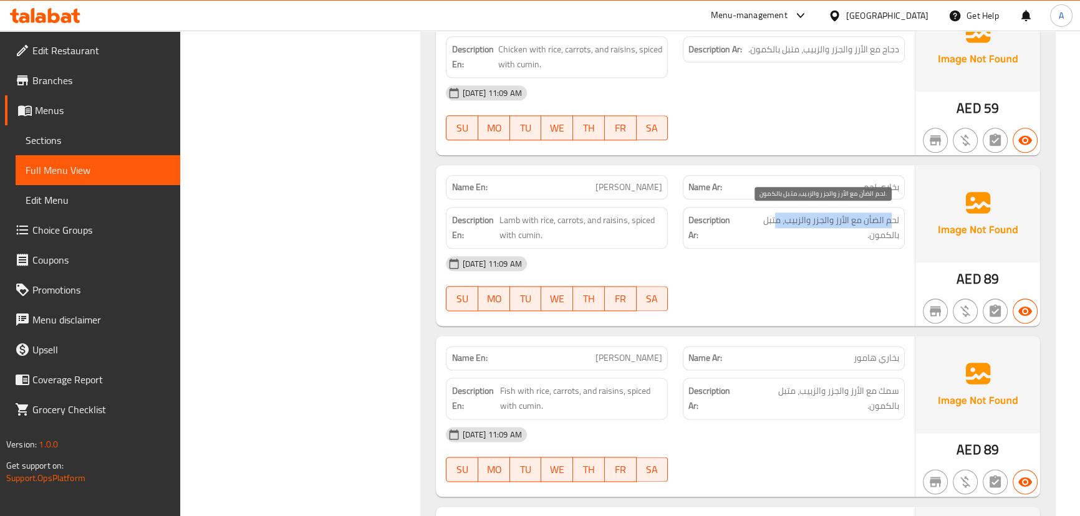
drag, startPoint x: 893, startPoint y: 219, endPoint x: 773, endPoint y: 219, distance: 119.7
click at [773, 219] on span "لحم الضأن مع الأرز والجزر والزبيب، متبل بالكمون." at bounding box center [819, 228] width 158 height 31
drag, startPoint x: 771, startPoint y: 268, endPoint x: 558, endPoint y: 257, distance: 212.8
click at [770, 268] on div "[DATE] 11:09 AM" at bounding box center [674, 264] width 473 height 30
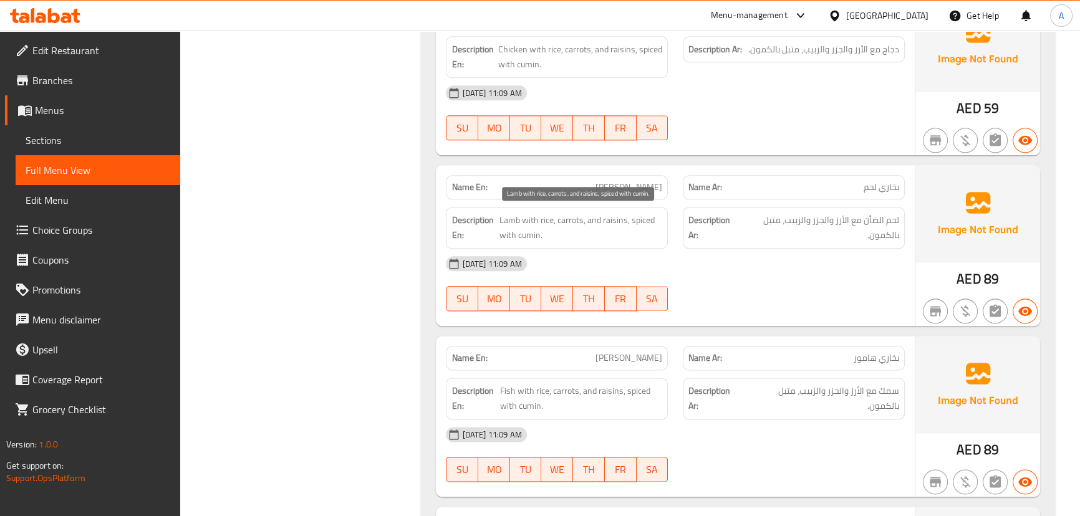
drag, startPoint x: 505, startPoint y: 236, endPoint x: 741, endPoint y: 271, distance: 238.8
click at [562, 231] on span "Lamb with rice, carrots, and raisins, spiced with cumin." at bounding box center [580, 228] width 163 height 31
click at [742, 272] on div "[DATE] 11:09 AM" at bounding box center [674, 264] width 473 height 30
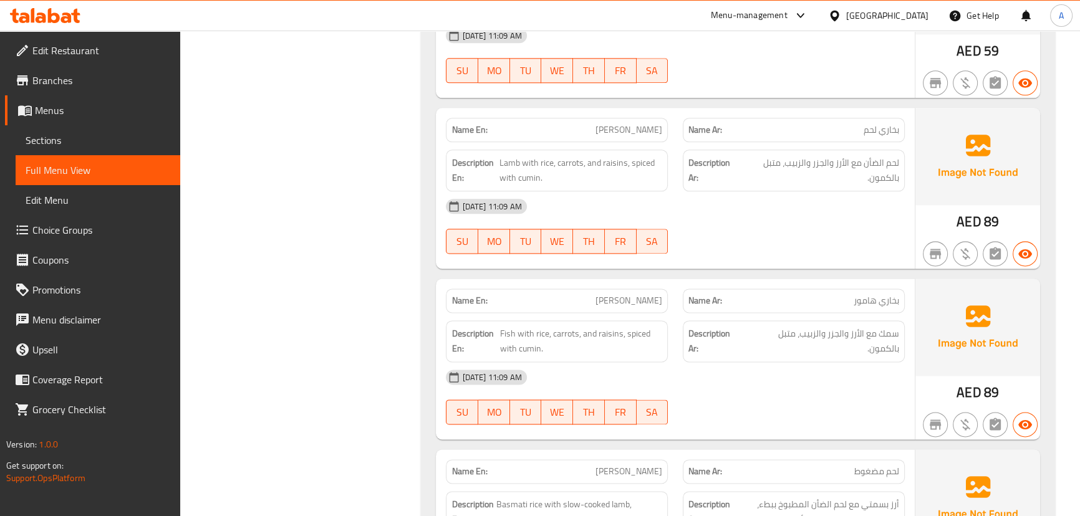
scroll to position [2096, 0]
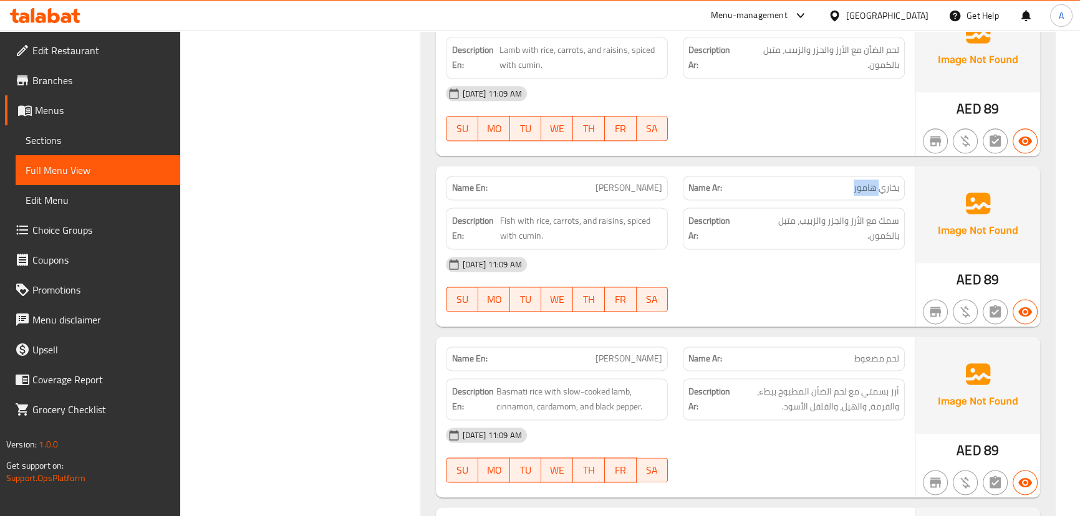
drag, startPoint x: 879, startPoint y: 189, endPoint x: 830, endPoint y: 189, distance: 48.6
click at [830, 189] on p "Name Ar: بخاري هامور" at bounding box center [793, 187] width 211 height 13
click at [797, 267] on div "[DATE] 11:09 AM" at bounding box center [674, 264] width 473 height 30
drag, startPoint x: 885, startPoint y: 219, endPoint x: 804, endPoint y: 212, distance: 81.3
click at [804, 213] on span "سمك مع الأرز والجزر والزبيب، متبل بالكمون." at bounding box center [821, 228] width 155 height 31
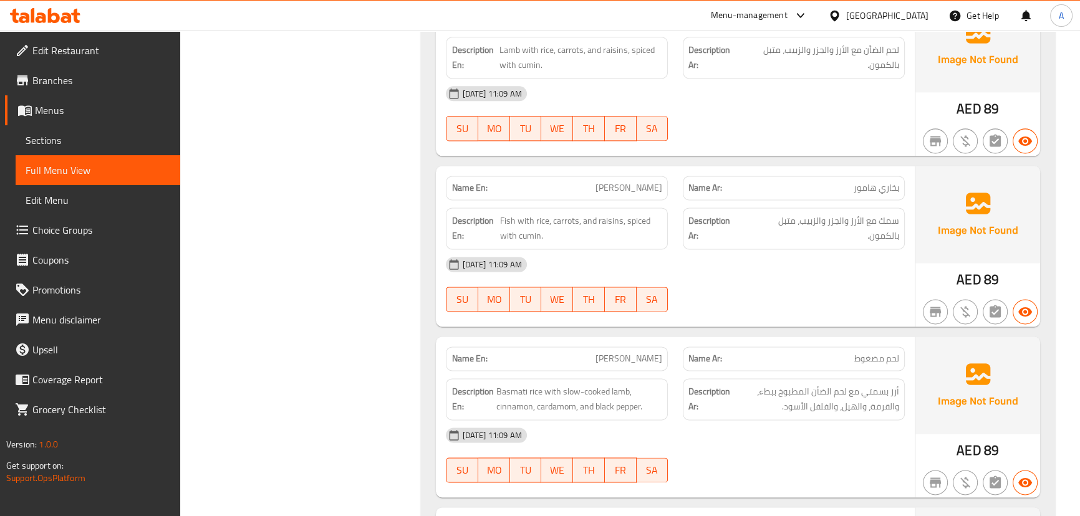
drag, startPoint x: 806, startPoint y: 277, endPoint x: 787, endPoint y: 271, distance: 20.5
click at [805, 278] on div "[DATE] 11:09 AM SU MO TU WE TH FR SA" at bounding box center [674, 284] width 473 height 70
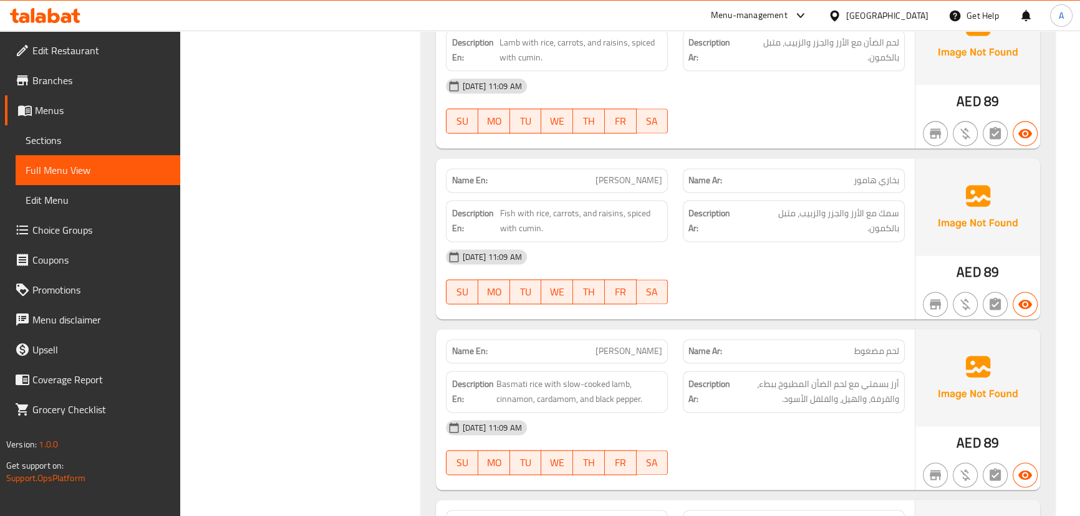
scroll to position [2209, 0]
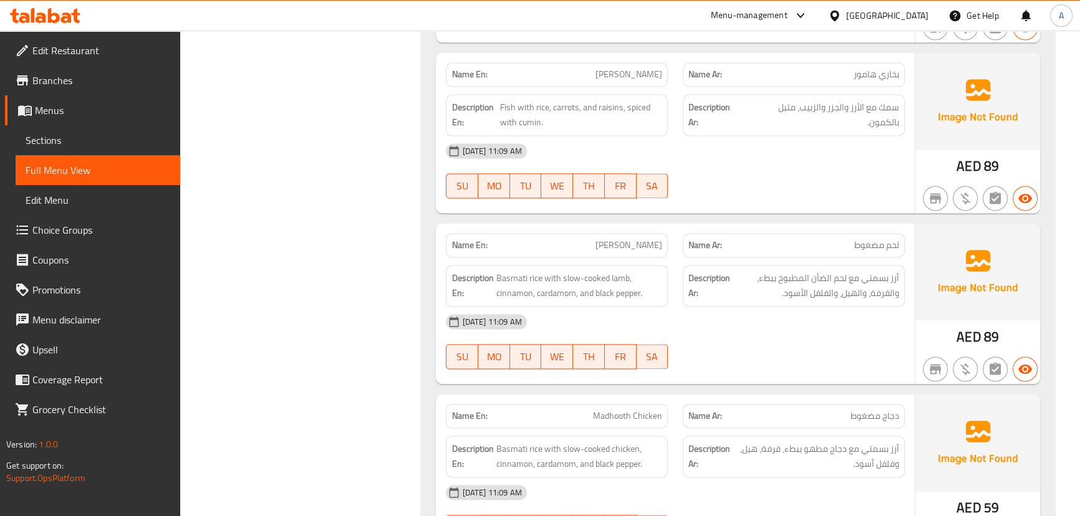
click at [846, 309] on div "[DATE] 11:09 AM" at bounding box center [674, 322] width 473 height 30
click at [671, 266] on div "Name En: Madhooth Laham Name Ar: لحم مضغوط Description En: Basmati rice with sl…" at bounding box center [675, 303] width 478 height 161
click at [764, 349] on div "[DATE] 11:09 AM SU MO TU WE TH FR SA" at bounding box center [674, 342] width 473 height 70
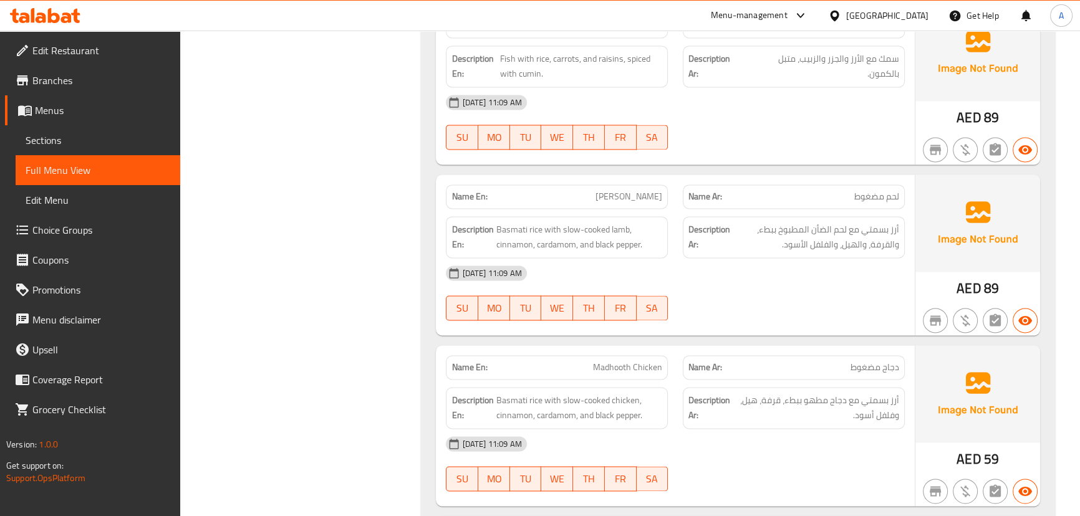
scroll to position [2323, 0]
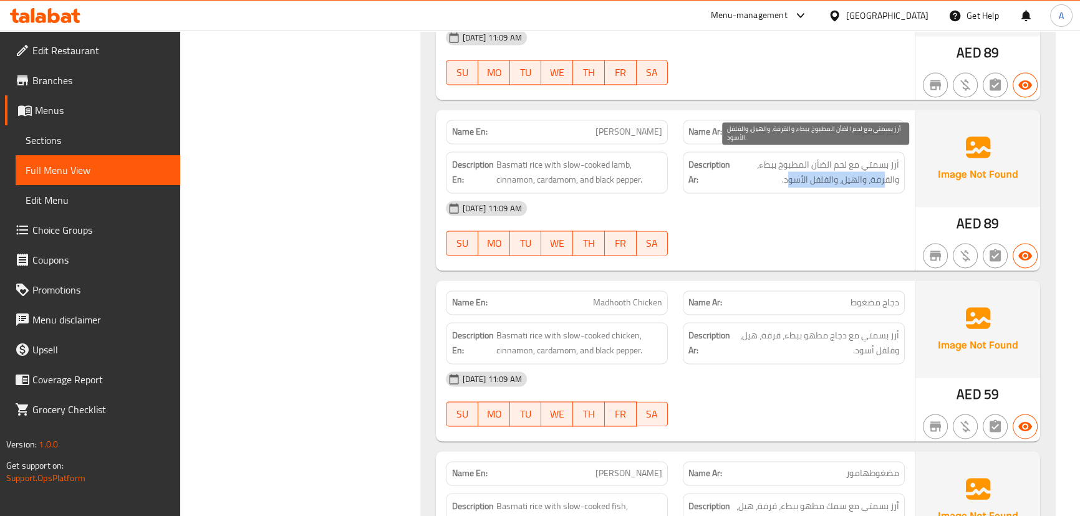
drag, startPoint x: 883, startPoint y: 175, endPoint x: 785, endPoint y: 175, distance: 97.2
click at [785, 175] on span "أرز بسمتي مع لحم الضأن المطبوخ ببطء، والقرفة، والهيل، والفلفل الأسود." at bounding box center [815, 172] width 166 height 31
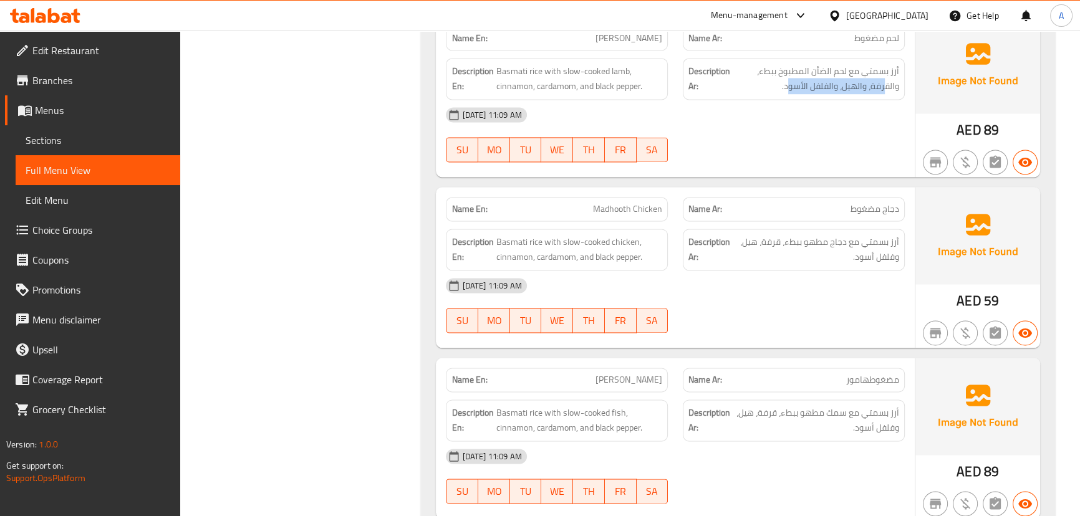
scroll to position [2436, 0]
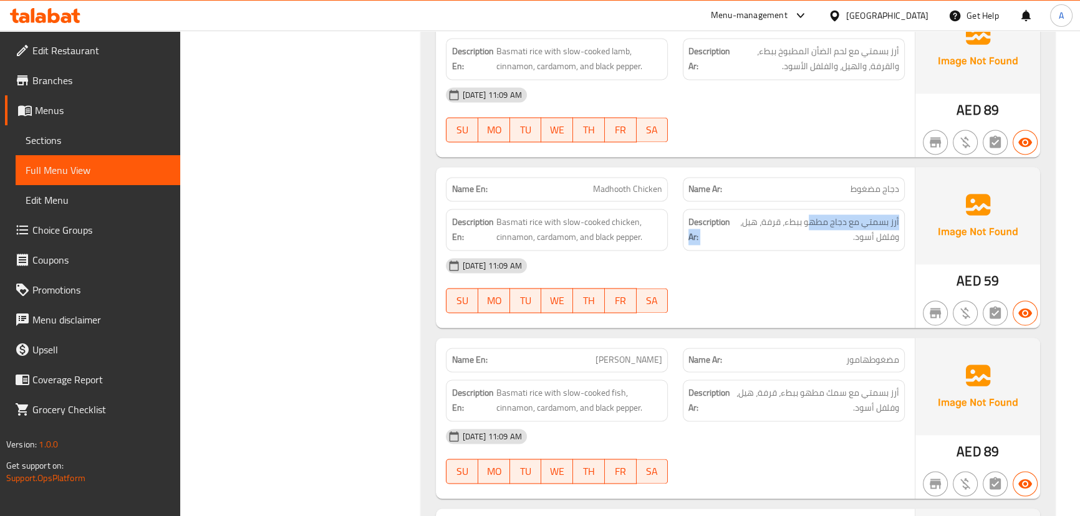
drag, startPoint x: 800, startPoint y: 210, endPoint x: 731, endPoint y: 199, distance: 70.0
click at [731, 201] on div "Description Ar: أرز بسمتي مع دجاج مطهو ببطء، قرفة، هيل، وفلفل أسود." at bounding box center [793, 229] width 237 height 57
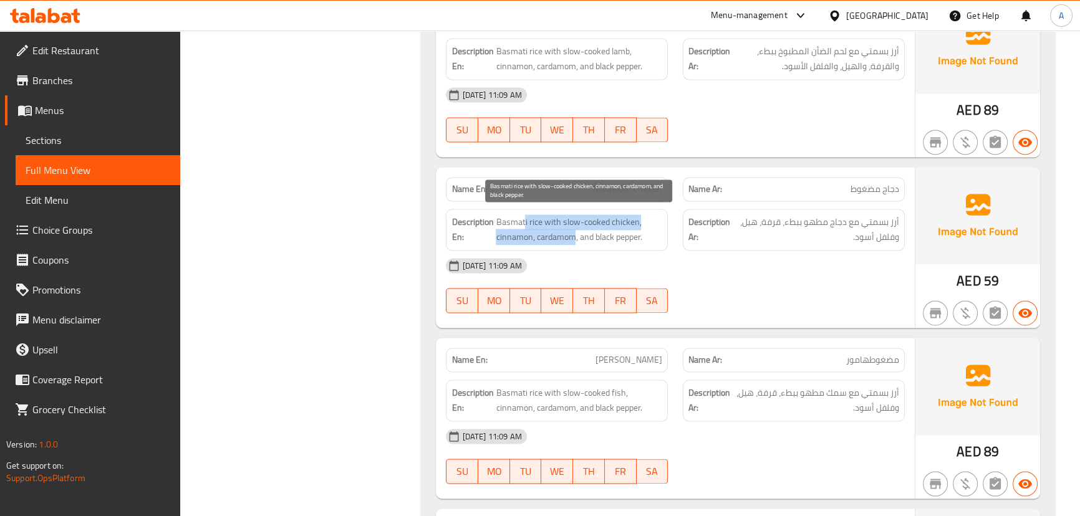
drag, startPoint x: 524, startPoint y: 217, endPoint x: 820, endPoint y: 305, distance: 309.4
click at [706, 271] on div "Name En: Madhooth Chicken Name Ar: دجاج مضغوط Description En: Basmati rice with…" at bounding box center [675, 247] width 478 height 161
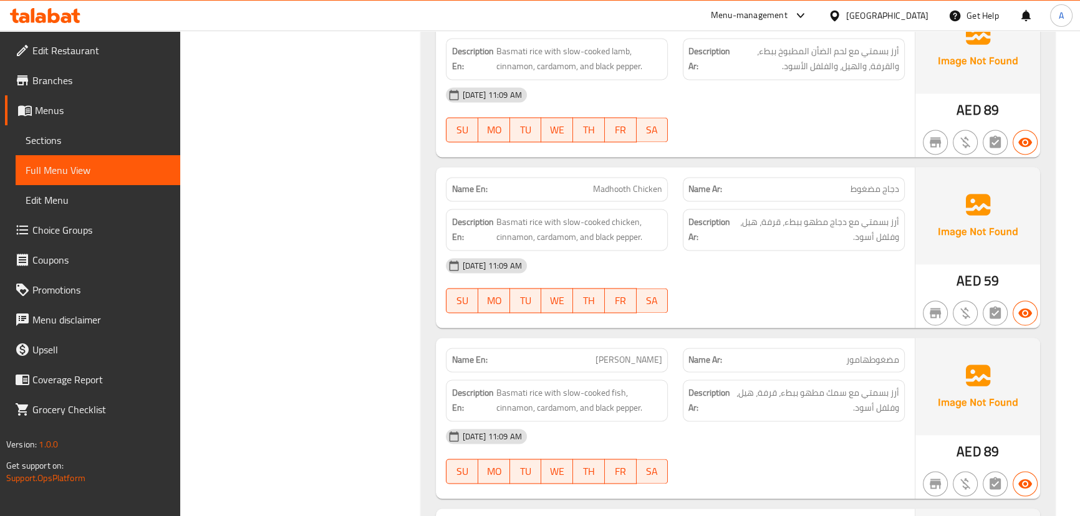
drag, startPoint x: 822, startPoint y: 305, endPoint x: 812, endPoint y: 302, distance: 10.7
click at [819, 305] on div at bounding box center [793, 312] width 237 height 15
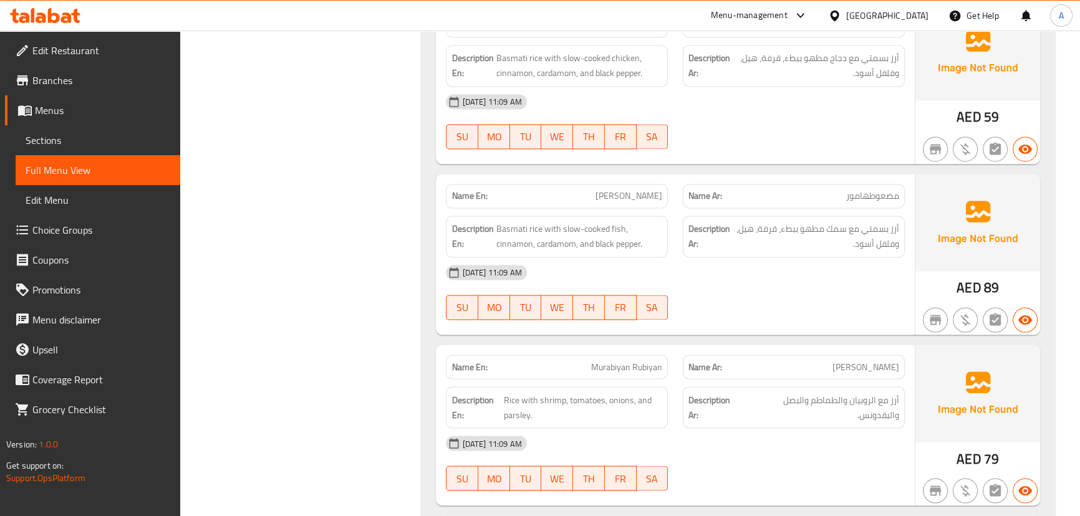
scroll to position [2606, 0]
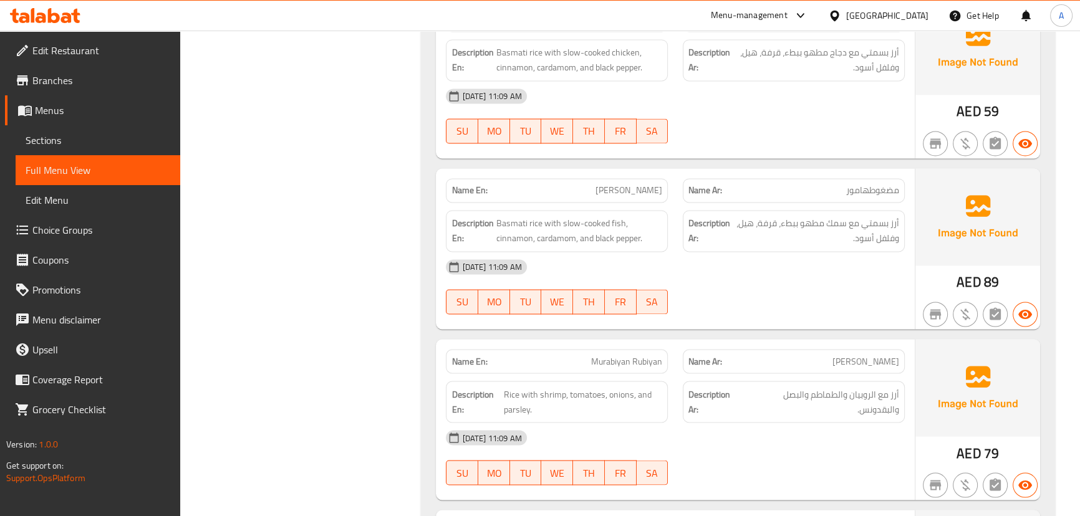
drag, startPoint x: 593, startPoint y: 158, endPoint x: 737, endPoint y: 247, distance: 169.1
click at [704, 211] on div "Name En: Majboos Hamour Name Ar: مجبوس هامور Description En: Spiced basmati ric…" at bounding box center [737, 57] width 633 height 4911
click at [765, 291] on div "[DATE] 11:09 AM SU MO TU WE TH FR SA" at bounding box center [674, 287] width 473 height 70
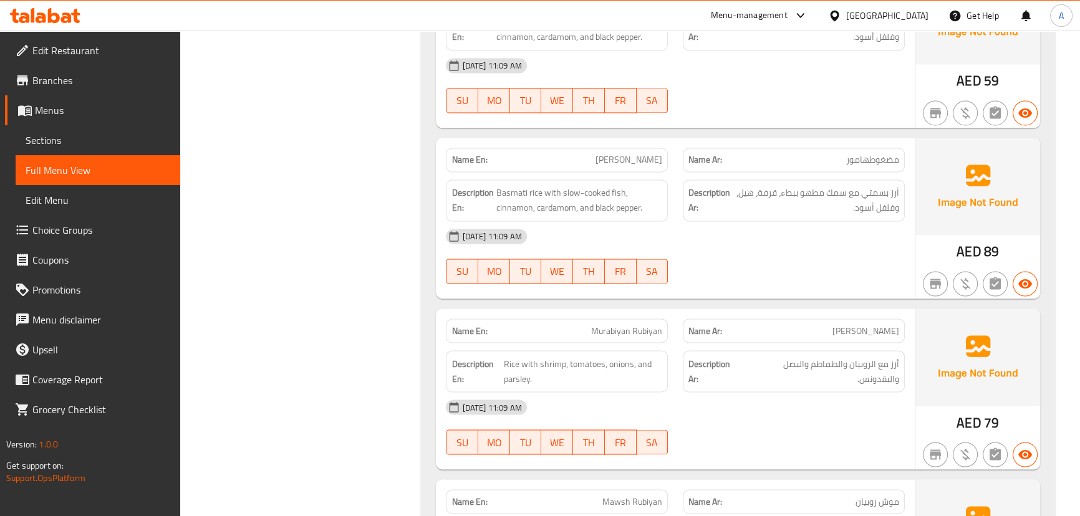
scroll to position [2663, 0]
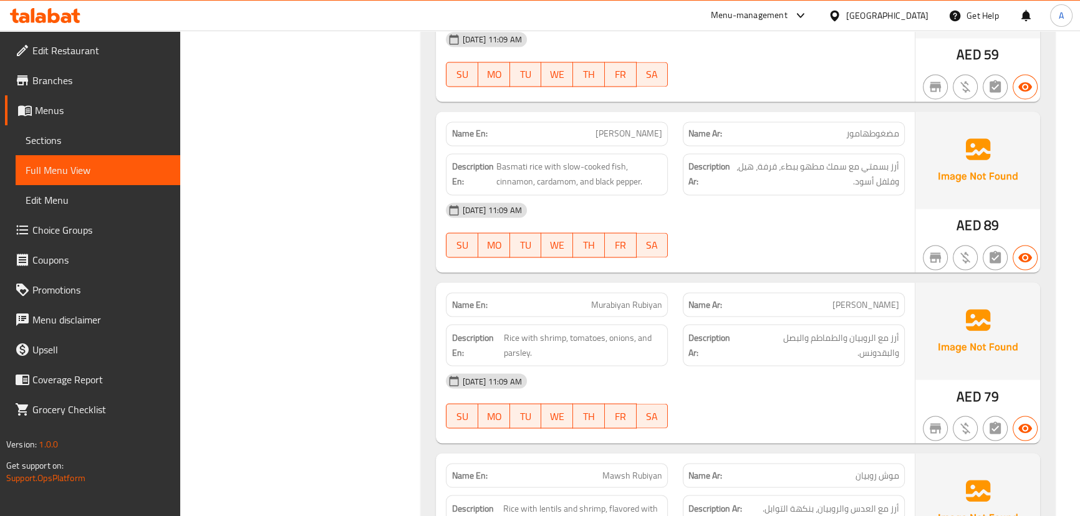
click at [869, 130] on span "مضغوطهامور" at bounding box center [872, 133] width 53 height 13
click at [601, 130] on span "[PERSON_NAME]" at bounding box center [628, 133] width 67 height 13
drag, startPoint x: 601, startPoint y: 130, endPoint x: 643, endPoint y: 129, distance: 41.8
click at [643, 129] on span "[PERSON_NAME]" at bounding box center [628, 133] width 67 height 13
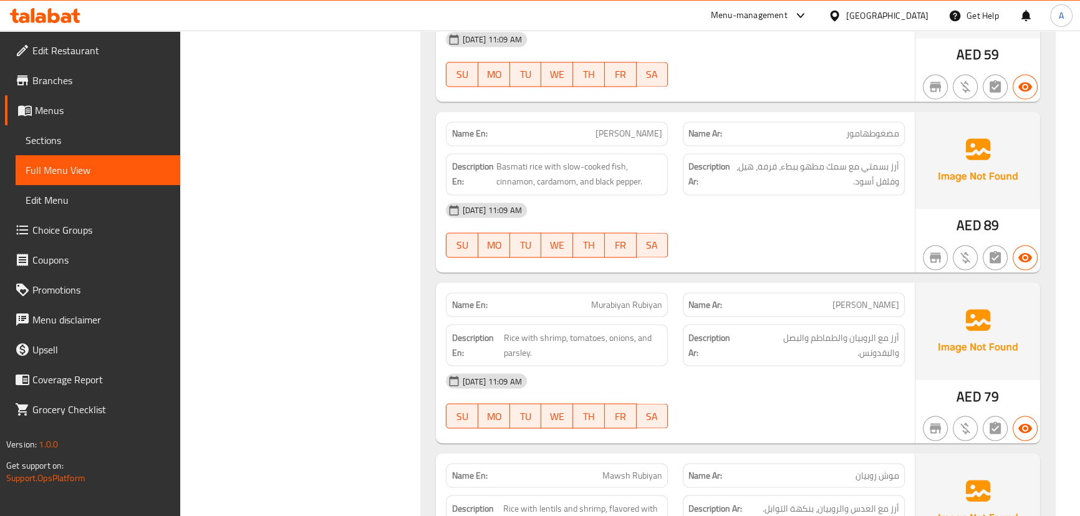
copy span "[PERSON_NAME]"
click at [59, 146] on span "Sections" at bounding box center [98, 140] width 145 height 15
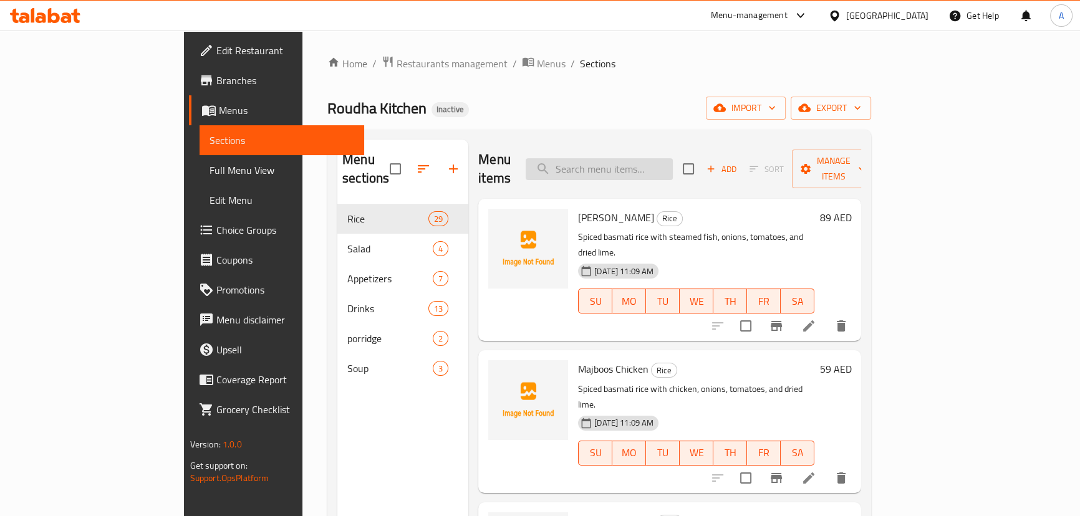
paste input "[PERSON_NAME]"
click at [667, 158] on input "[PERSON_NAME]" at bounding box center [598, 169] width 147 height 22
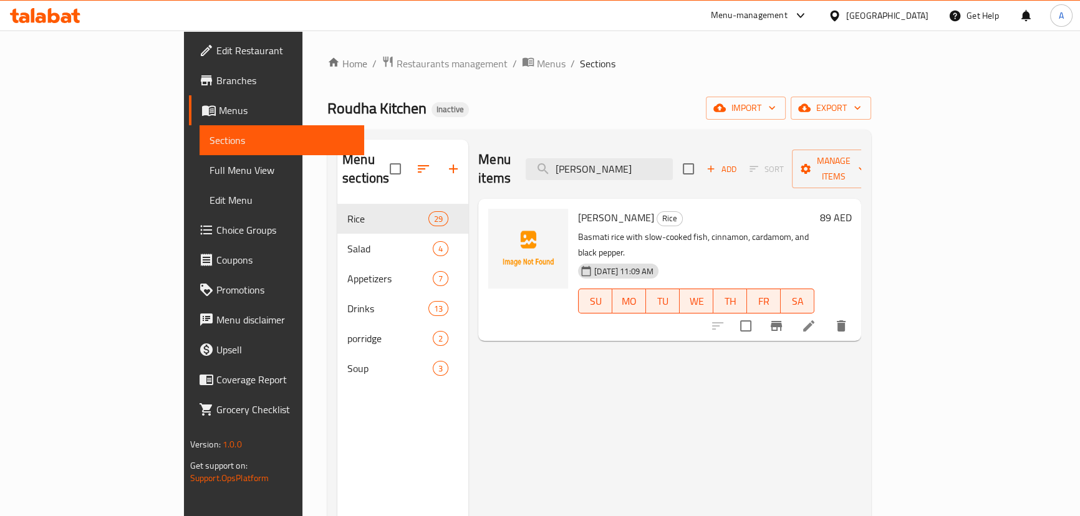
type input "[PERSON_NAME]"
click at [814, 320] on icon at bounding box center [808, 325] width 11 height 11
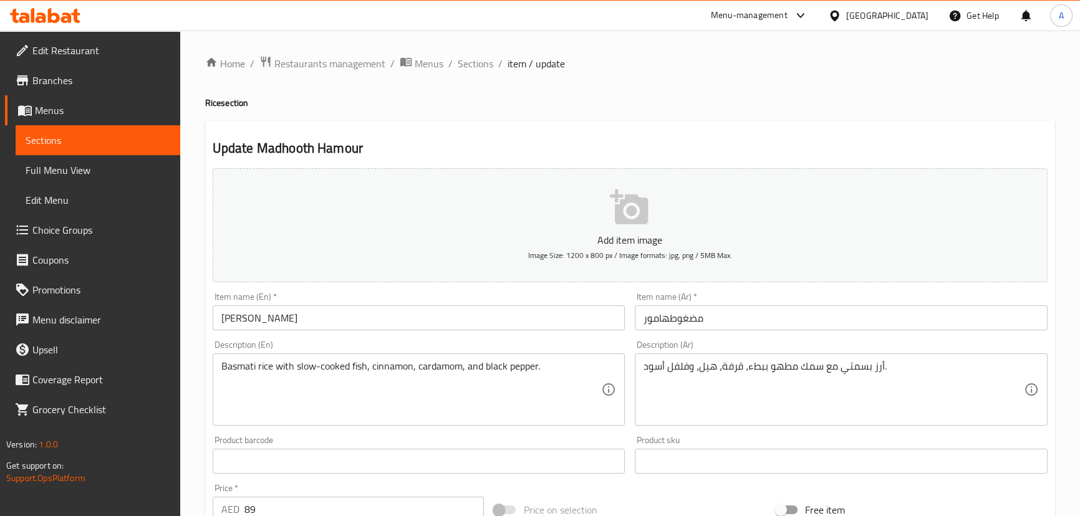
click at [623, 128] on div "Update Madhooth Hamour Add item image Image Size: 1200 x 800 px / Image formats…" at bounding box center [630, 483] width 850 height 725
drag, startPoint x: 72, startPoint y: 50, endPoint x: 81, endPoint y: 54, distance: 10.3
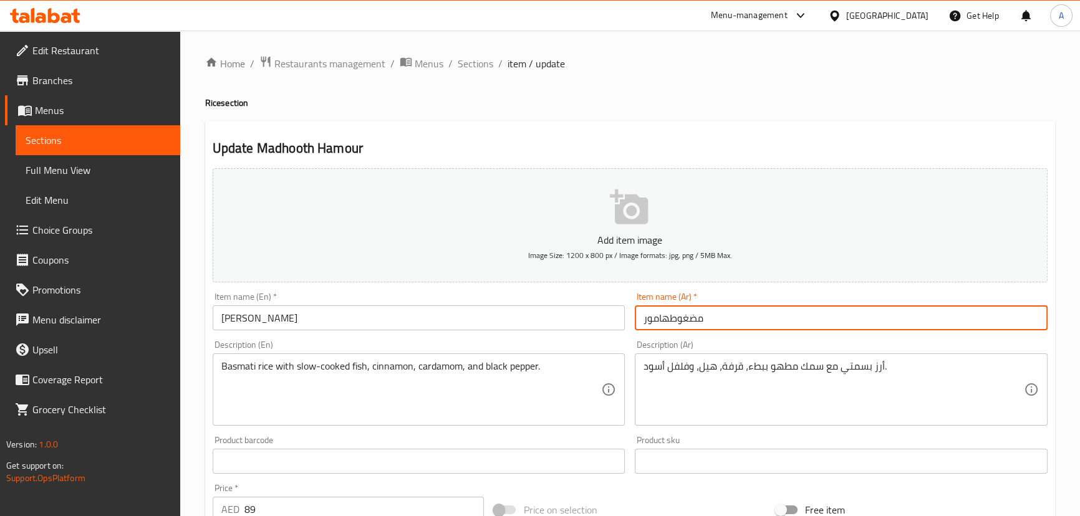
click at [669, 317] on input "مضغوطهامور" at bounding box center [840, 317] width 413 height 25
click at [719, 320] on input "مضغوط هامور" at bounding box center [840, 317] width 413 height 25
type input "مضغوط هامور"
